Goal: Information Seeking & Learning: Learn about a topic

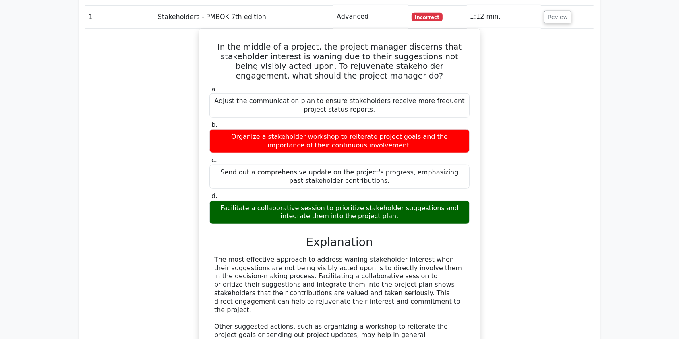
scroll to position [536, 0]
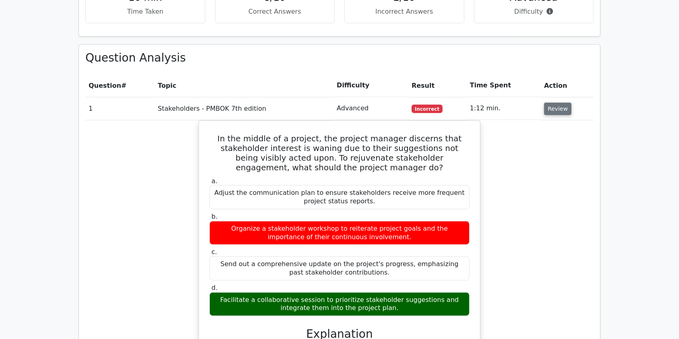
click at [563, 103] on button "Review" at bounding box center [557, 109] width 27 height 12
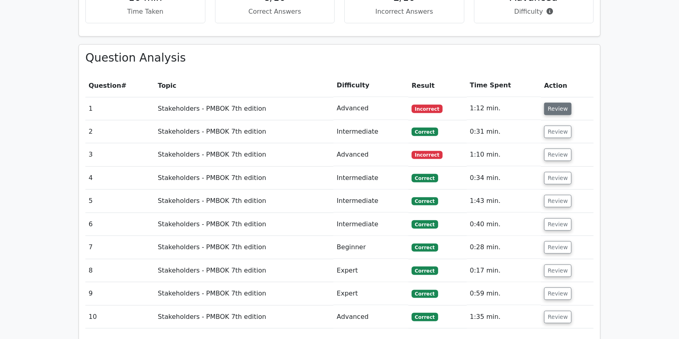
click at [563, 103] on button "Review" at bounding box center [557, 109] width 27 height 12
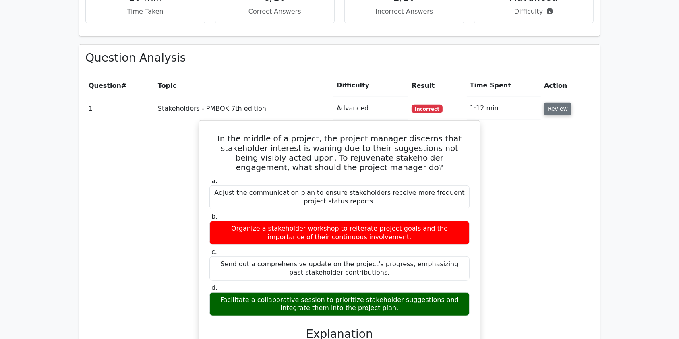
click at [563, 103] on button "Review" at bounding box center [557, 109] width 27 height 12
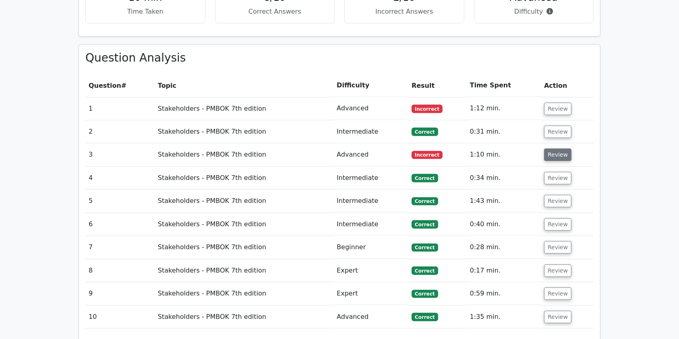
click at [559, 149] on button "Review" at bounding box center [557, 155] width 27 height 12
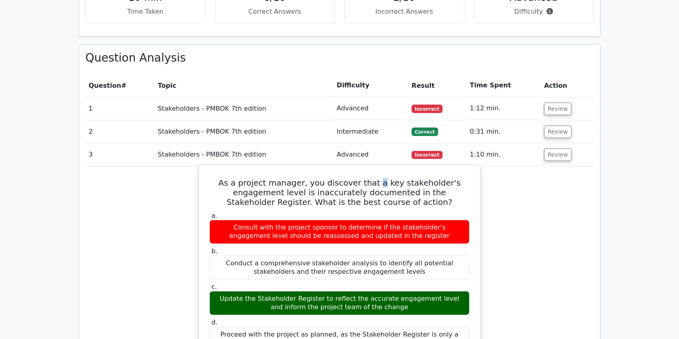
drag, startPoint x: 384, startPoint y: 153, endPoint x: 378, endPoint y: 155, distance: 5.6
click at [378, 178] on h5 "As a project manager, you discover that a key stakeholder's engagement level is…" at bounding box center [340, 192] width 262 height 29
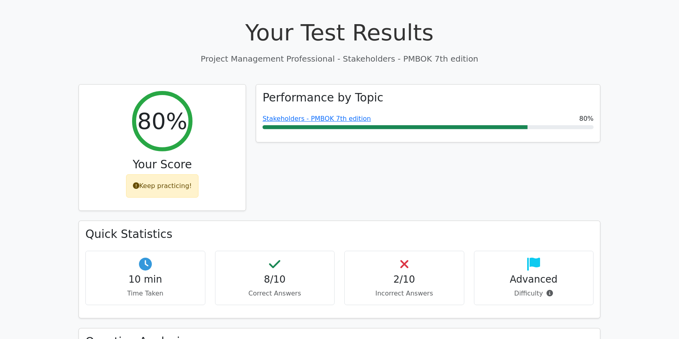
scroll to position [0, 0]
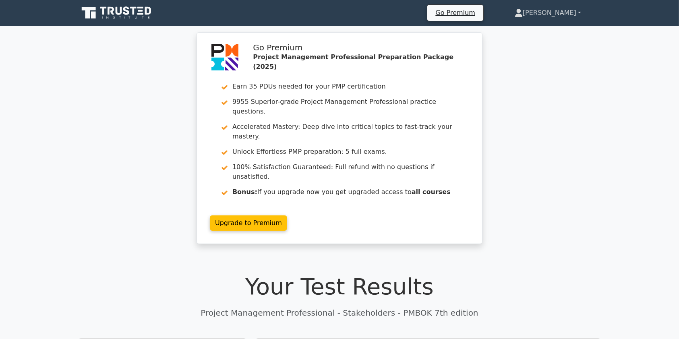
click at [564, 11] on link "[PERSON_NAME]" at bounding box center [548, 13] width 105 height 16
click at [544, 29] on link "Profile" at bounding box center [528, 31] width 64 height 13
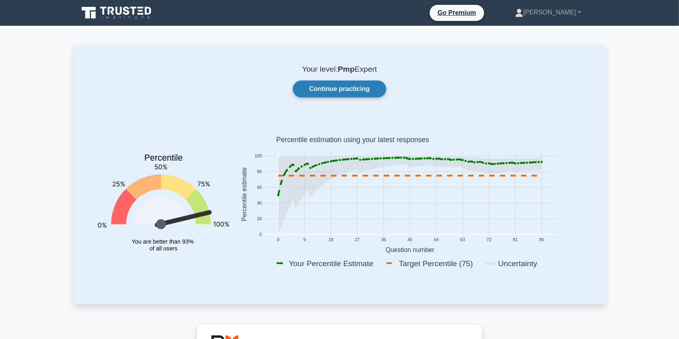
click at [327, 90] on link "Continue practicing" at bounding box center [339, 89] width 93 height 17
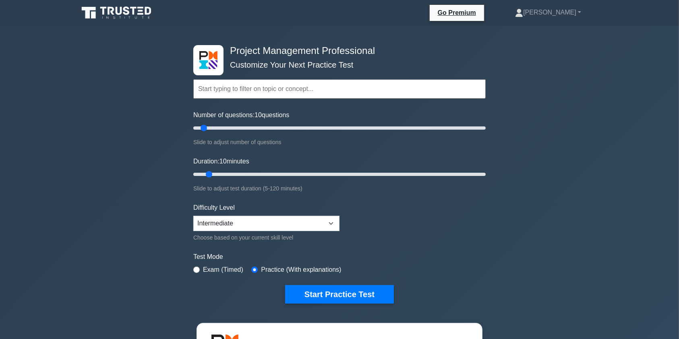
click at [294, 91] on input "text" at bounding box center [339, 88] width 292 height 19
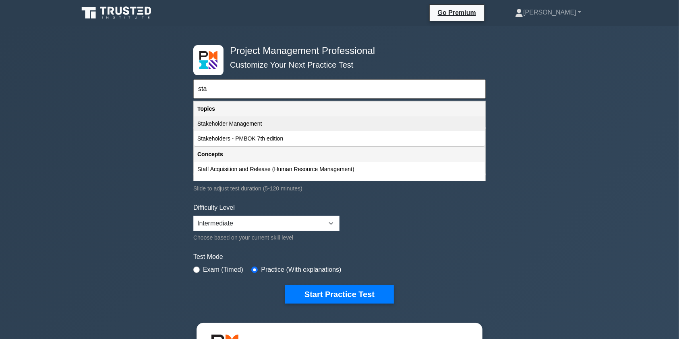
click at [290, 121] on div "Stakeholder Management" at bounding box center [339, 123] width 291 height 15
type input "Stakeholder Management"
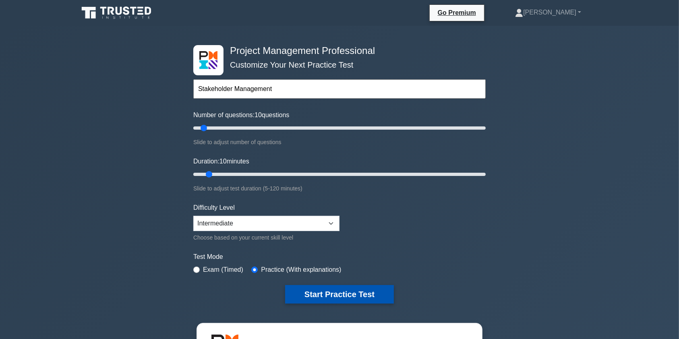
click at [332, 294] on button "Start Practice Test" at bounding box center [339, 294] width 109 height 19
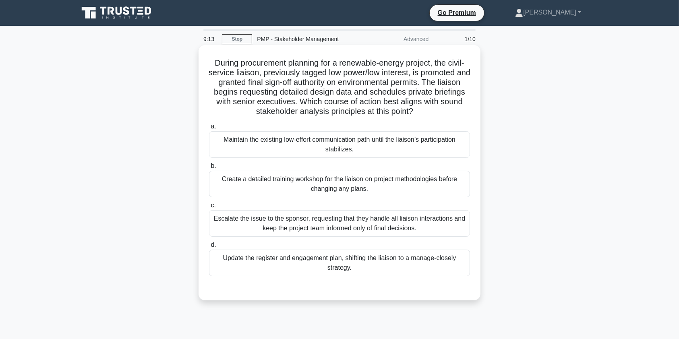
click at [436, 265] on div "Update the register and engagement plan, shifting the liaison to a manage-close…" at bounding box center [339, 263] width 261 height 27
click at [209, 248] on input "d. Update the register and engagement plan, shifting the liaison to a manage-cl…" at bounding box center [209, 245] width 0 height 5
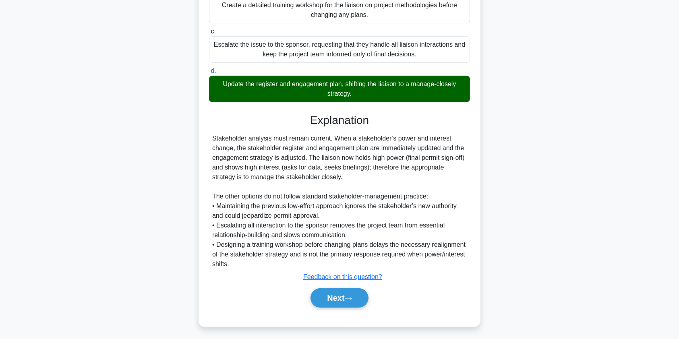
scroll to position [177, 0]
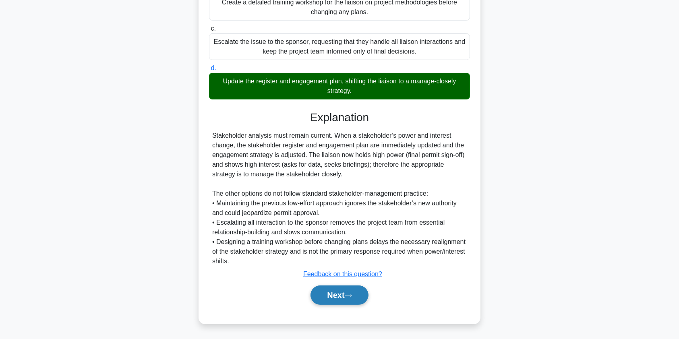
click at [327, 299] on button "Next" at bounding box center [340, 295] width 58 height 19
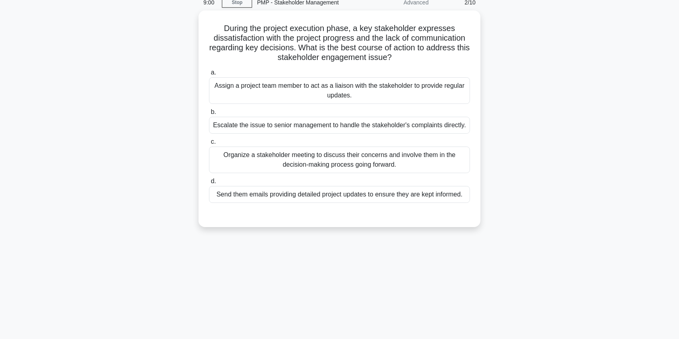
scroll to position [0, 0]
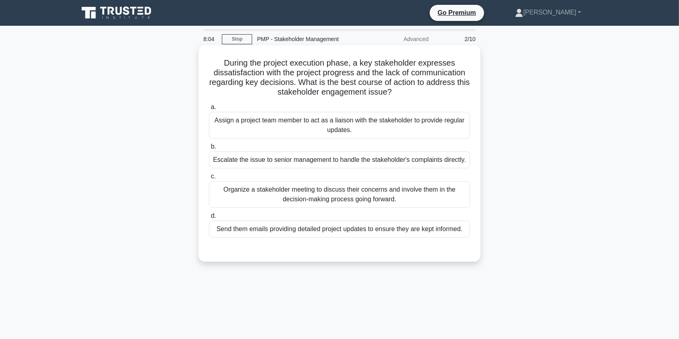
click at [373, 198] on div "Organize a stakeholder meeting to discuss their concerns and involve them in th…" at bounding box center [339, 194] width 261 height 27
click at [209, 179] on input "c. Organize a stakeholder meeting to discuss their concerns and involve them in…" at bounding box center [209, 176] width 0 height 5
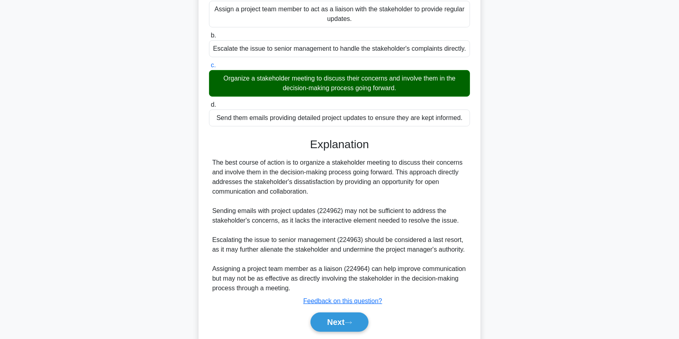
scroll to position [114, 0]
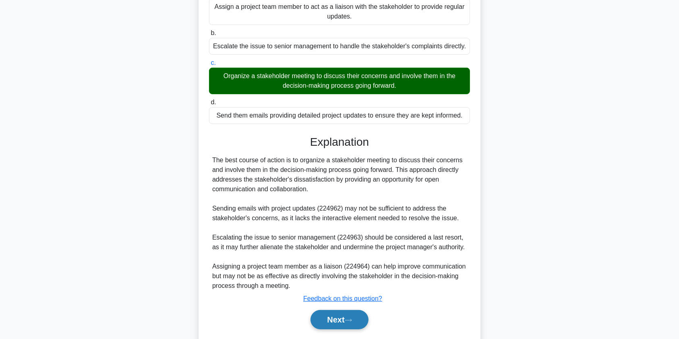
click at [323, 317] on button "Next" at bounding box center [340, 319] width 58 height 19
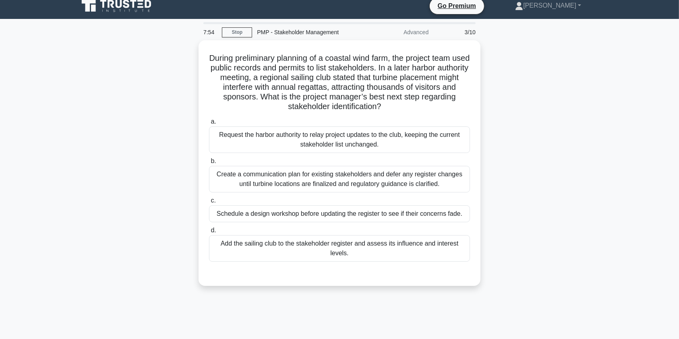
scroll to position [0, 0]
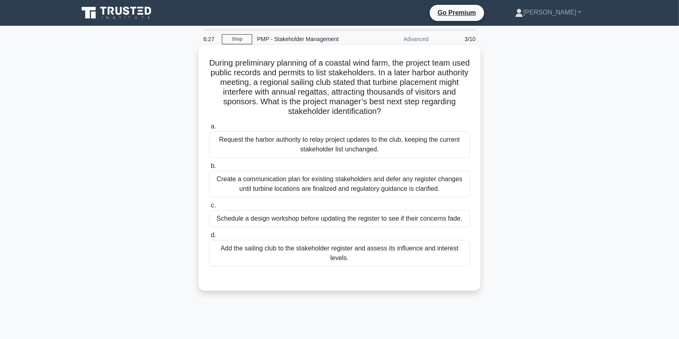
click at [419, 251] on div "Add the sailing club to the stakeholder register and assess its influence and i…" at bounding box center [339, 253] width 261 height 27
click at [209, 238] on input "d. Add the sailing club to the stakeholder register and assess its influence an…" at bounding box center [209, 235] width 0 height 5
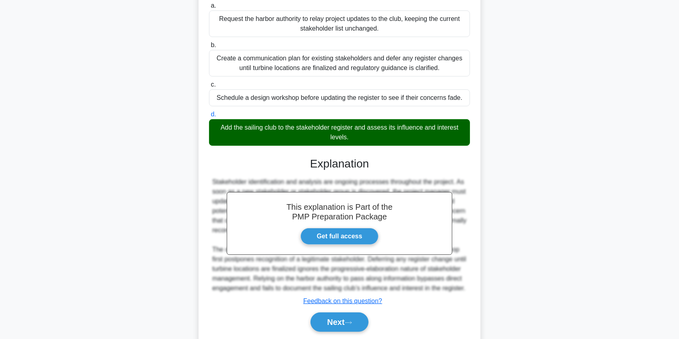
scroll to position [158, 0]
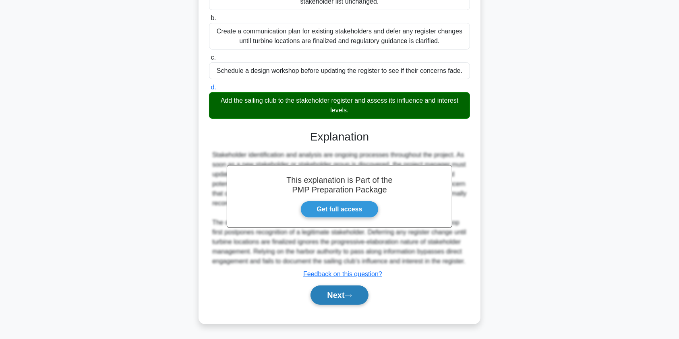
click at [348, 292] on button "Next" at bounding box center [340, 295] width 58 height 19
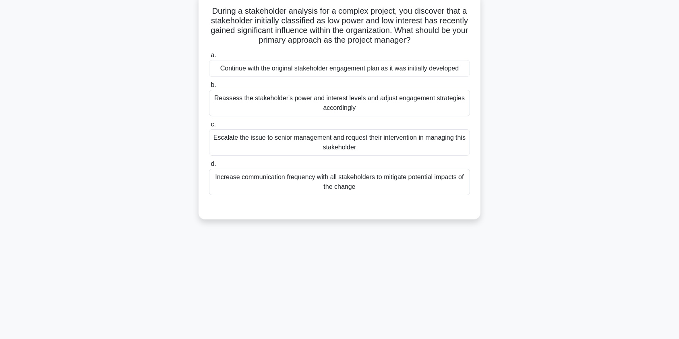
scroll to position [0, 0]
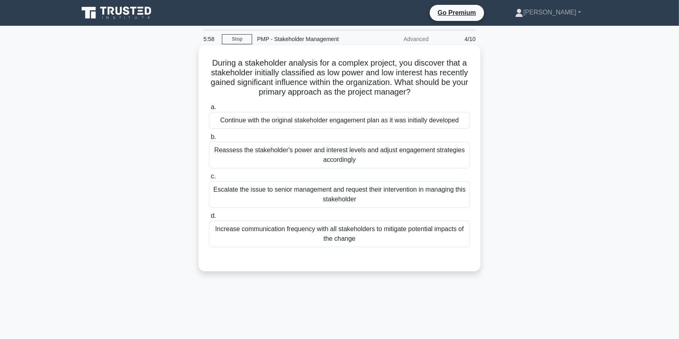
click at [382, 166] on div "Reassess the stakeholder's power and interest levels and adjust engagement stra…" at bounding box center [339, 155] width 261 height 27
click at [209, 140] on input "b. Reassess the stakeholder's power and interest levels and adjust engagement s…" at bounding box center [209, 137] width 0 height 5
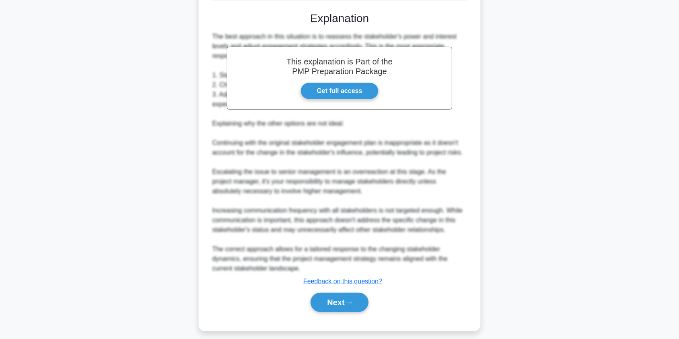
scroll to position [254, 0]
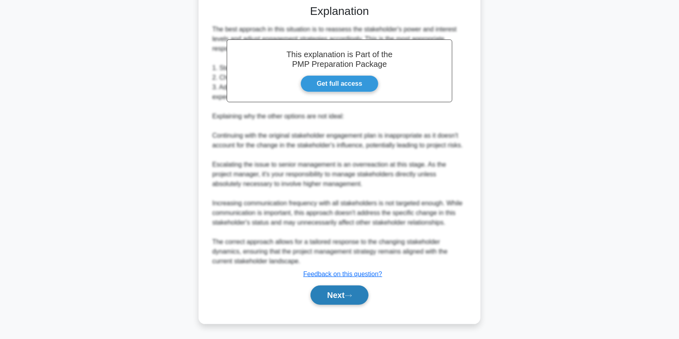
click at [332, 295] on button "Next" at bounding box center [340, 295] width 58 height 19
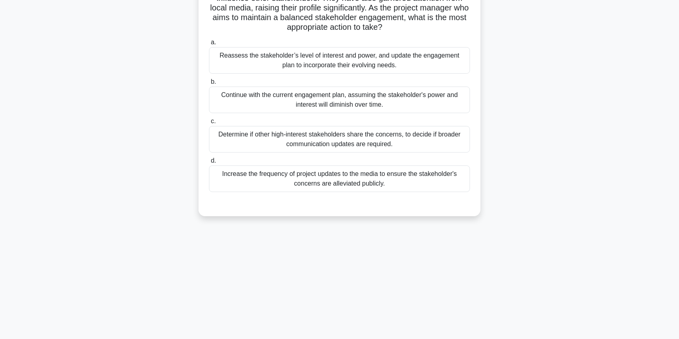
scroll to position [0, 0]
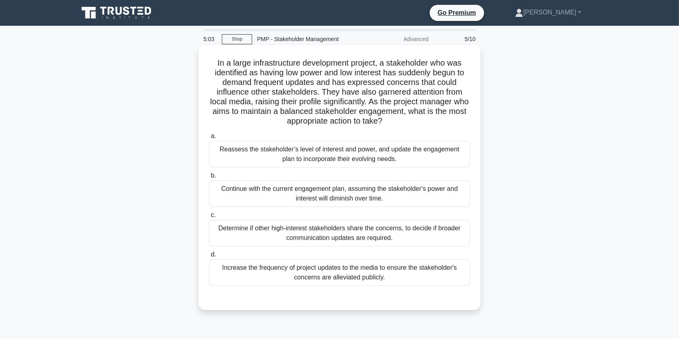
click at [338, 159] on div "Reassess the stakeholder’s level of interest and power, and update the engageme…" at bounding box center [339, 154] width 261 height 27
click at [209, 139] on input "a. Reassess the stakeholder’s level of interest and power, and update the engag…" at bounding box center [209, 136] width 0 height 5
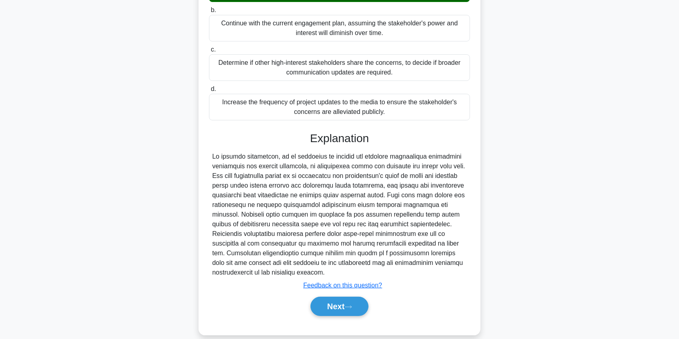
scroll to position [177, 0]
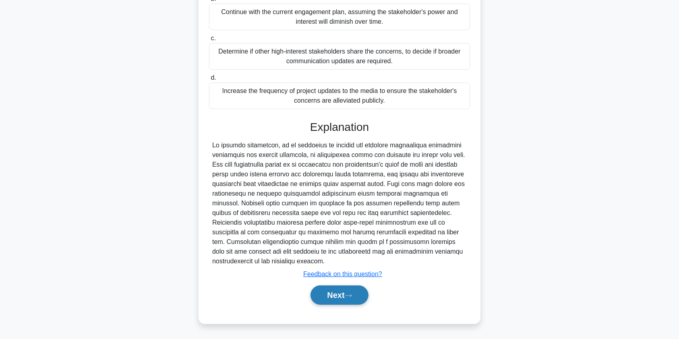
click at [337, 298] on button "Next" at bounding box center [340, 295] width 58 height 19
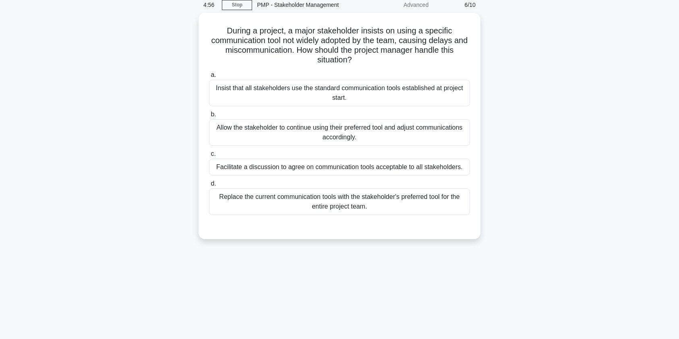
scroll to position [0, 0]
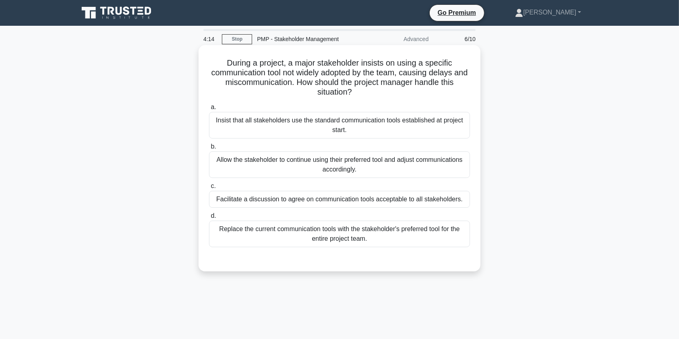
click at [404, 201] on div "Facilitate a discussion to agree on communication tools acceptable to all stake…" at bounding box center [339, 199] width 261 height 17
click at [209, 189] on input "c. Facilitate a discussion to agree on communication tools acceptable to all st…" at bounding box center [209, 186] width 0 height 5
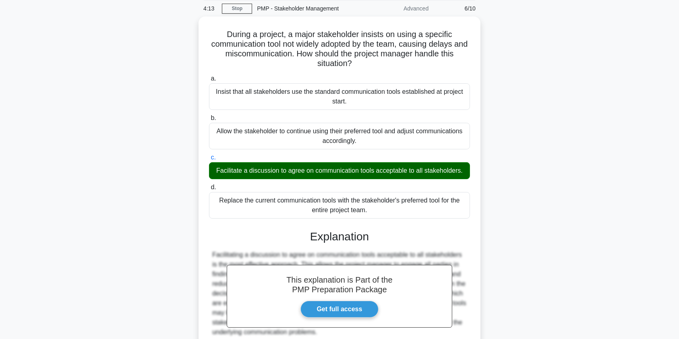
scroll to position [109, 0]
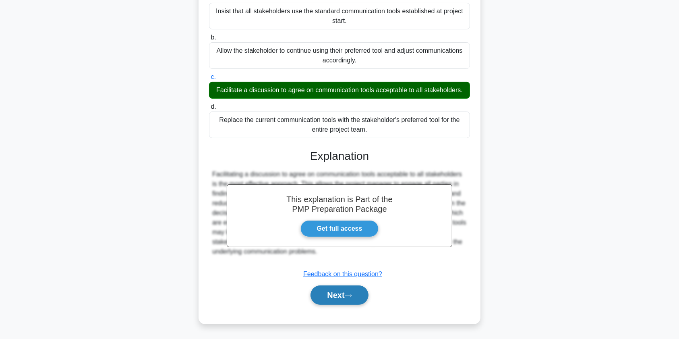
click at [335, 297] on button "Next" at bounding box center [340, 295] width 58 height 19
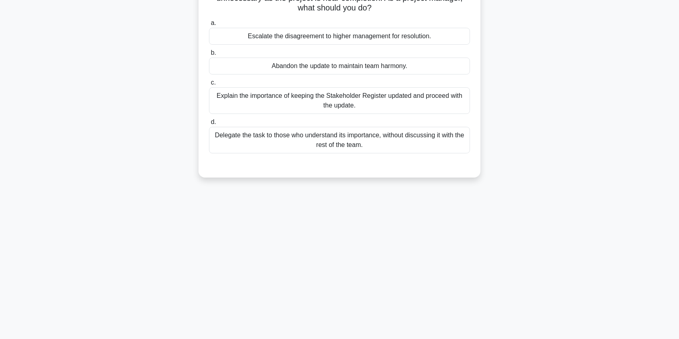
scroll to position [0, 0]
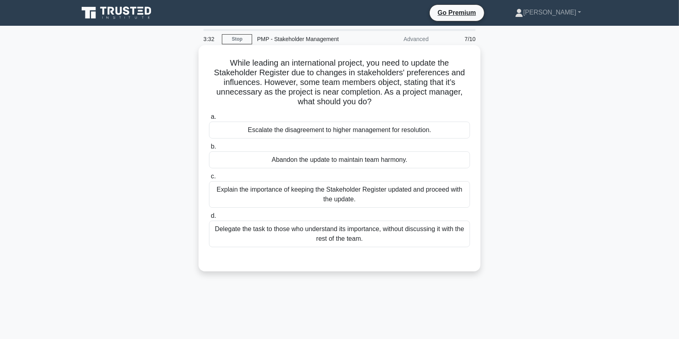
click at [371, 198] on div "Explain the importance of keeping the Stakeholder Register updated and proceed …" at bounding box center [339, 194] width 261 height 27
click at [209, 179] on input "c. Explain the importance of keeping the Stakeholder Register updated and proce…" at bounding box center [209, 176] width 0 height 5
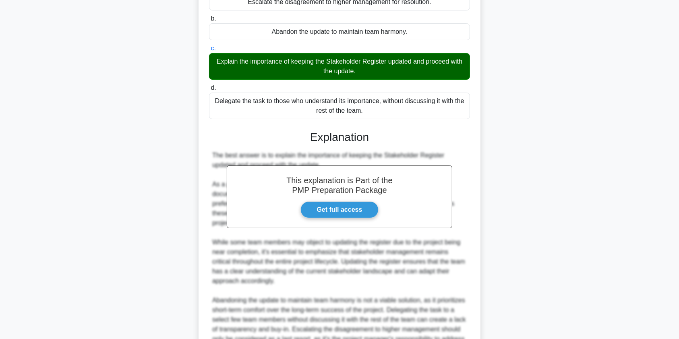
scroll to position [245, 0]
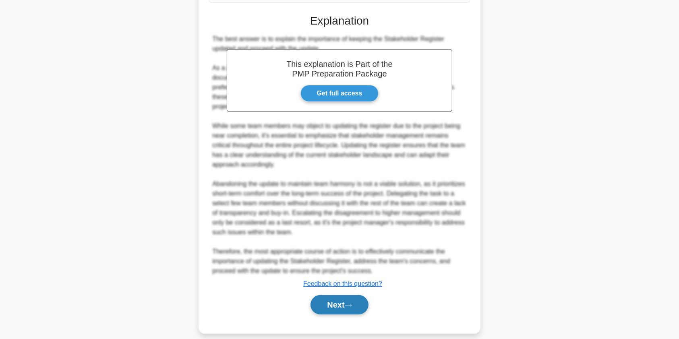
click at [332, 297] on button "Next" at bounding box center [340, 304] width 58 height 19
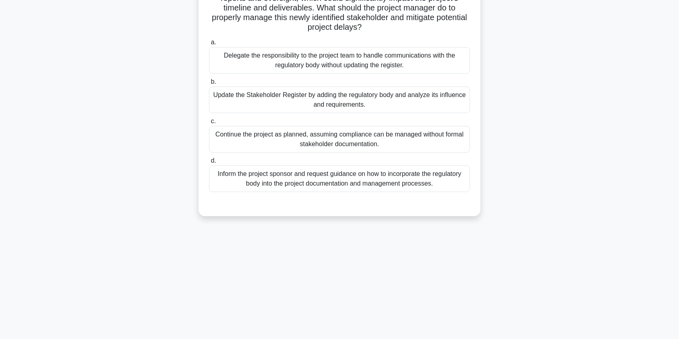
scroll to position [0, 0]
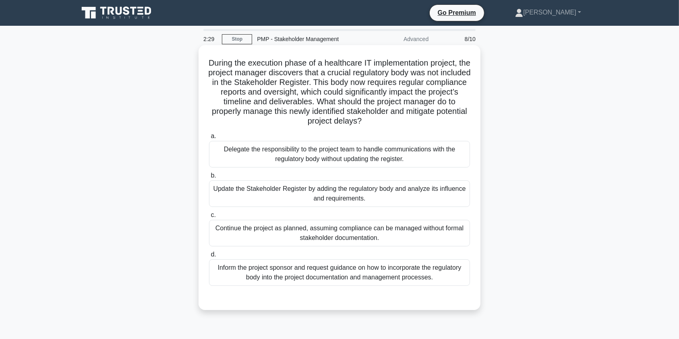
click at [358, 189] on div "Update the Stakeholder Register by adding the regulatory body and analyze its i…" at bounding box center [339, 193] width 261 height 27
click at [209, 178] on input "b. Update the Stakeholder Register by adding the regulatory body and analyze it…" at bounding box center [209, 175] width 0 height 5
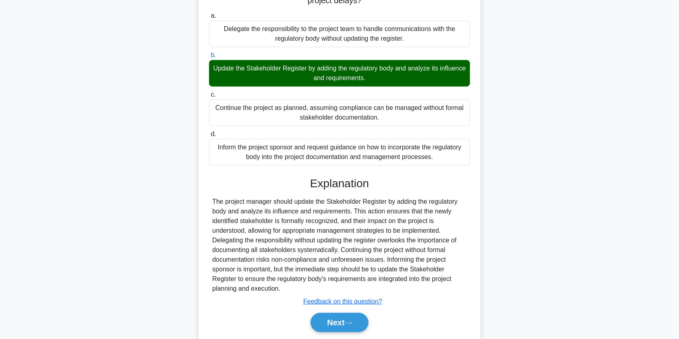
scroll to position [148, 0]
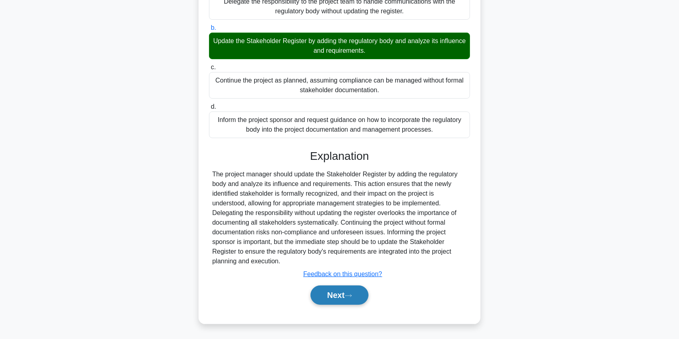
click at [357, 296] on button "Next" at bounding box center [340, 295] width 58 height 19
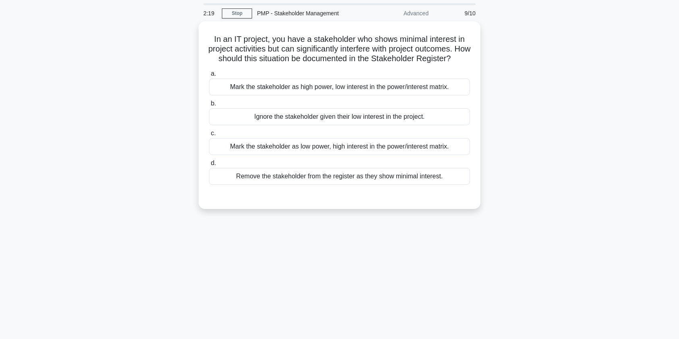
scroll to position [0, 0]
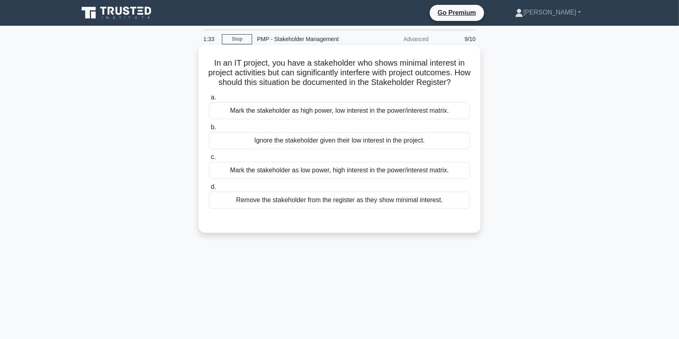
click at [411, 119] on div "Mark the stakeholder as high power, low interest in the power/interest matrix." at bounding box center [339, 110] width 261 height 17
click at [209, 100] on input "a. Mark the stakeholder as high power, low interest in the power/interest matri…" at bounding box center [209, 97] width 0 height 5
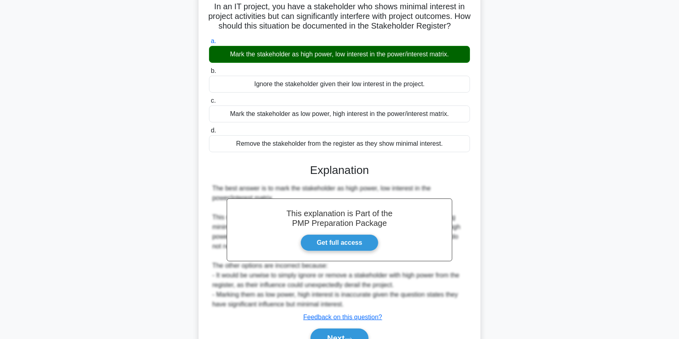
scroll to position [109, 0]
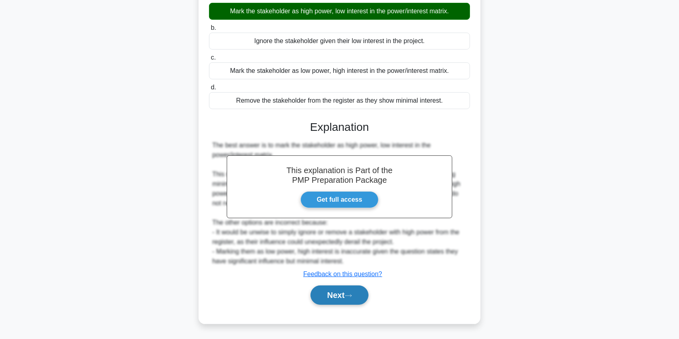
click at [328, 296] on button "Next" at bounding box center [340, 295] width 58 height 19
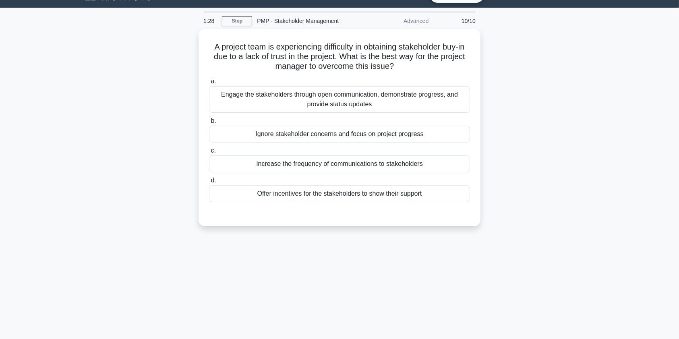
scroll to position [0, 0]
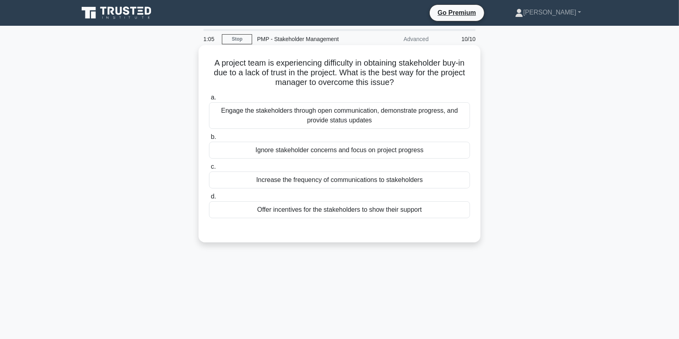
click at [340, 118] on div "Engage the stakeholders through open communication, demonstrate progress, and p…" at bounding box center [339, 115] width 261 height 27
click at [209, 100] on input "a. Engage the stakeholders through open communication, demonstrate progress, an…" at bounding box center [209, 97] width 0 height 5
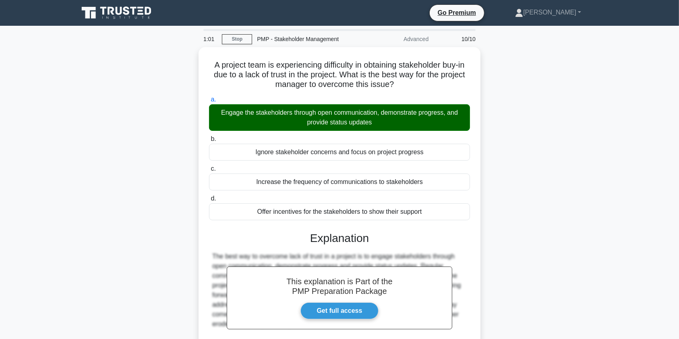
scroll to position [96, 0]
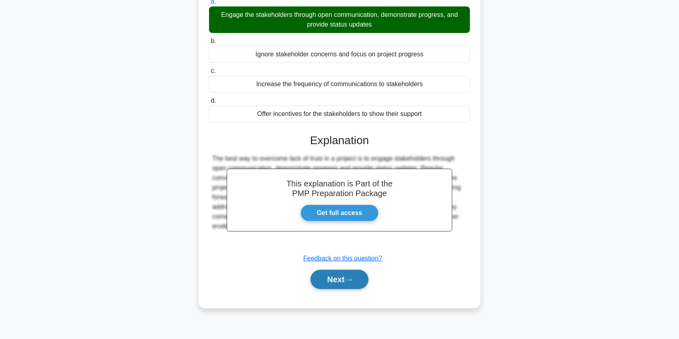
click at [340, 278] on button "Next" at bounding box center [340, 279] width 58 height 19
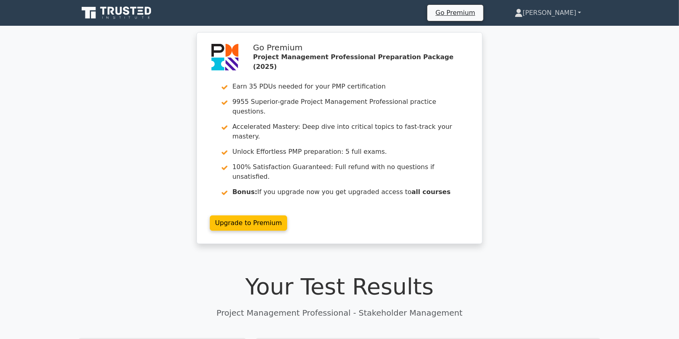
click at [566, 10] on link "[PERSON_NAME]" at bounding box center [548, 13] width 105 height 16
click at [538, 32] on link "Profile" at bounding box center [528, 31] width 64 height 13
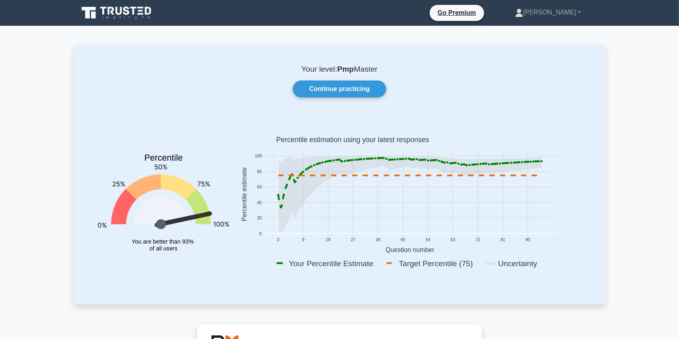
click at [135, 13] on icon at bounding box center [117, 12] width 77 height 15
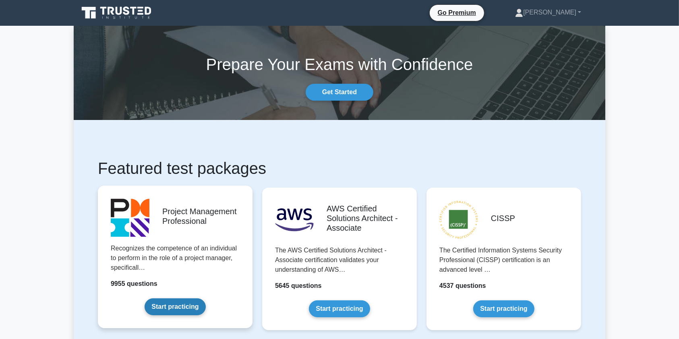
click at [148, 299] on link "Start practicing" at bounding box center [175, 307] width 61 height 17
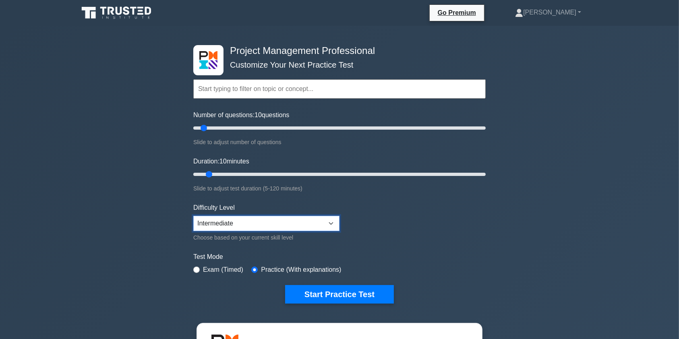
click at [332, 224] on select "Beginner Intermediate Expert" at bounding box center [266, 223] width 146 height 15
click at [451, 248] on form "Topics Scope Management Time Management Cost Management Quality Management Risk…" at bounding box center [339, 179] width 292 height 249
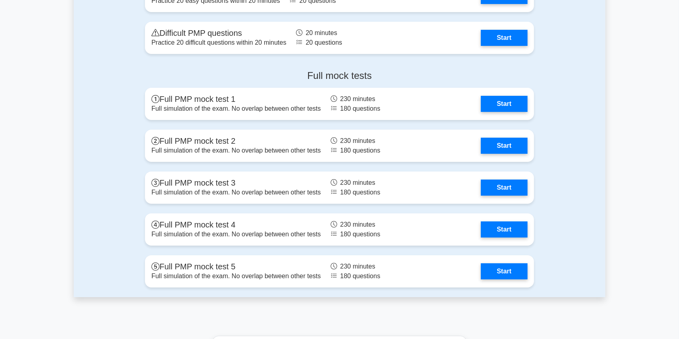
scroll to position [2980, 0]
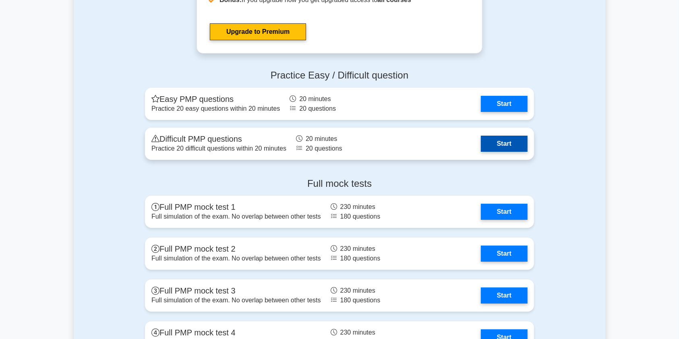
click at [481, 139] on link "Start" at bounding box center [504, 144] width 47 height 16
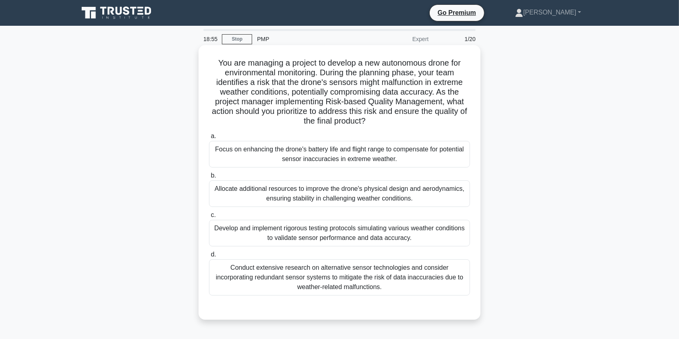
click at [324, 230] on div "Develop and implement rigorous testing protocols simulating various weather con…" at bounding box center [339, 233] width 261 height 27
click at [209, 218] on input "c. Develop and implement rigorous testing protocols simulating various weather …" at bounding box center [209, 215] width 0 height 5
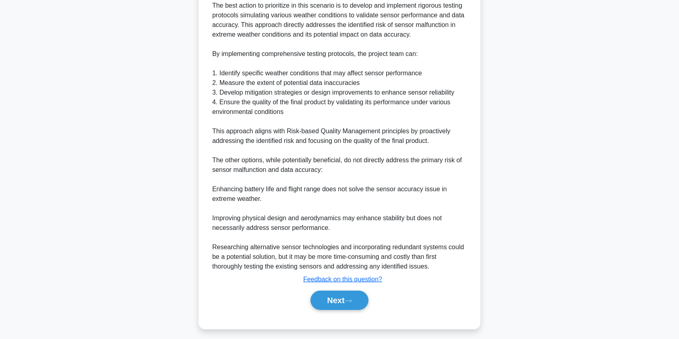
scroll to position [332, 0]
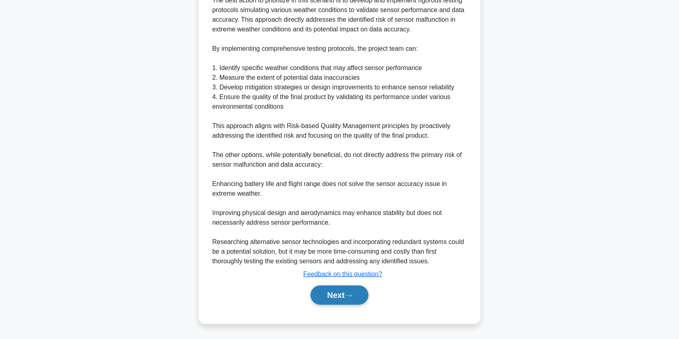
click at [334, 296] on button "Next" at bounding box center [340, 295] width 58 height 19
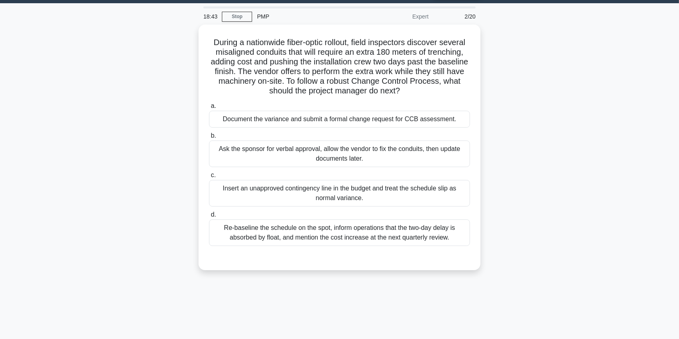
scroll to position [0, 0]
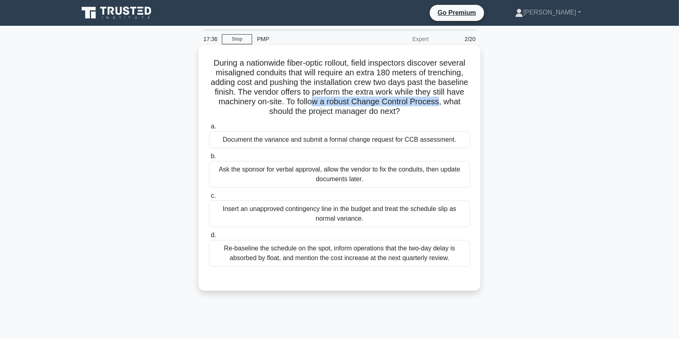
drag, startPoint x: 341, startPoint y: 102, endPoint x: 469, endPoint y: 104, distance: 128.1
click at [469, 104] on h5 "During a nationwide fiber-optic rollout, field inspectors discover several misa…" at bounding box center [339, 87] width 263 height 59
click at [412, 143] on div "Document the variance and submit a formal change request for CCB assessment." at bounding box center [339, 139] width 261 height 17
click at [209, 129] on input "a. Document the variance and submit a formal change request for CCB assessment." at bounding box center [209, 126] width 0 height 5
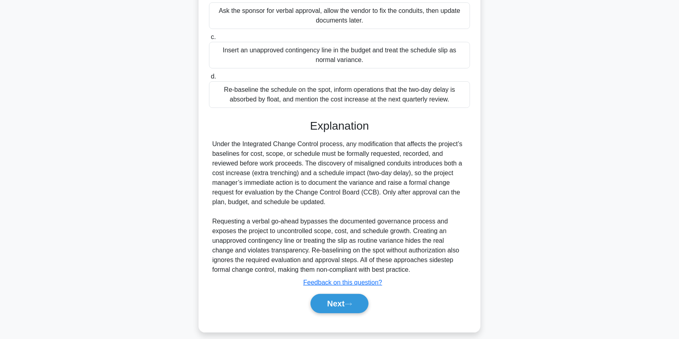
scroll to position [161, 0]
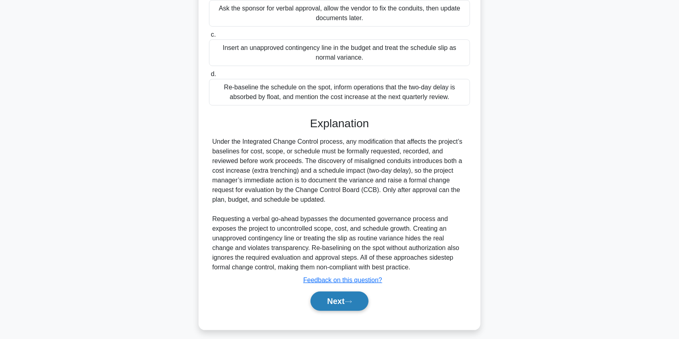
click at [346, 302] on button "Next" at bounding box center [340, 301] width 58 height 19
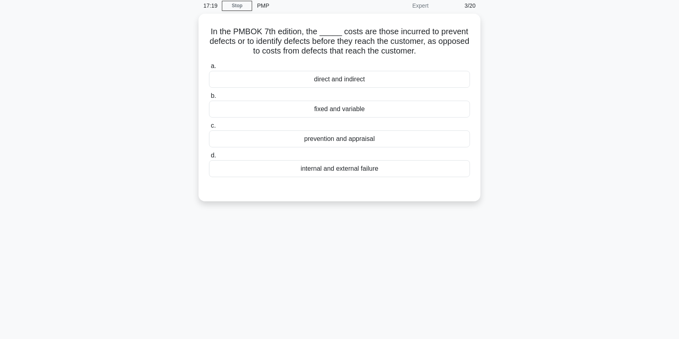
scroll to position [0, 0]
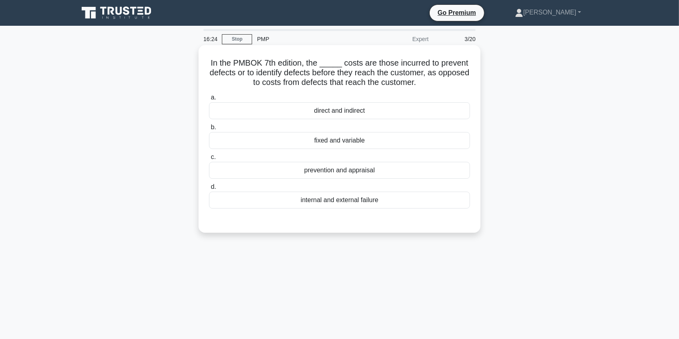
click at [365, 202] on div "internal and external failure" at bounding box center [339, 200] width 261 height 17
click at [209, 190] on input "d. internal and external failure" at bounding box center [209, 187] width 0 height 5
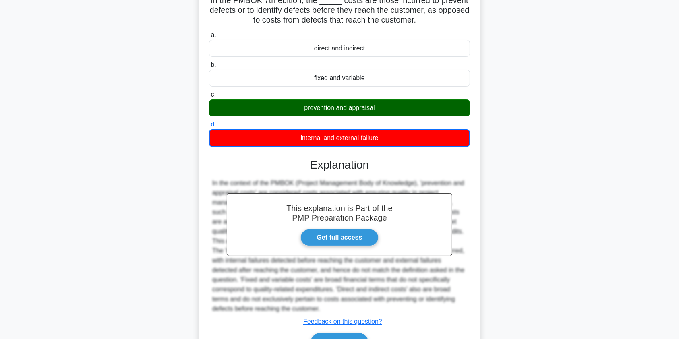
scroll to position [110, 0]
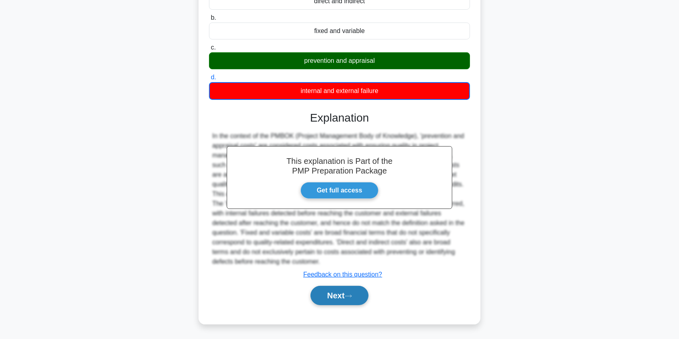
click at [348, 292] on button "Next" at bounding box center [340, 295] width 58 height 19
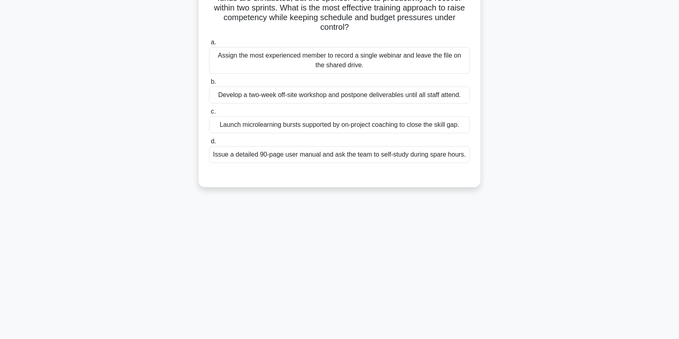
scroll to position [0, 0]
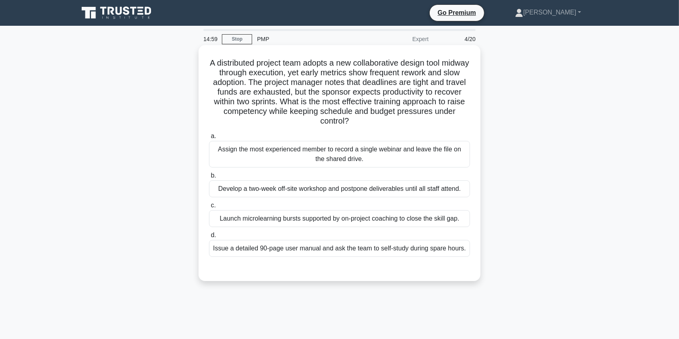
click at [299, 220] on div "Launch microlearning bursts supported by on-project coaching to close the skill…" at bounding box center [339, 218] width 261 height 17
click at [209, 208] on input "c. Launch microlearning bursts supported by on-project coaching to close the sk…" at bounding box center [209, 205] width 0 height 5
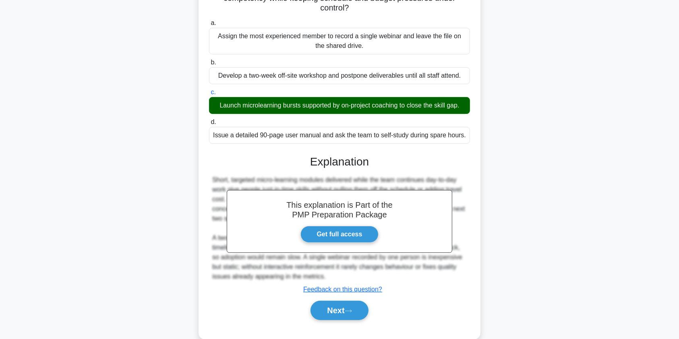
scroll to position [129, 0]
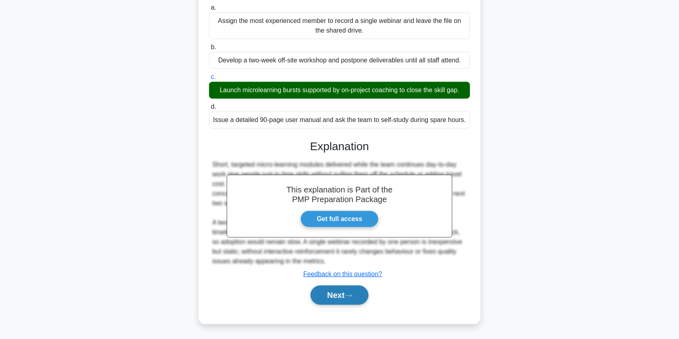
click at [349, 295] on icon at bounding box center [348, 295] width 6 height 2
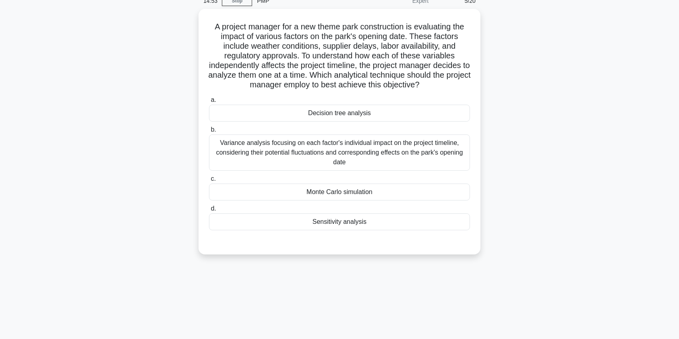
scroll to position [0, 0]
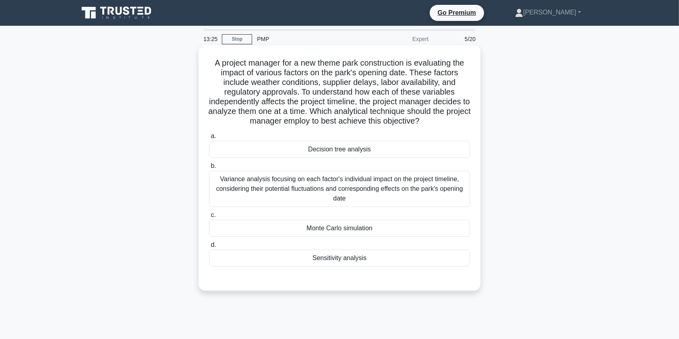
click at [425, 231] on div "Monte Carlo simulation" at bounding box center [339, 228] width 261 height 17
click at [209, 218] on input "c. Monte Carlo simulation" at bounding box center [209, 215] width 0 height 5
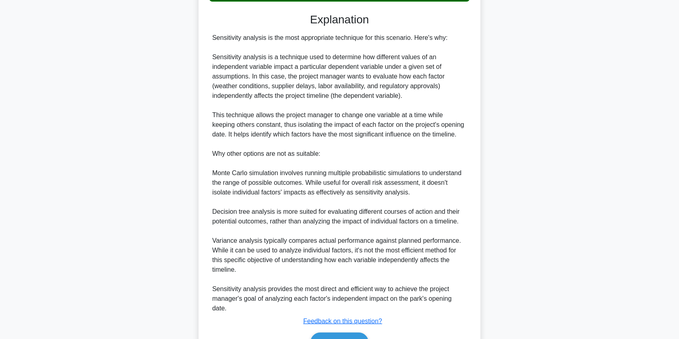
scroll to position [313, 0]
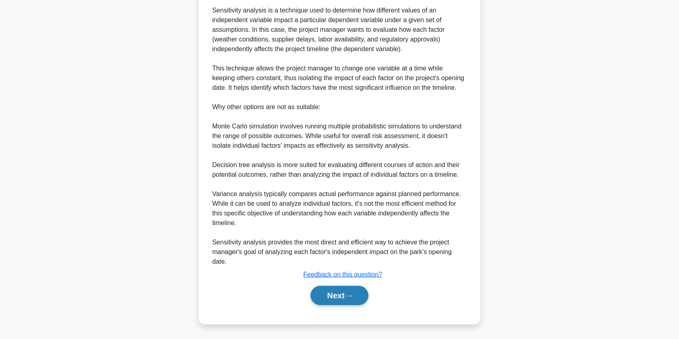
click at [330, 298] on button "Next" at bounding box center [340, 295] width 58 height 19
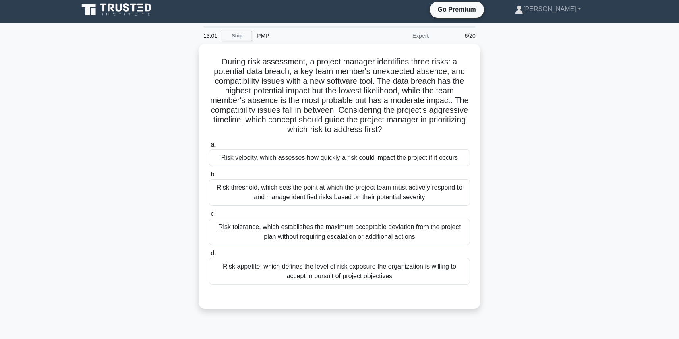
scroll to position [0, 0]
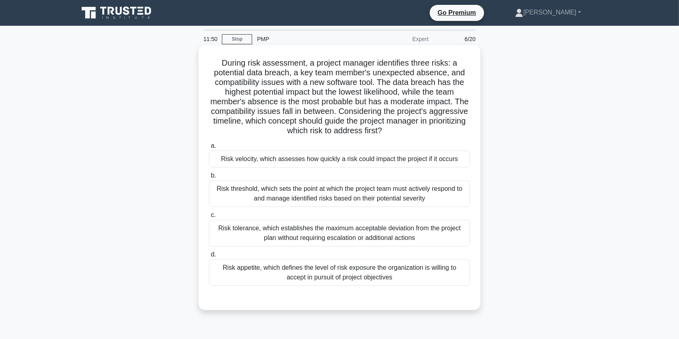
click at [259, 267] on div "Risk appetite, which defines the level of risk exposure the organization is wil…" at bounding box center [339, 272] width 261 height 27
click at [209, 257] on input "d. Risk appetite, which defines the level of risk exposure the organization is …" at bounding box center [209, 254] width 0 height 5
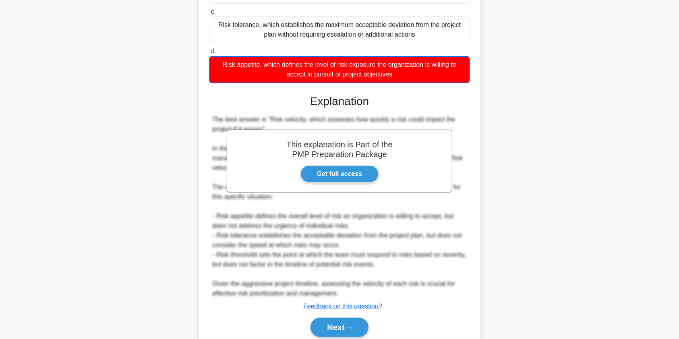
scroll to position [235, 0]
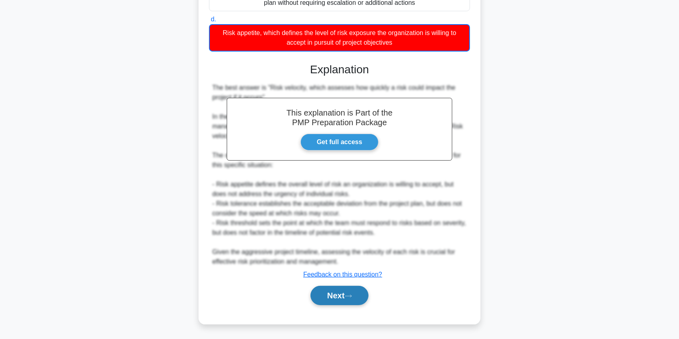
click at [351, 298] on button "Next" at bounding box center [340, 295] width 58 height 19
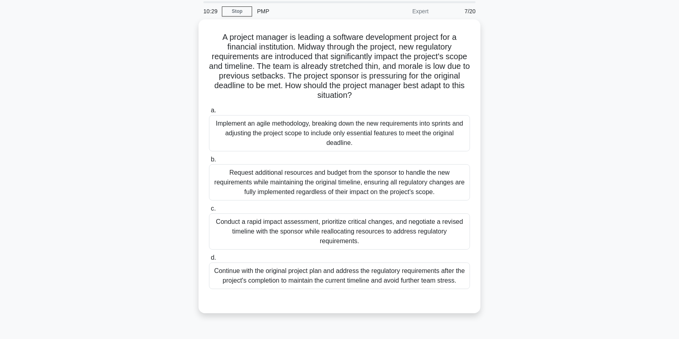
scroll to position [23, 0]
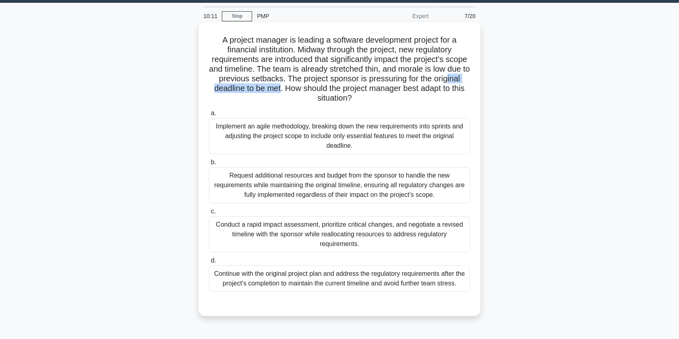
drag, startPoint x: 232, startPoint y: 88, endPoint x: 317, endPoint y: 87, distance: 85.8
click at [317, 87] on h5 "A project manager is leading a software development project for a financial ins…" at bounding box center [339, 69] width 263 height 68
click at [356, 141] on div "Implement an agile methodology, breaking down the new requirements into sprints…" at bounding box center [339, 136] width 261 height 36
click at [209, 116] on input "a. Implement an agile methodology, breaking down the new requirements into spri…" at bounding box center [209, 113] width 0 height 5
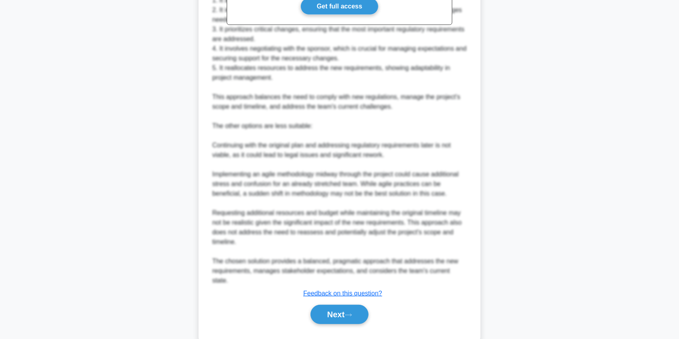
scroll to position [409, 0]
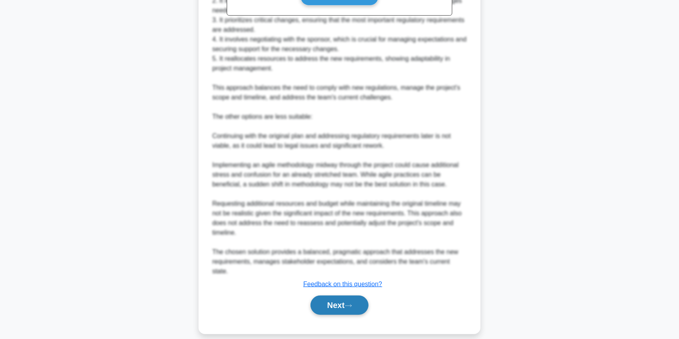
click at [335, 296] on button "Next" at bounding box center [340, 305] width 58 height 19
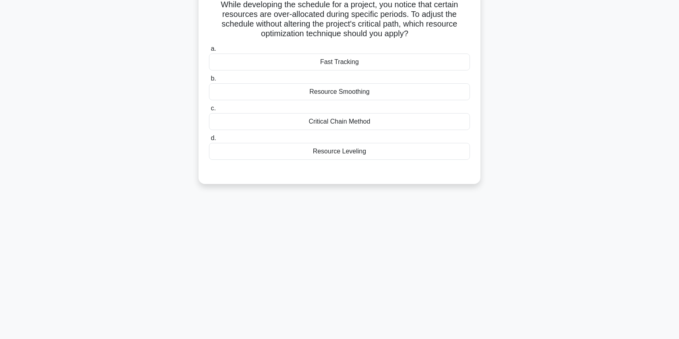
scroll to position [0, 0]
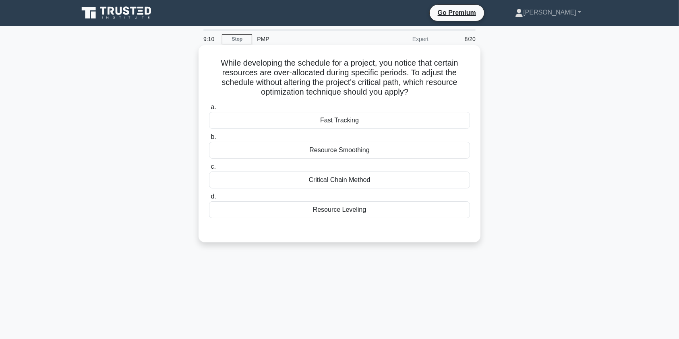
click at [361, 153] on div "Resource Smoothing" at bounding box center [339, 150] width 261 height 17
click at [209, 140] on input "b. Resource Smoothing" at bounding box center [209, 137] width 0 height 5
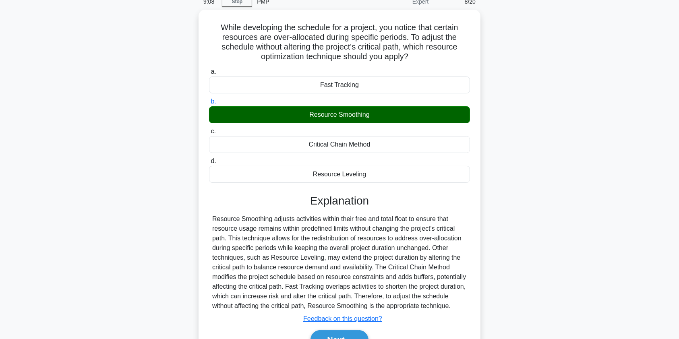
scroll to position [96, 0]
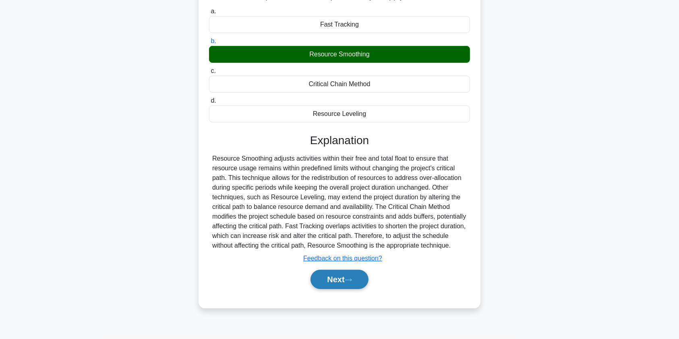
click at [346, 276] on button "Next" at bounding box center [340, 279] width 58 height 19
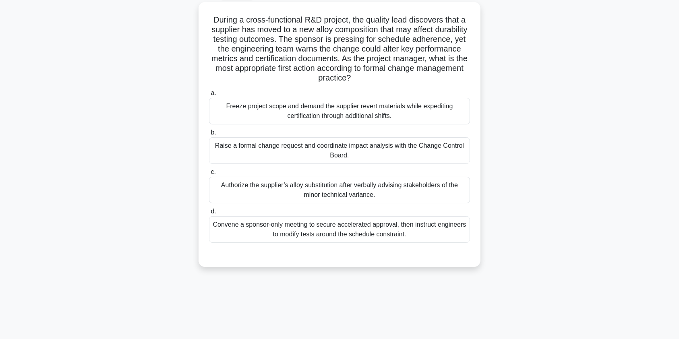
scroll to position [0, 0]
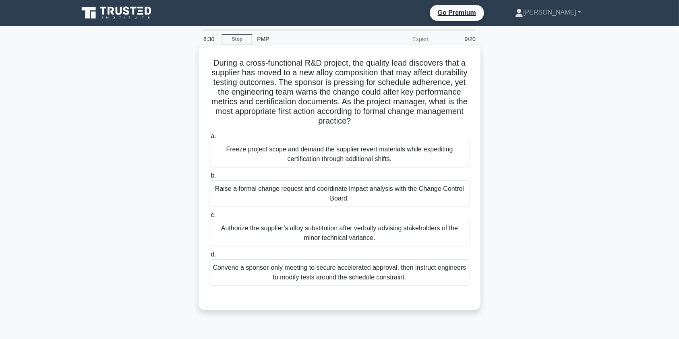
click at [408, 195] on div "Raise a formal change request and coordinate impact analysis with the Change Co…" at bounding box center [339, 193] width 261 height 27
click at [209, 178] on input "b. Raise a formal change request and coordinate impact analysis with the Change…" at bounding box center [209, 175] width 0 height 5
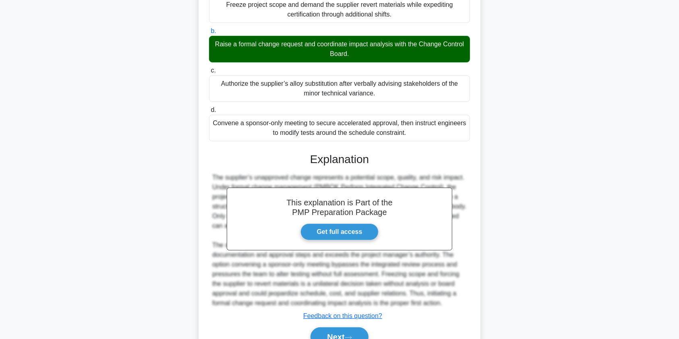
scroll to position [187, 0]
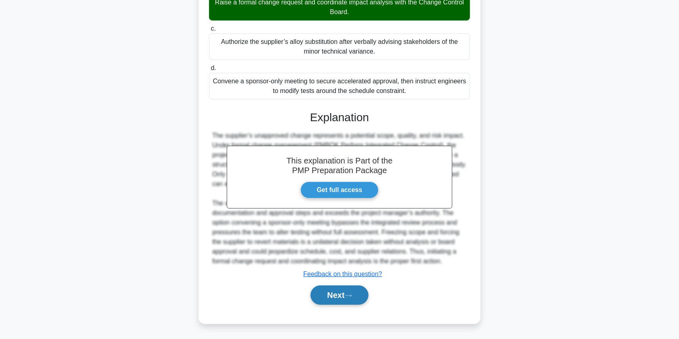
click at [329, 295] on button "Next" at bounding box center [340, 295] width 58 height 19
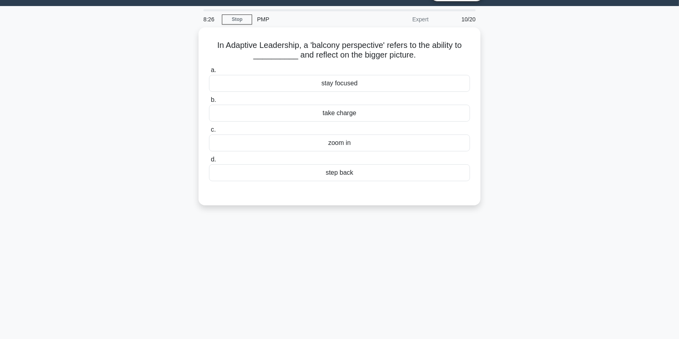
scroll to position [0, 0]
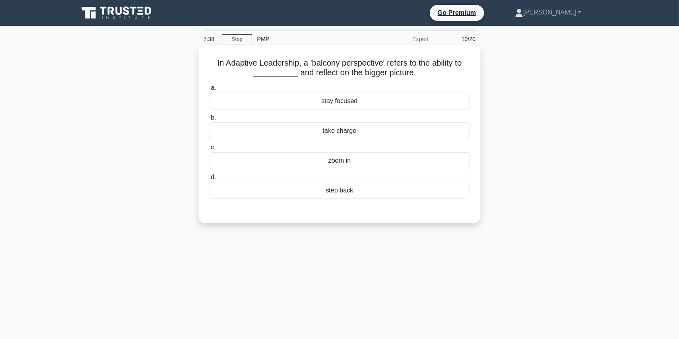
click at [355, 104] on div "stay focused" at bounding box center [339, 101] width 261 height 17
click at [209, 91] on input "a. stay focused" at bounding box center [209, 87] width 0 height 5
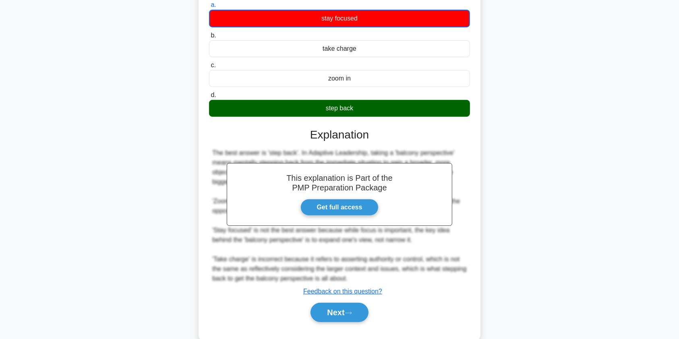
scroll to position [100, 0]
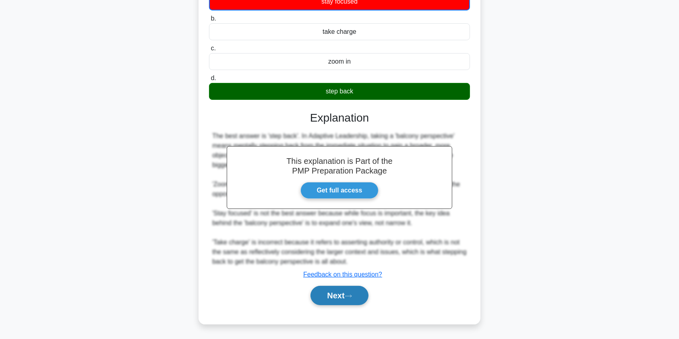
click at [332, 295] on button "Next" at bounding box center [340, 295] width 58 height 19
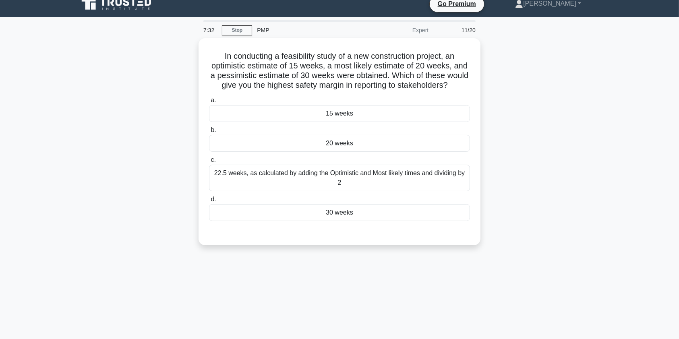
scroll to position [0, 0]
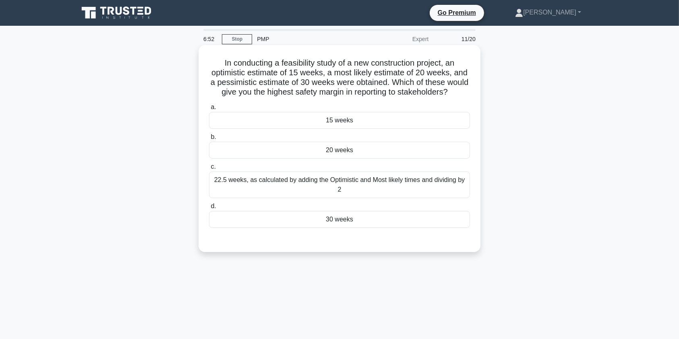
click at [330, 195] on div "22.5 weeks, as calculated by adding the Optimistic and Most likely times and di…" at bounding box center [339, 185] width 261 height 27
click at [209, 170] on input "c. 22.5 weeks, as calculated by adding the Optimistic and Most likely times and…" at bounding box center [209, 166] width 0 height 5
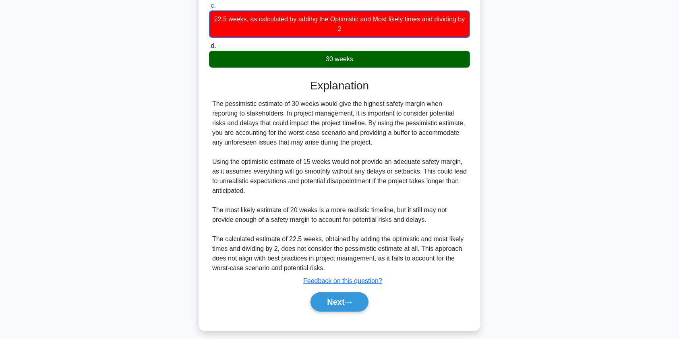
scroll to position [177, 0]
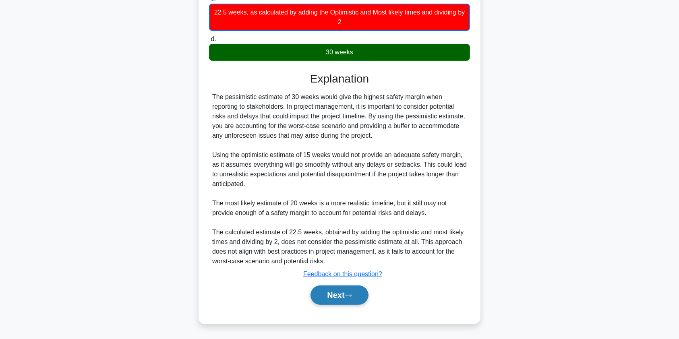
click at [336, 297] on button "Next" at bounding box center [340, 295] width 58 height 19
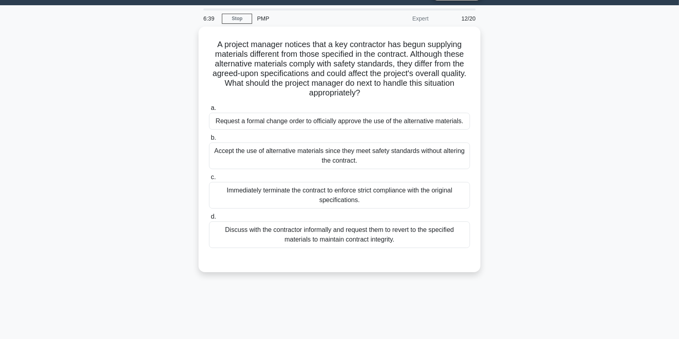
scroll to position [19, 0]
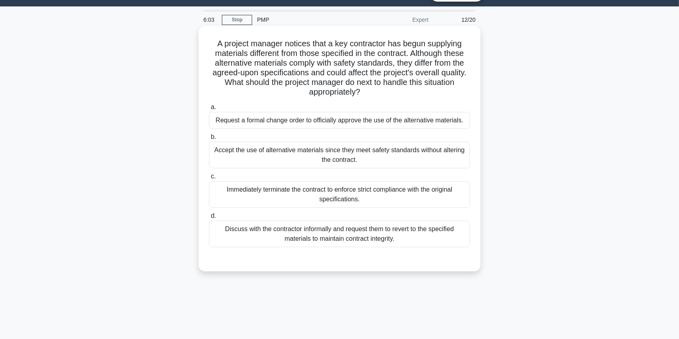
click at [449, 121] on div "Request a formal change order to officially approve the use of the alternative …" at bounding box center [339, 120] width 261 height 17
click at [209, 110] on input "a. Request a formal change order to officially approve the use of the alternati…" at bounding box center [209, 107] width 0 height 5
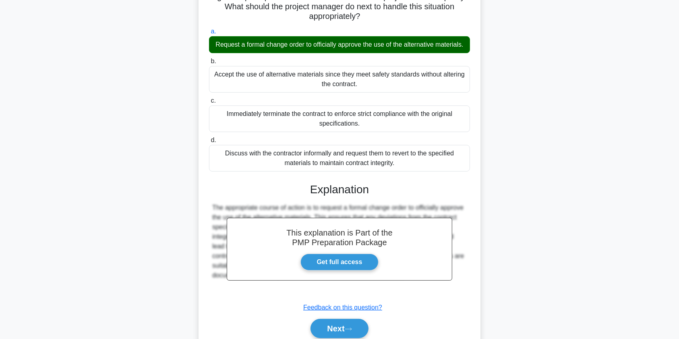
scroll to position [138, 0]
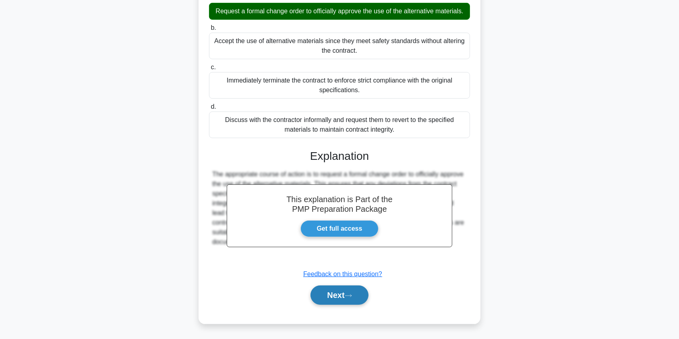
click at [332, 298] on button "Next" at bounding box center [340, 295] width 58 height 19
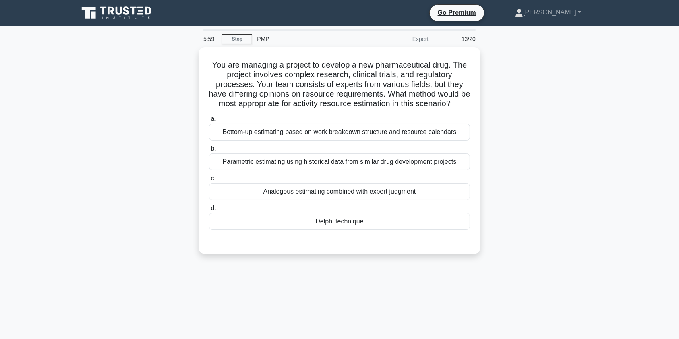
scroll to position [0, 0]
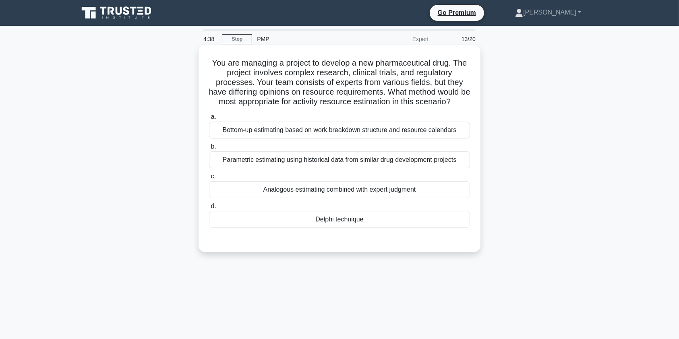
click at [381, 167] on div "Parametric estimating using historical data from similar drug development proje…" at bounding box center [339, 159] width 261 height 17
click at [209, 149] on input "b. Parametric estimating using historical data from similar drug development pr…" at bounding box center [209, 146] width 0 height 5
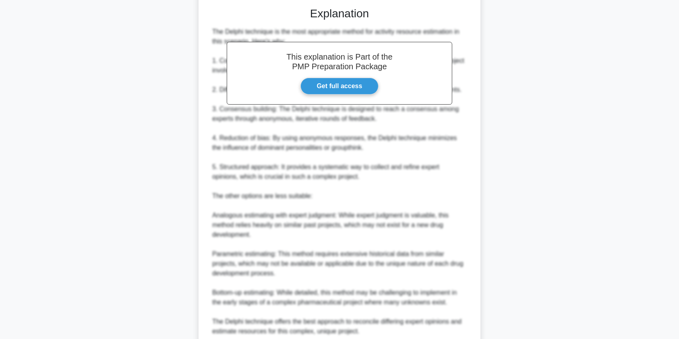
scroll to position [311, 0]
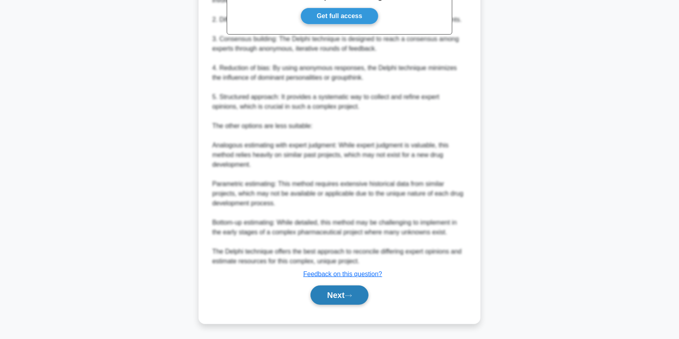
click at [352, 297] on icon at bounding box center [348, 296] width 7 height 4
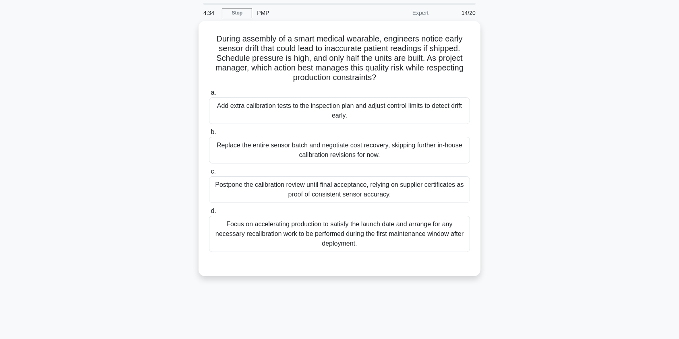
scroll to position [0, 0]
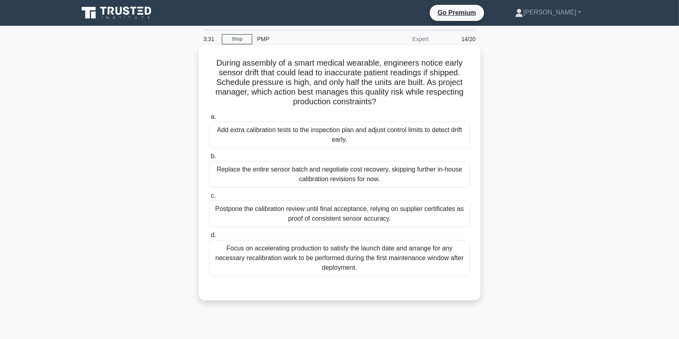
click at [396, 142] on div "Add extra calibration tests to the inspection plan and adjust control limits to…" at bounding box center [339, 135] width 261 height 27
click at [209, 120] on input "a. Add extra calibration tests to the inspection plan and adjust control limits…" at bounding box center [209, 116] width 0 height 5
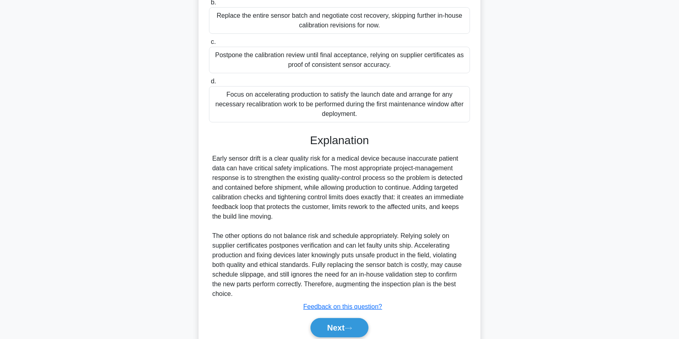
scroll to position [187, 0]
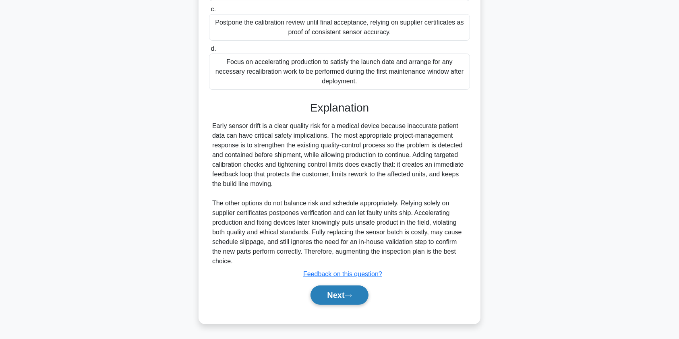
click at [332, 289] on button "Next" at bounding box center [340, 295] width 58 height 19
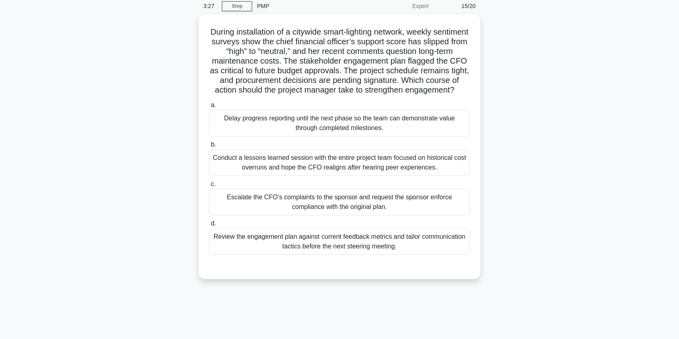
scroll to position [0, 0]
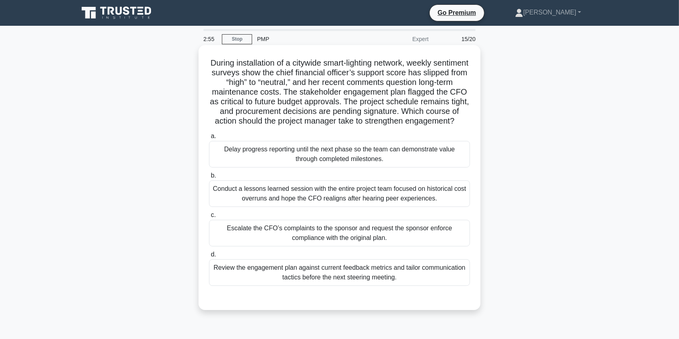
click at [390, 286] on div "Review the engagement plan against current feedback metrics and tailor communic…" at bounding box center [339, 272] width 261 height 27
click at [209, 257] on input "d. Review the engagement plan against current feedback metrics and tailor commu…" at bounding box center [209, 254] width 0 height 5
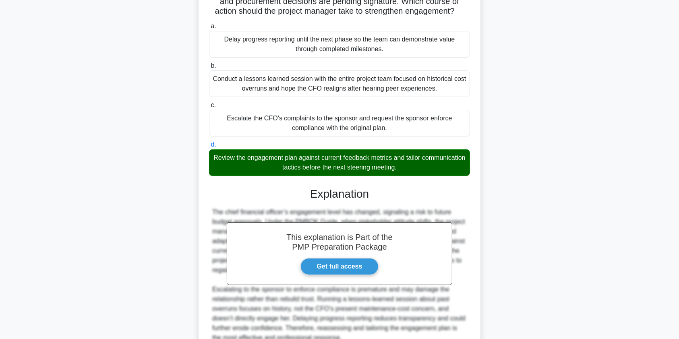
scroll to position [196, 0]
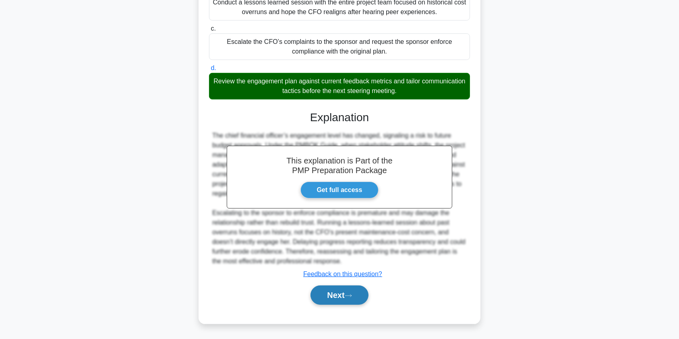
click at [339, 298] on button "Next" at bounding box center [340, 295] width 58 height 19
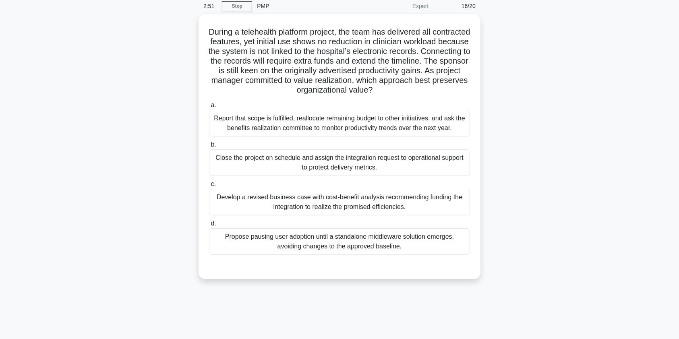
scroll to position [0, 0]
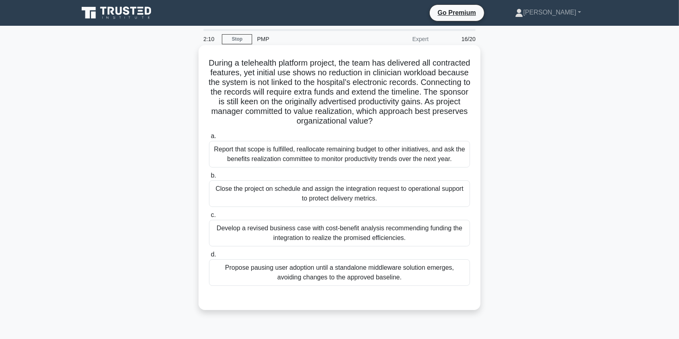
click at [312, 240] on div "Develop a revised business case with cost-benefit analysis recommending funding…" at bounding box center [339, 233] width 261 height 27
click at [209, 218] on input "c. Develop a revised business case with cost-benefit analysis recommending fund…" at bounding box center [209, 215] width 0 height 5
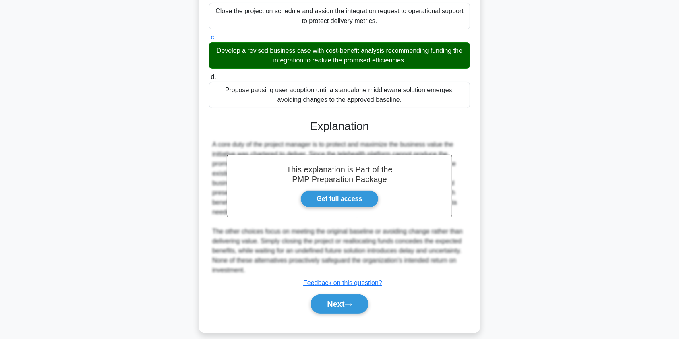
scroll to position [187, 0]
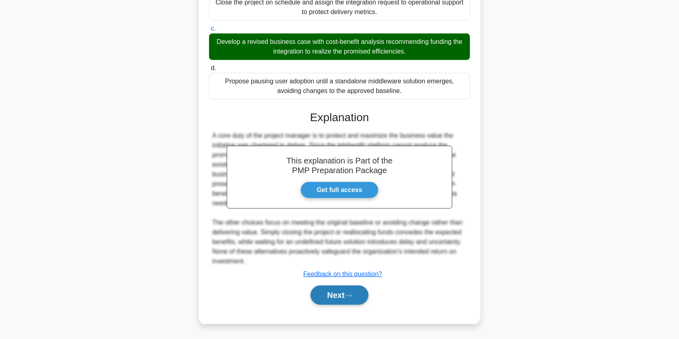
click at [349, 299] on button "Next" at bounding box center [340, 295] width 58 height 19
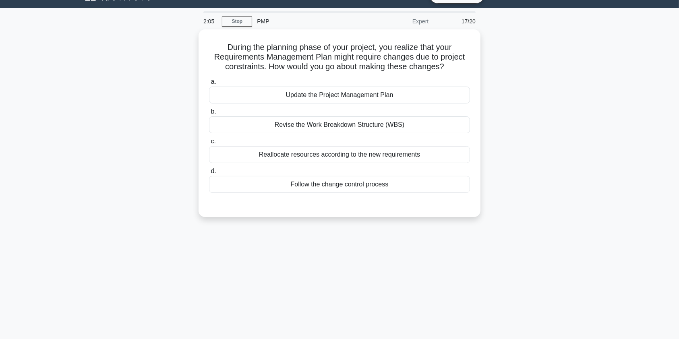
scroll to position [0, 0]
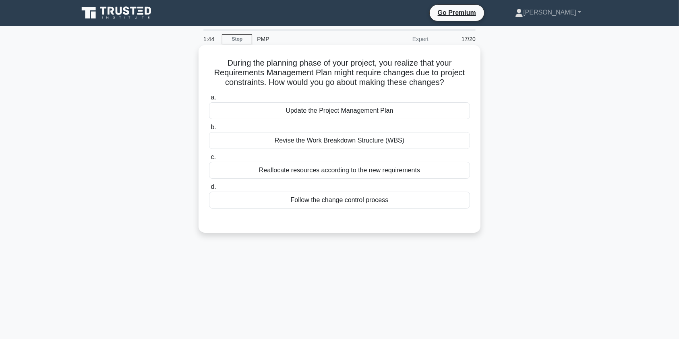
click at [382, 71] on h5 "During the planning phase of your project, you realize that your Requirements M…" at bounding box center [339, 73] width 263 height 30
click at [348, 202] on div "Follow the change control process" at bounding box center [339, 200] width 261 height 17
click at [209, 190] on input "d. Follow the change control process" at bounding box center [209, 187] width 0 height 5
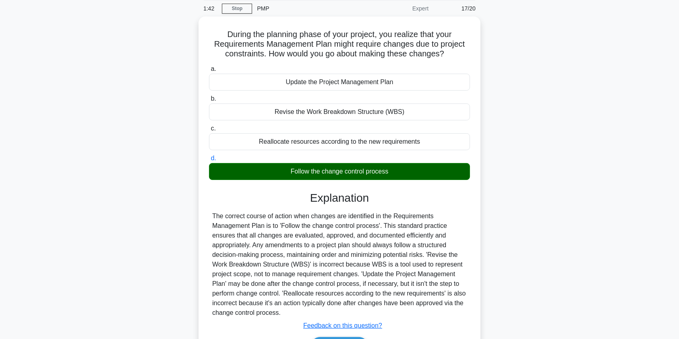
scroll to position [96, 0]
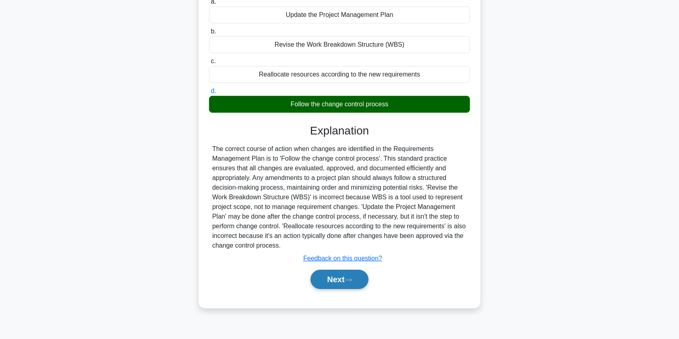
click at [343, 277] on button "Next" at bounding box center [340, 279] width 58 height 19
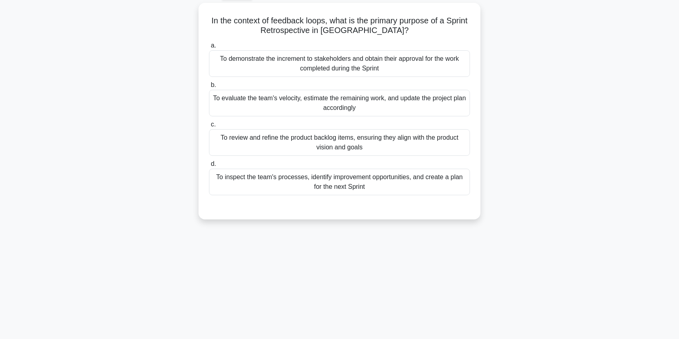
scroll to position [0, 0]
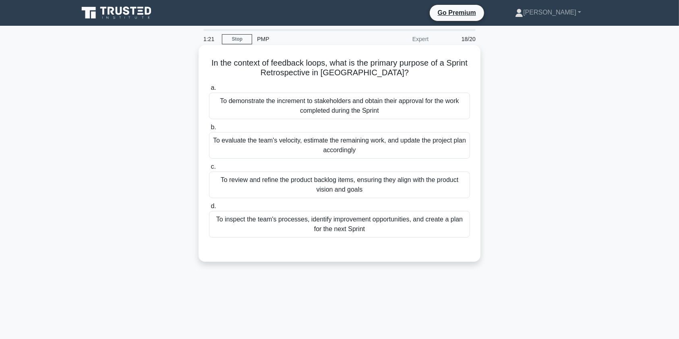
click at [390, 227] on div "To inspect the team's processes, identify improvement opportunities, and create…" at bounding box center [339, 224] width 261 height 27
click at [209, 209] on input "d. To inspect the team's processes, identify improvement opportunities, and cre…" at bounding box center [209, 206] width 0 height 5
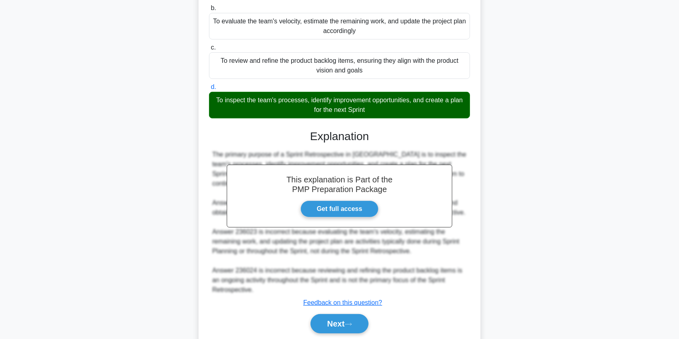
scroll to position [148, 0]
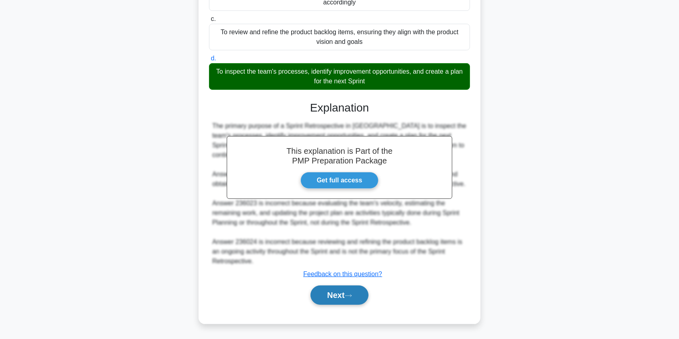
click at [351, 298] on button "Next" at bounding box center [340, 295] width 58 height 19
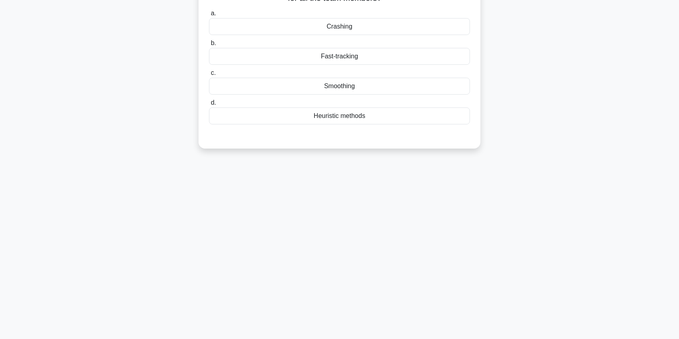
scroll to position [0, 0]
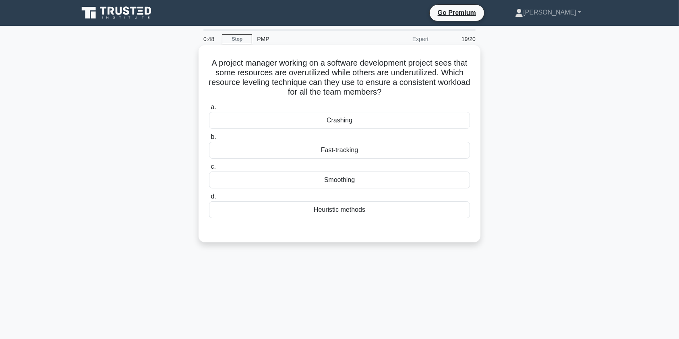
click at [348, 180] on div "Smoothing" at bounding box center [339, 180] width 261 height 17
click at [209, 170] on input "c. Smoothing" at bounding box center [209, 166] width 0 height 5
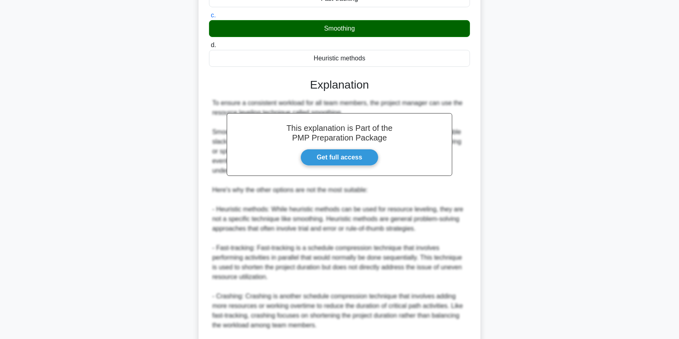
scroll to position [216, 0]
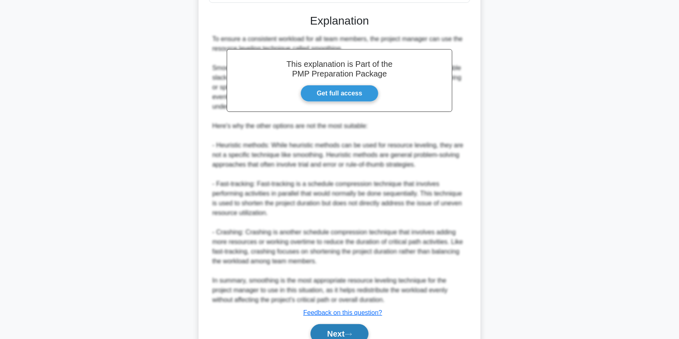
click at [334, 333] on button "Next" at bounding box center [340, 333] width 58 height 19
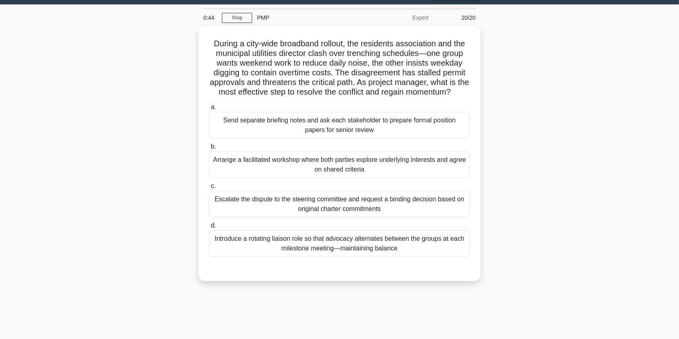
scroll to position [0, 0]
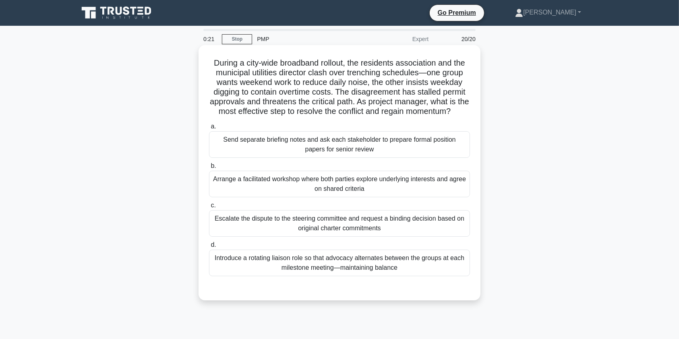
click at [409, 197] on div "Arrange a facilitated workshop where both parties explore underlying interests …" at bounding box center [339, 184] width 261 height 27
click at [209, 169] on input "b. Arrange a facilitated workshop where both parties explore underlying interes…" at bounding box center [209, 166] width 0 height 5
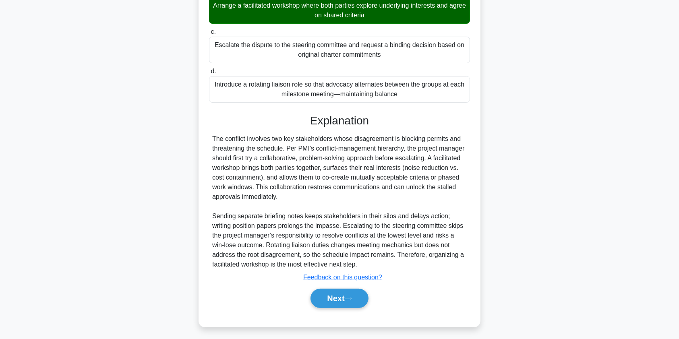
scroll to position [187, 0]
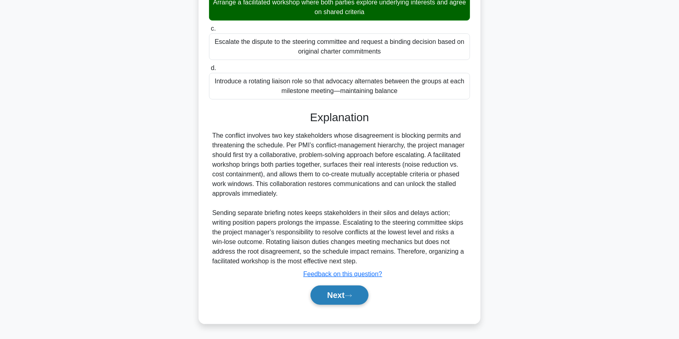
click at [332, 296] on button "Next" at bounding box center [340, 295] width 58 height 19
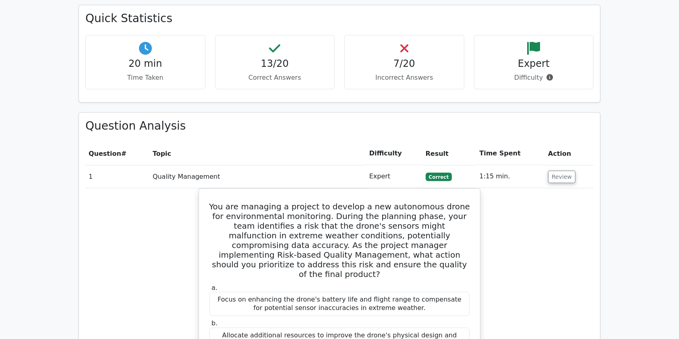
scroll to position [835, 0]
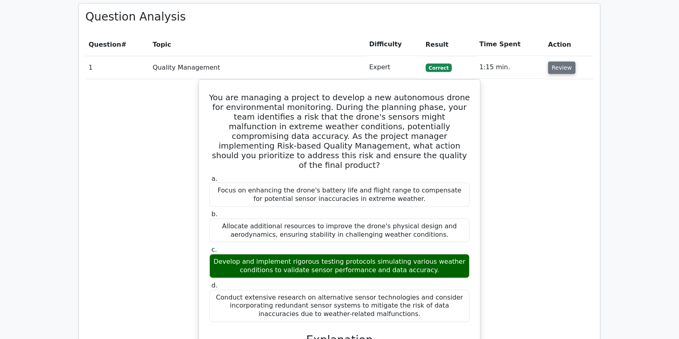
click at [560, 62] on button "Review" at bounding box center [561, 68] width 27 height 12
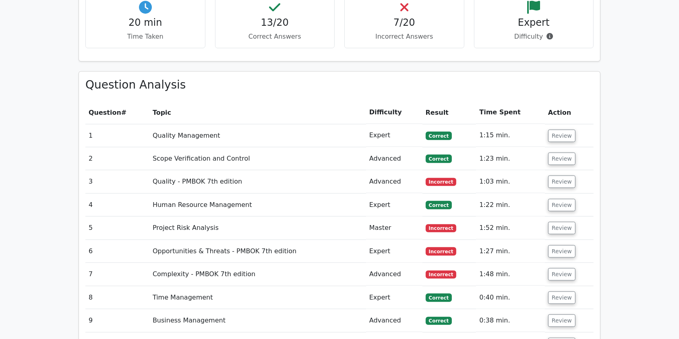
scroll to position [784, 0]
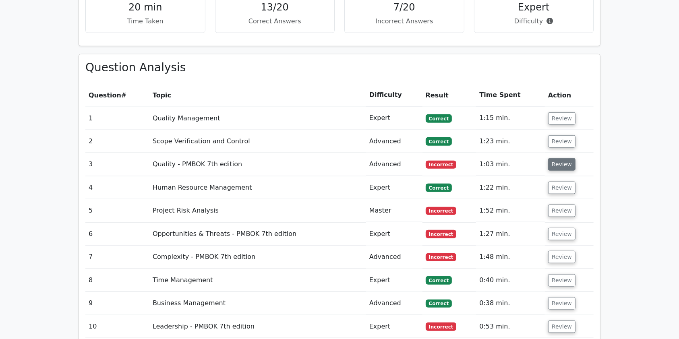
click at [556, 158] on button "Review" at bounding box center [561, 164] width 27 height 12
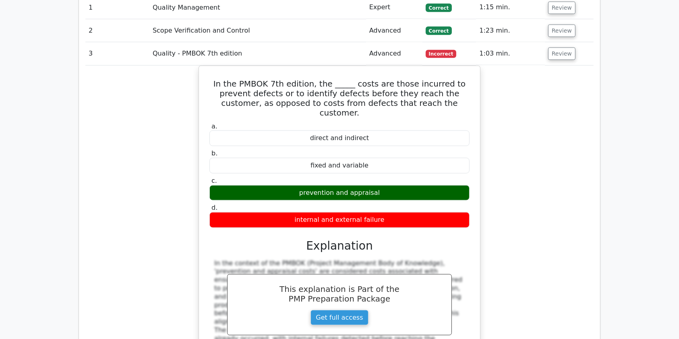
scroll to position [891, 0]
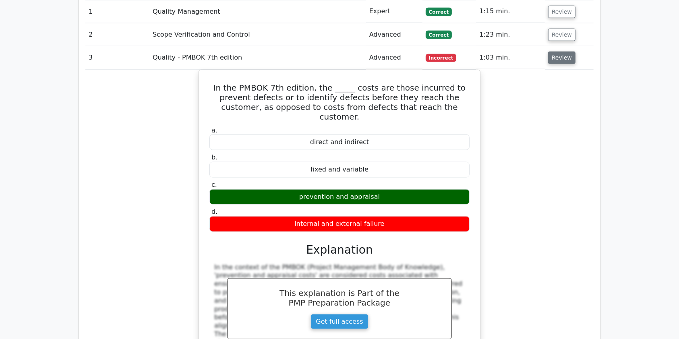
click at [559, 52] on button "Review" at bounding box center [561, 58] width 27 height 12
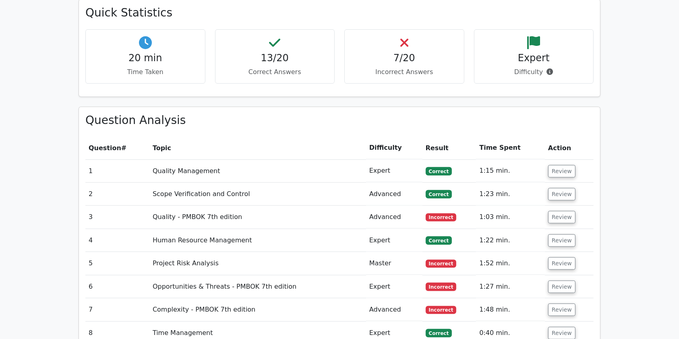
scroll to position [726, 0]
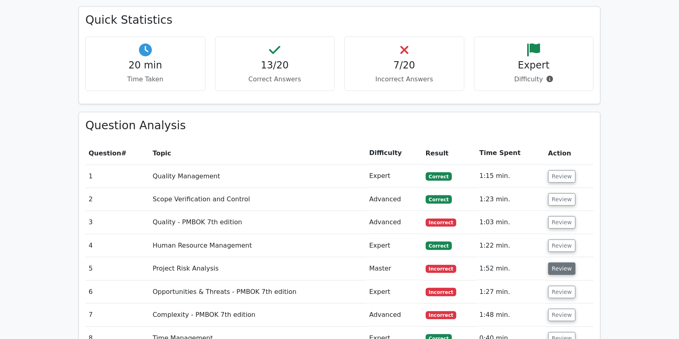
click at [570, 263] on button "Review" at bounding box center [561, 269] width 27 height 12
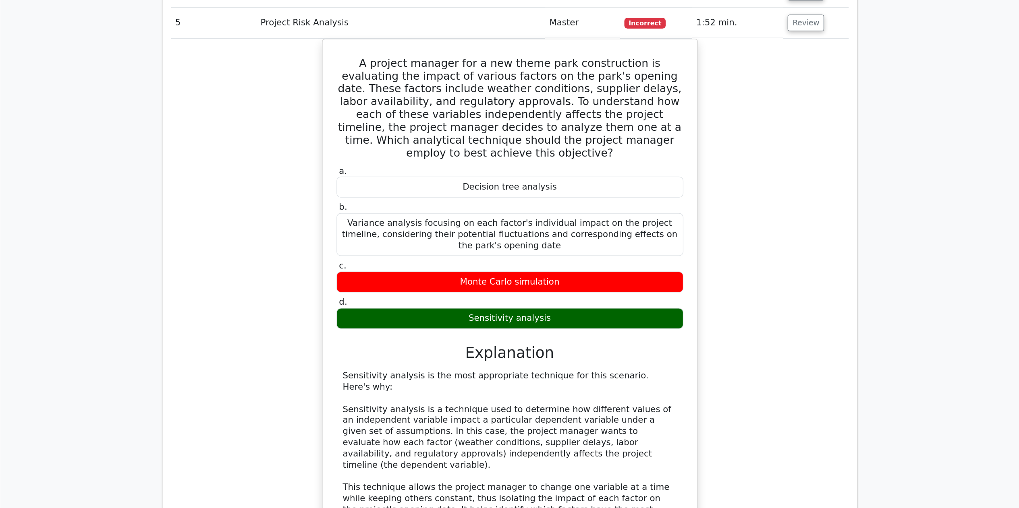
scroll to position [980, 0]
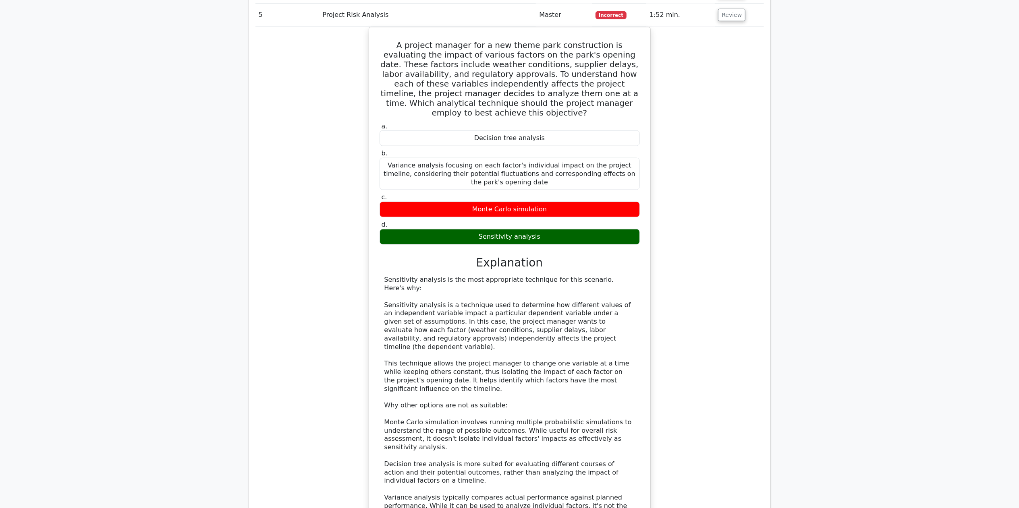
drag, startPoint x: 687, startPoint y: 0, endPoint x: 730, endPoint y: 309, distance: 311.6
click at [679, 309] on div "A project manager for a new theme park construction is evaluating the impact of…" at bounding box center [509, 319] width 508 height 585
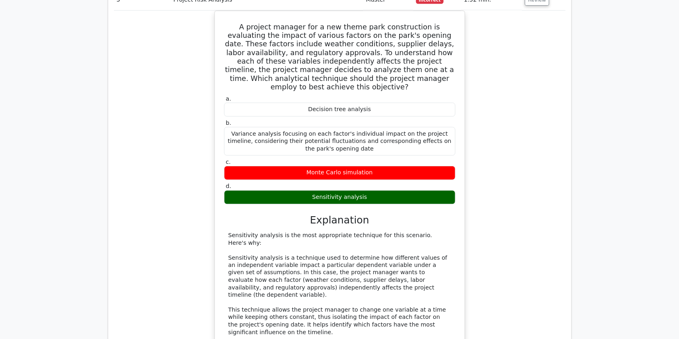
scroll to position [997, 0]
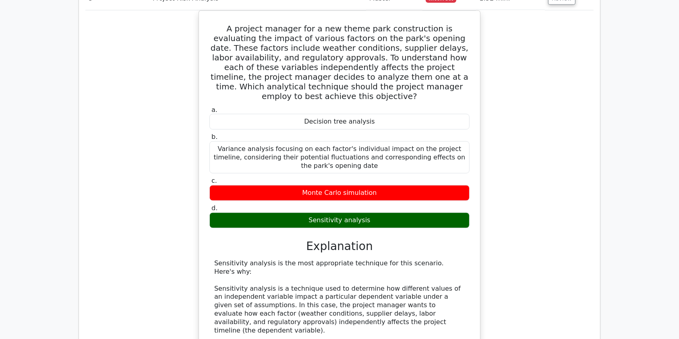
drag, startPoint x: 987, startPoint y: 1, endPoint x: 503, endPoint y: 214, distance: 528.8
click at [503, 214] on div "A project manager for a new theme park construction is evaluating the impact of…" at bounding box center [339, 302] width 508 height 585
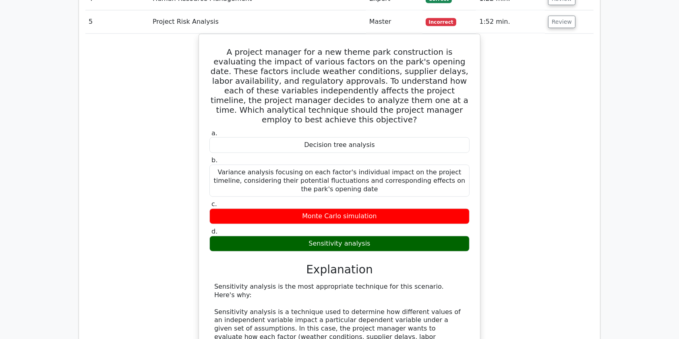
scroll to position [932, 0]
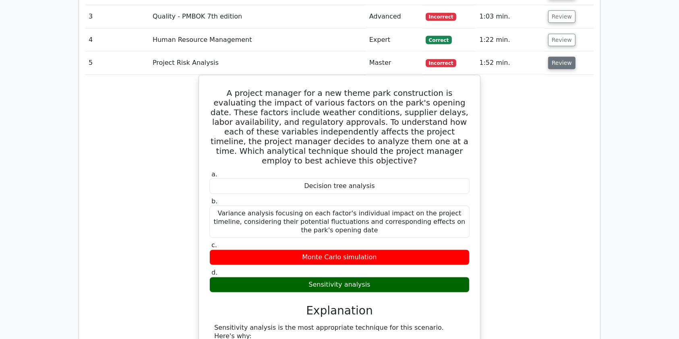
click at [562, 57] on button "Review" at bounding box center [561, 63] width 27 height 12
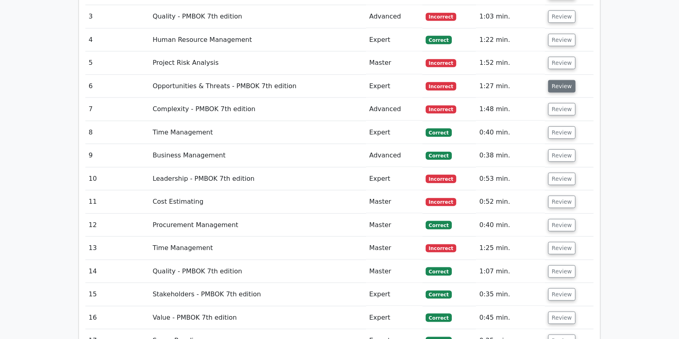
click at [561, 80] on button "Review" at bounding box center [561, 86] width 27 height 12
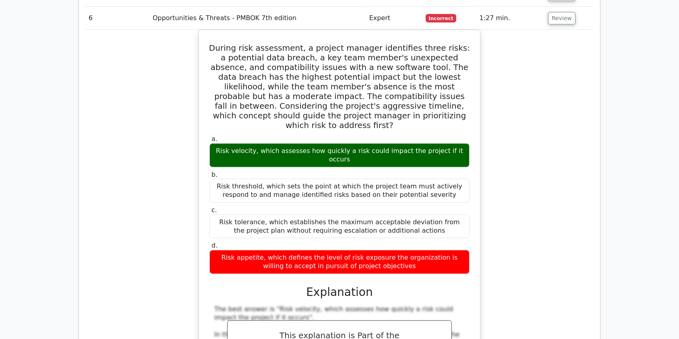
scroll to position [978, 0]
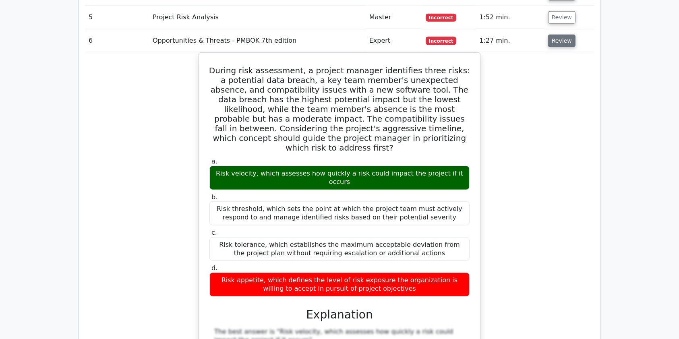
click at [556, 35] on button "Review" at bounding box center [561, 41] width 27 height 12
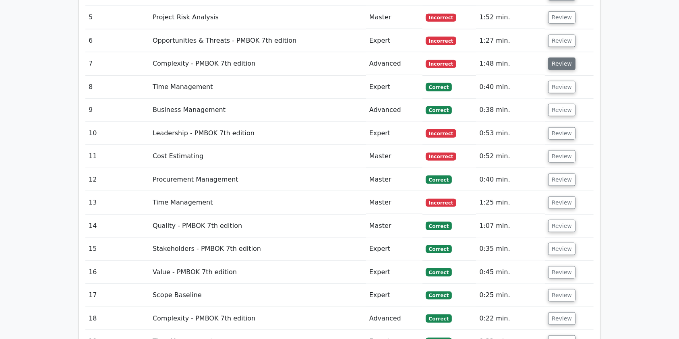
click at [558, 58] on button "Review" at bounding box center [561, 64] width 27 height 12
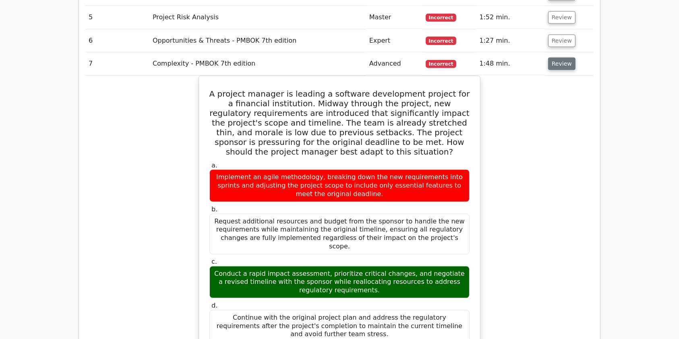
click at [558, 58] on button "Review" at bounding box center [561, 64] width 27 height 12
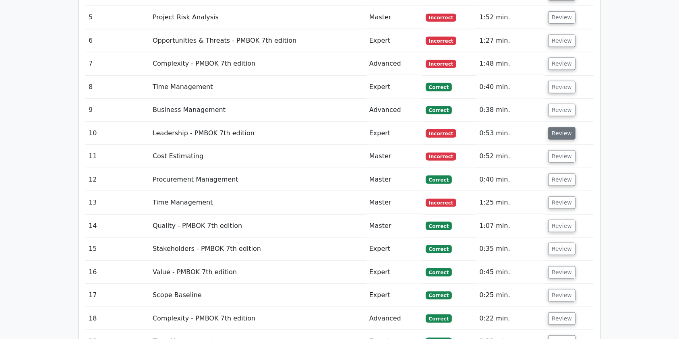
click at [555, 127] on button "Review" at bounding box center [561, 133] width 27 height 12
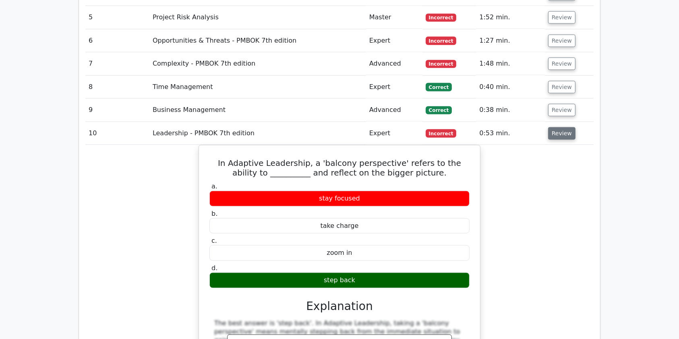
click at [559, 127] on button "Review" at bounding box center [561, 133] width 27 height 12
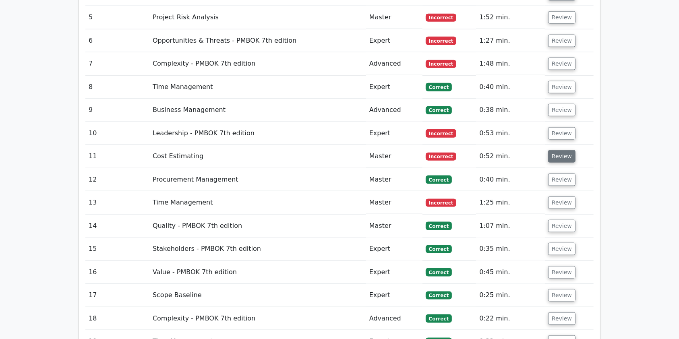
click at [556, 150] on button "Review" at bounding box center [561, 156] width 27 height 12
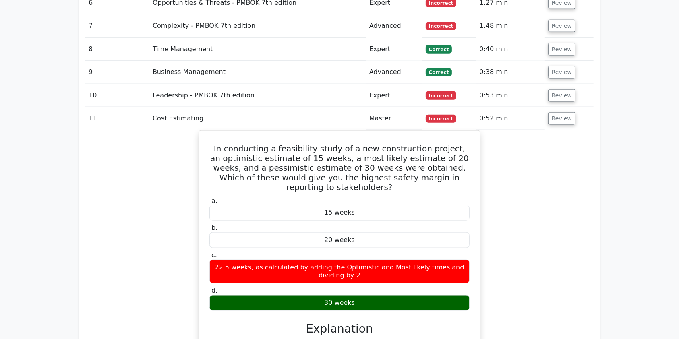
scroll to position [1049, 0]
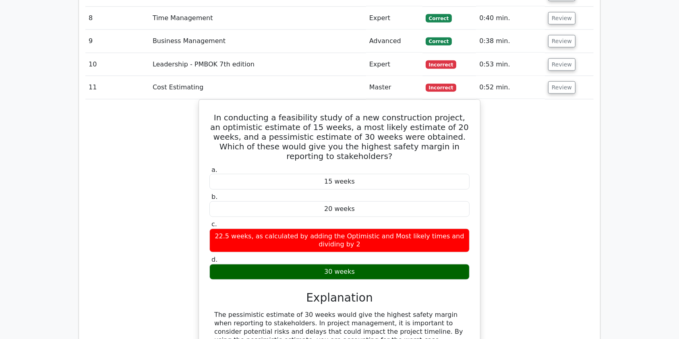
click at [627, 283] on main "Go Premium Project Management Professional Preparation Package (2025) Earn 35 P…" at bounding box center [339, 29] width 679 height 2105
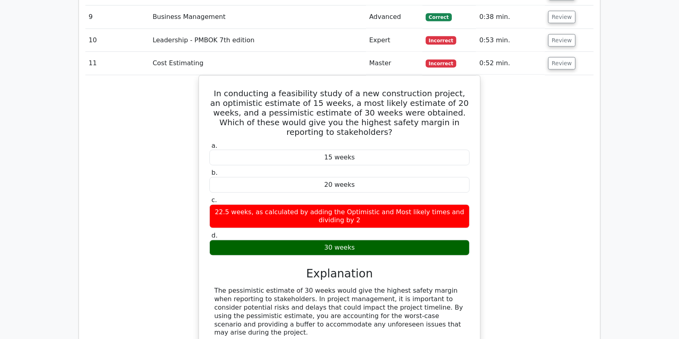
scroll to position [1053, 0]
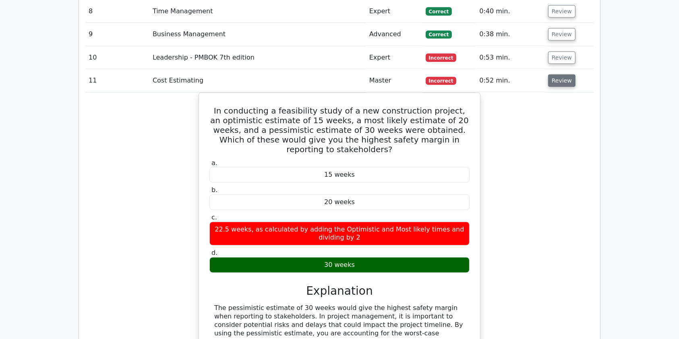
click at [557, 75] on button "Review" at bounding box center [561, 81] width 27 height 12
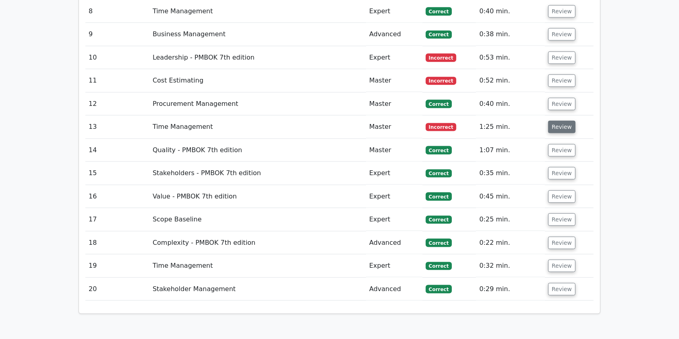
click at [551, 121] on button "Review" at bounding box center [561, 127] width 27 height 12
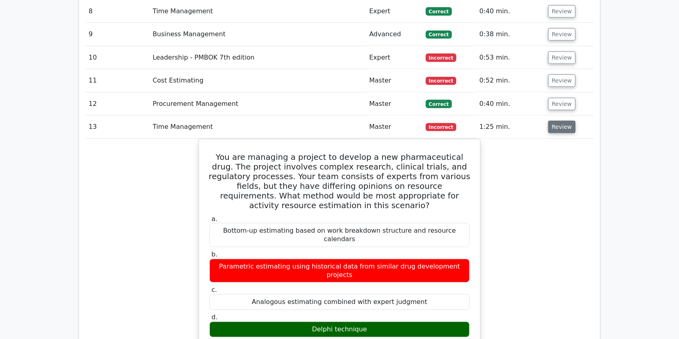
click at [558, 121] on button "Review" at bounding box center [561, 127] width 27 height 12
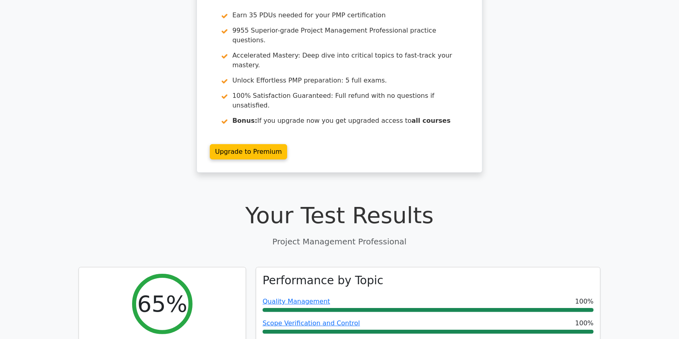
scroll to position [0, 0]
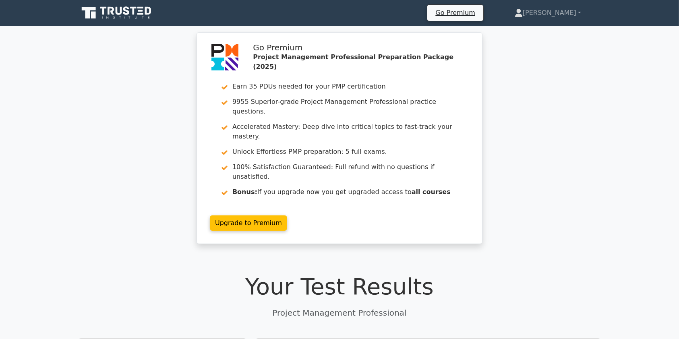
click at [108, 10] on icon at bounding box center [111, 11] width 6 height 8
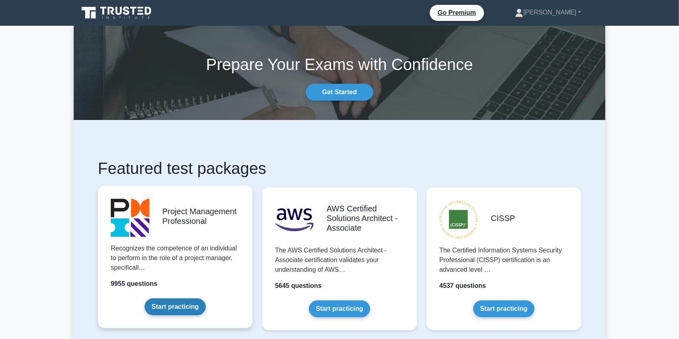
click at [159, 299] on link "Start practicing" at bounding box center [175, 307] width 61 height 17
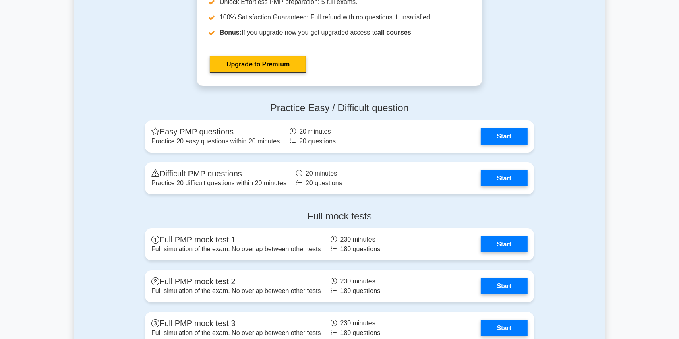
scroll to position [2969, 0]
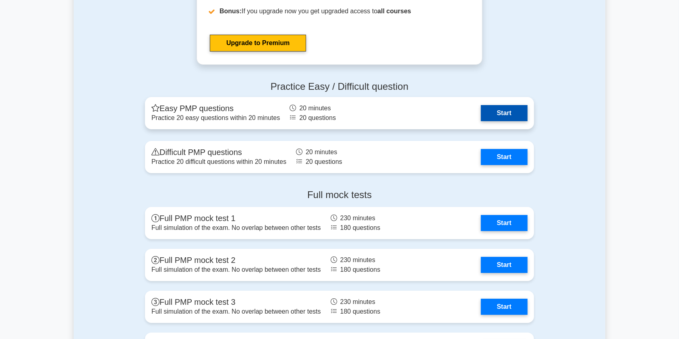
click at [481, 112] on link "Start" at bounding box center [504, 113] width 47 height 16
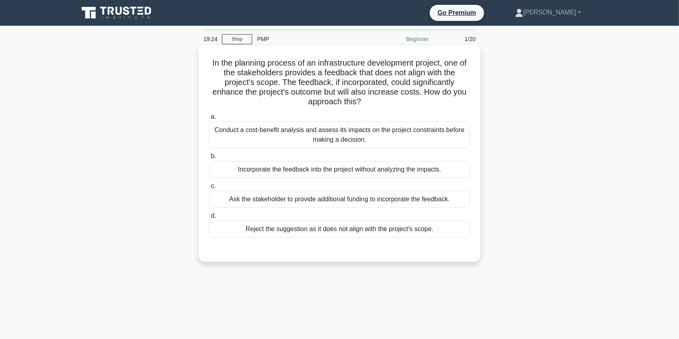
click at [388, 137] on div "Conduct a cost-benefit analysis and assess its impacts on the project constrain…" at bounding box center [339, 135] width 261 height 27
click at [209, 120] on input "a. Conduct a cost-benefit analysis and assess its impacts on the project constr…" at bounding box center [209, 116] width 0 height 5
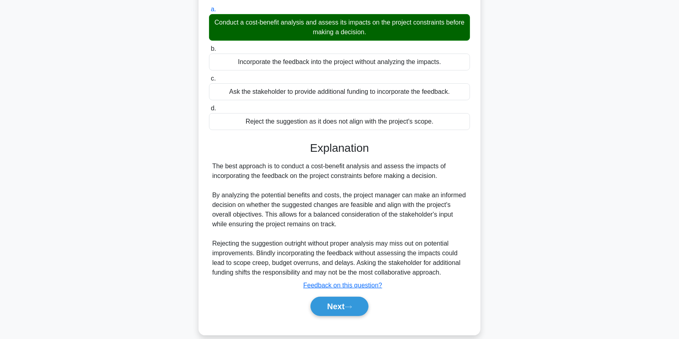
scroll to position [117, 0]
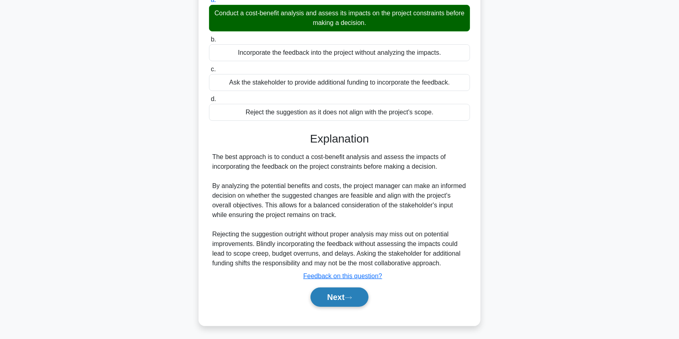
click at [359, 292] on button "Next" at bounding box center [340, 297] width 58 height 19
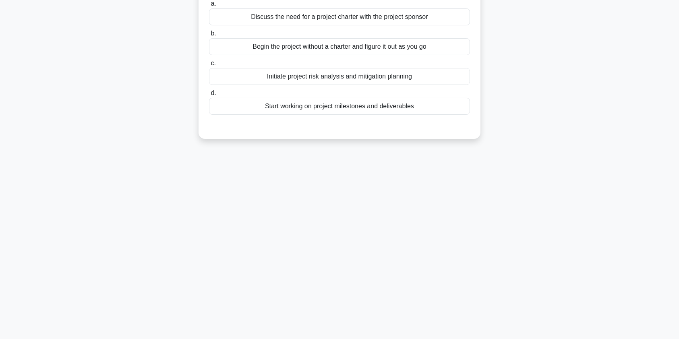
scroll to position [0, 0]
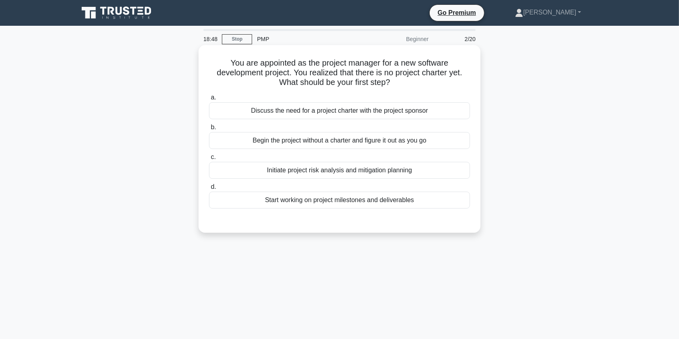
click at [338, 108] on div "Discuss the need for a project charter with the project sponsor" at bounding box center [339, 110] width 261 height 17
click at [209, 100] on input "a. Discuss the need for a project charter with the project sponsor" at bounding box center [209, 97] width 0 height 5
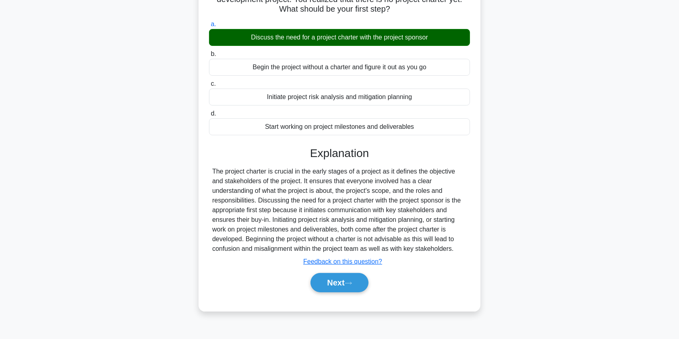
scroll to position [96, 0]
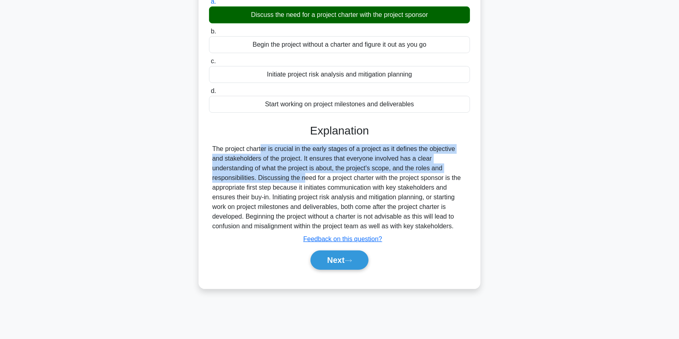
drag, startPoint x: 211, startPoint y: 149, endPoint x: 463, endPoint y: 170, distance: 253.0
click at [463, 170] on div "The project charter is crucial in the early stages of a project as it defines t…" at bounding box center [339, 187] width 261 height 87
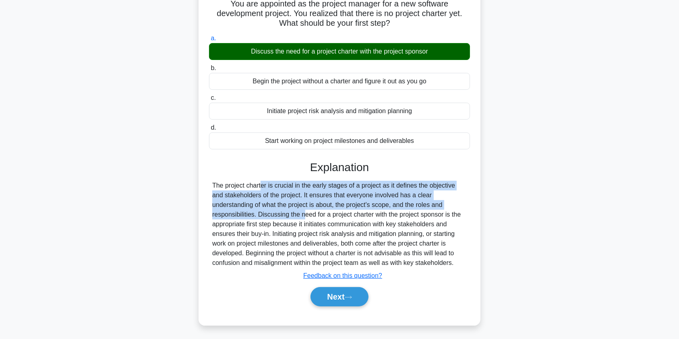
scroll to position [51, 0]
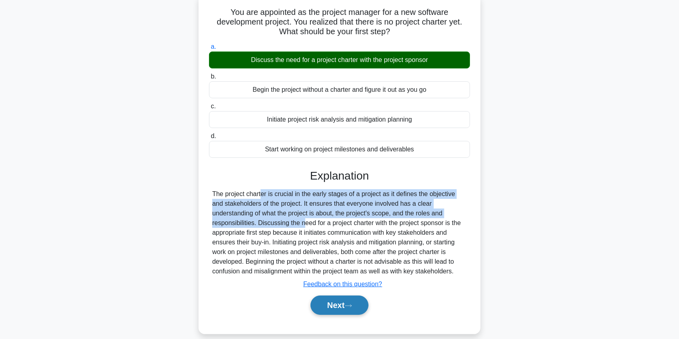
click at [330, 309] on button "Next" at bounding box center [340, 305] width 58 height 19
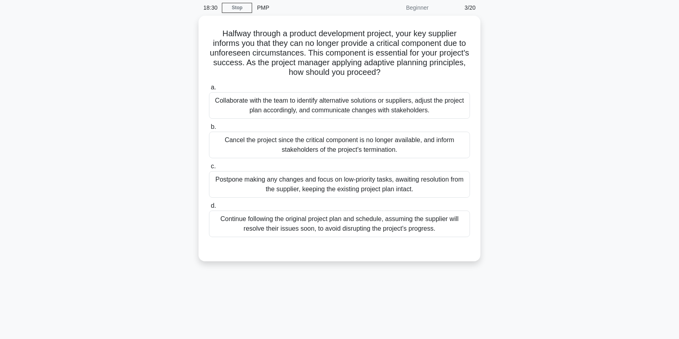
scroll to position [0, 0]
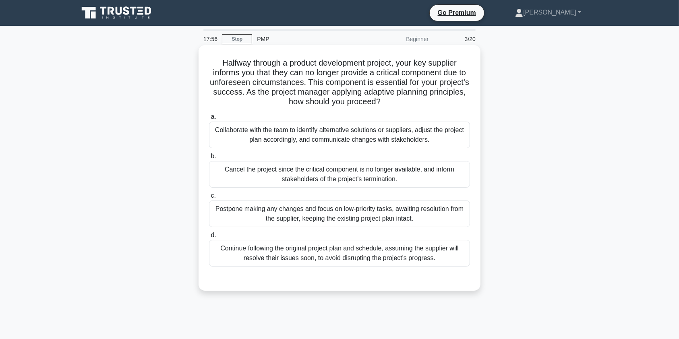
click at [333, 140] on div "Collaborate with the team to identify alternative solutions or suppliers, adjus…" at bounding box center [339, 135] width 261 height 27
click at [209, 120] on input "a. Collaborate with the team to identify alternative solutions or suppliers, ad…" at bounding box center [209, 116] width 0 height 5
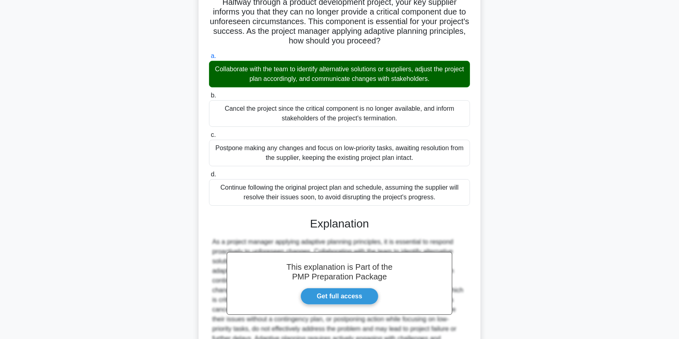
scroll to position [148, 0]
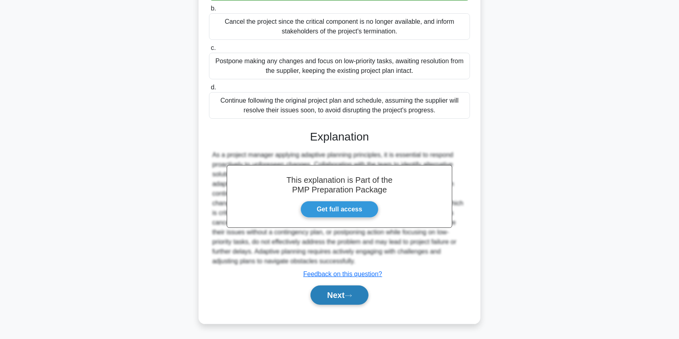
click at [346, 297] on button "Next" at bounding box center [340, 295] width 58 height 19
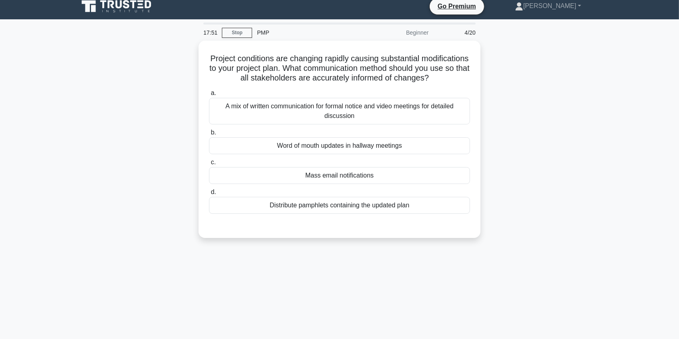
scroll to position [6, 0]
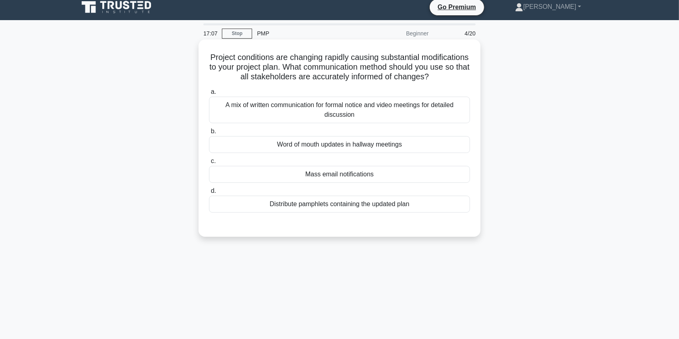
click at [416, 119] on div "A mix of written communication for formal notice and video meetings for detaile…" at bounding box center [339, 110] width 261 height 27
click at [209, 95] on input "a. A mix of written communication for formal notice and video meetings for deta…" at bounding box center [209, 91] width 0 height 5
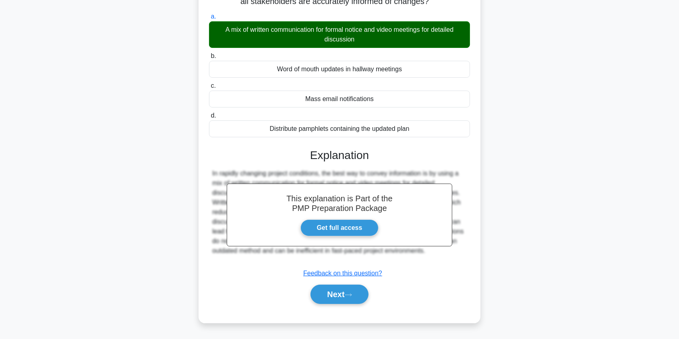
scroll to position [96, 0]
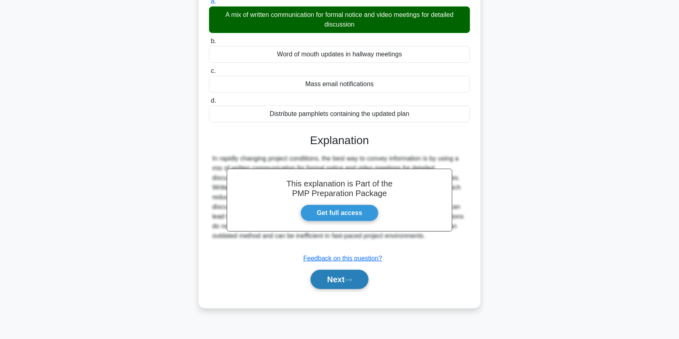
click at [333, 288] on button "Next" at bounding box center [340, 279] width 58 height 19
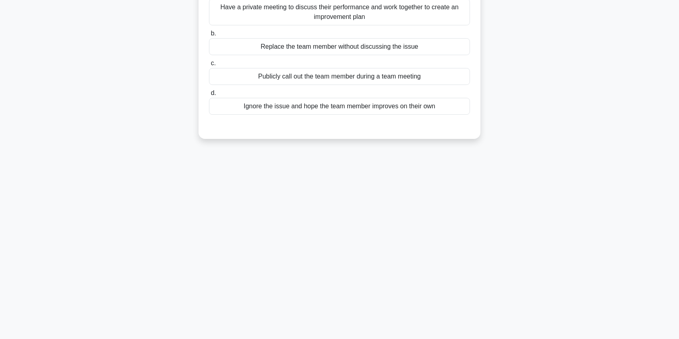
scroll to position [0, 0]
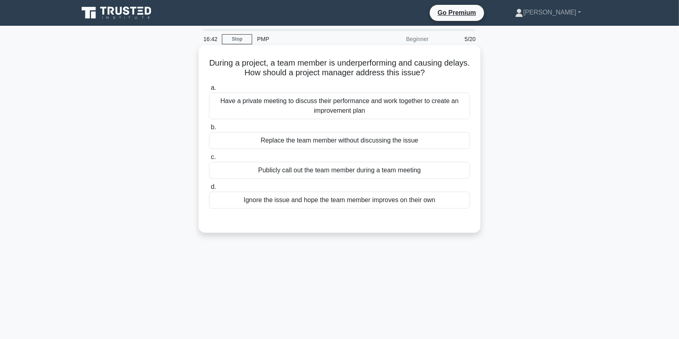
click at [297, 102] on div "Have a private meeting to discuss their performance and work together to create…" at bounding box center [339, 106] width 261 height 27
click at [209, 91] on input "a. Have a private meeting to discuss their performance and work together to cre…" at bounding box center [209, 87] width 0 height 5
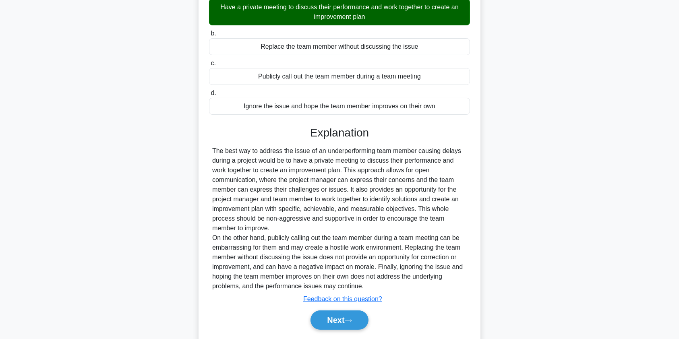
scroll to position [119, 0]
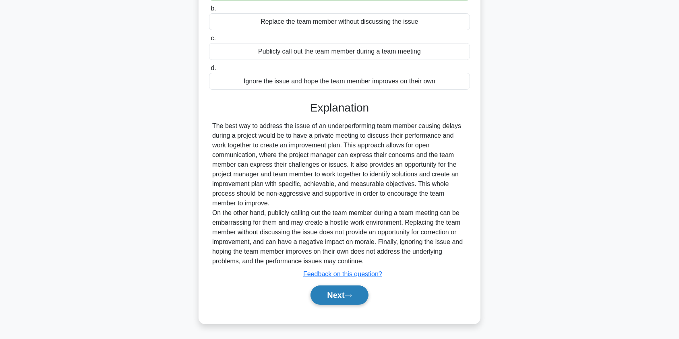
click at [322, 296] on button "Next" at bounding box center [340, 295] width 58 height 19
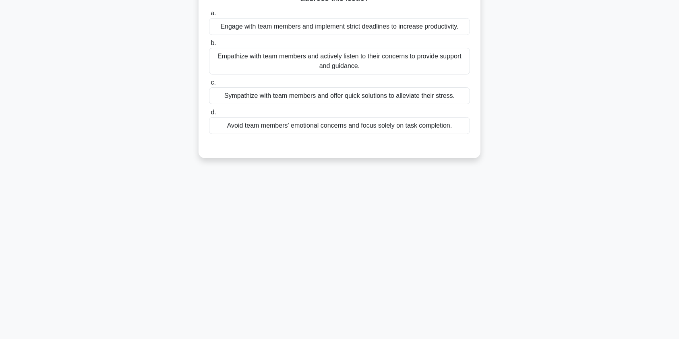
scroll to position [0, 0]
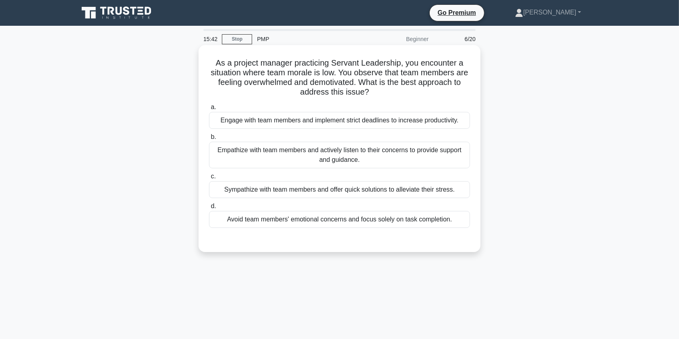
click at [330, 160] on div "Empathize with team members and actively listen to their concerns to provide su…" at bounding box center [339, 155] width 261 height 27
click at [209, 140] on input "b. Empathize with team members and actively listen to their concerns to provide…" at bounding box center [209, 137] width 0 height 5
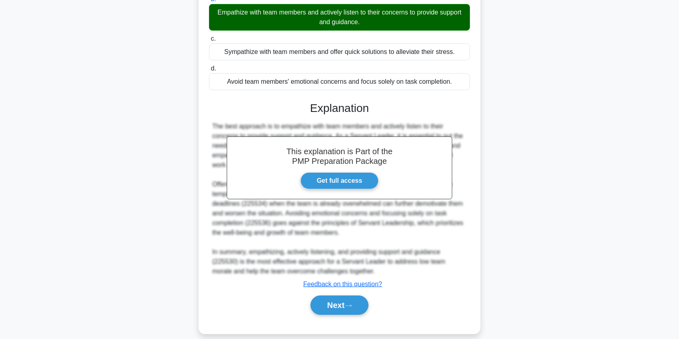
scroll to position [148, 0]
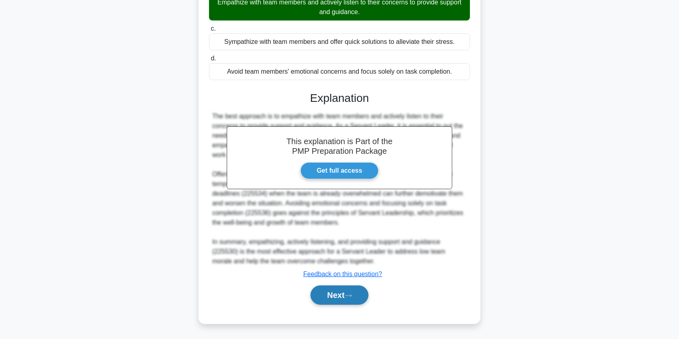
click at [352, 294] on icon at bounding box center [348, 296] width 7 height 4
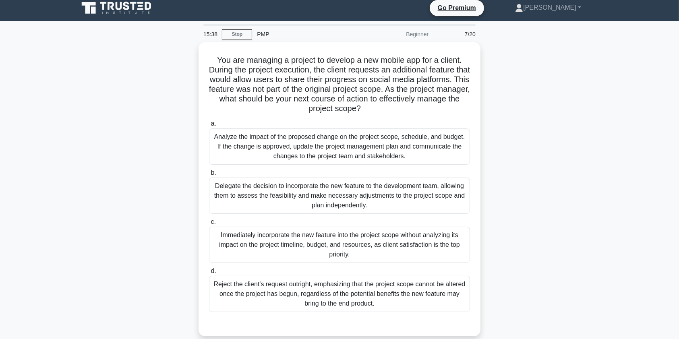
scroll to position [0, 0]
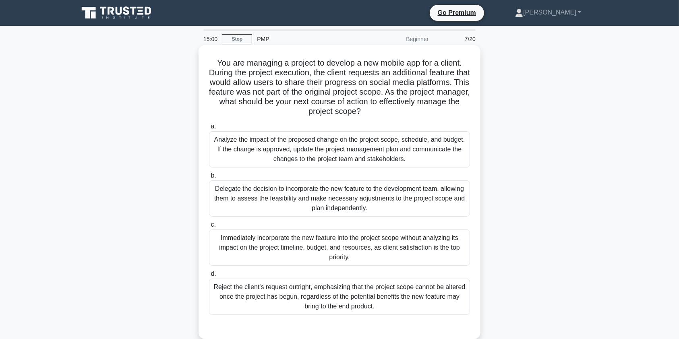
click at [440, 147] on div "Analyze the impact of the proposed change on the project scope, schedule, and b…" at bounding box center [339, 149] width 261 height 36
click at [209, 129] on input "a. Analyze the impact of the proposed change on the project scope, schedule, an…" at bounding box center [209, 126] width 0 height 5
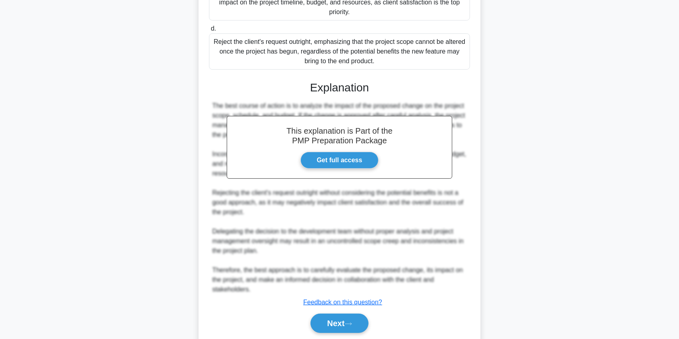
scroll to position [274, 0]
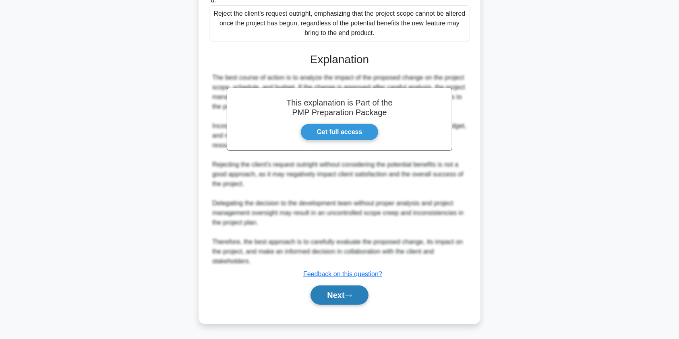
click at [347, 299] on button "Next" at bounding box center [340, 295] width 58 height 19
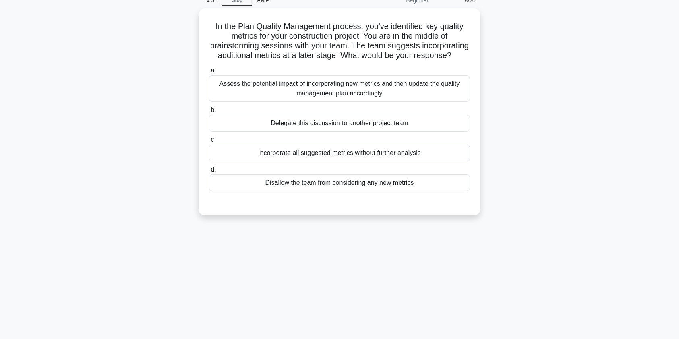
scroll to position [0, 0]
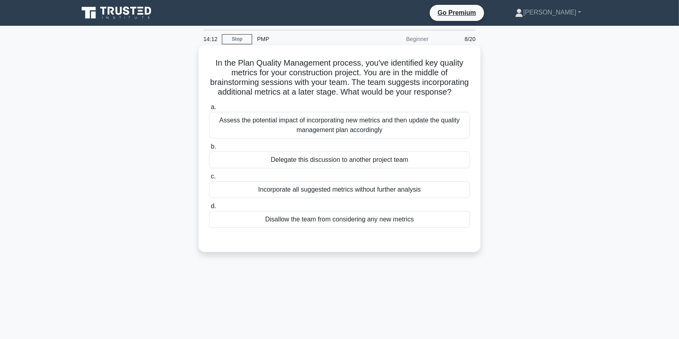
click at [421, 137] on div "Assess the potential impact of incorporating new metrics and then update the qu…" at bounding box center [339, 125] width 261 height 27
click at [209, 110] on input "a. Assess the potential impact of incorporating new metrics and then update the…" at bounding box center [209, 107] width 0 height 5
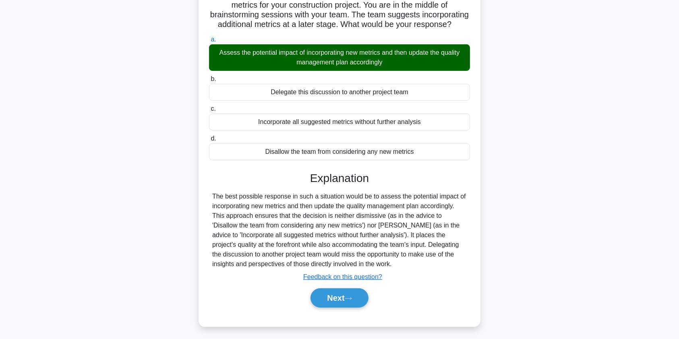
scroll to position [71, 0]
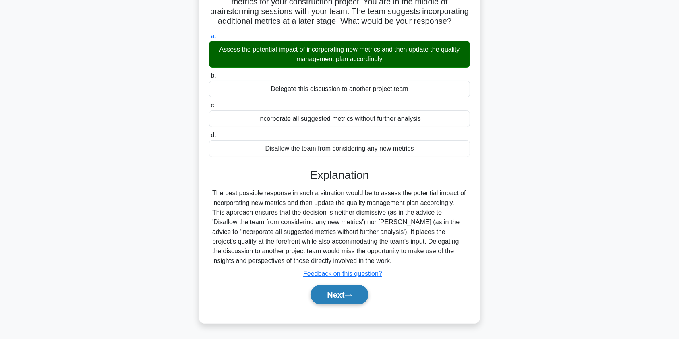
click at [352, 298] on icon at bounding box center [348, 295] width 7 height 4
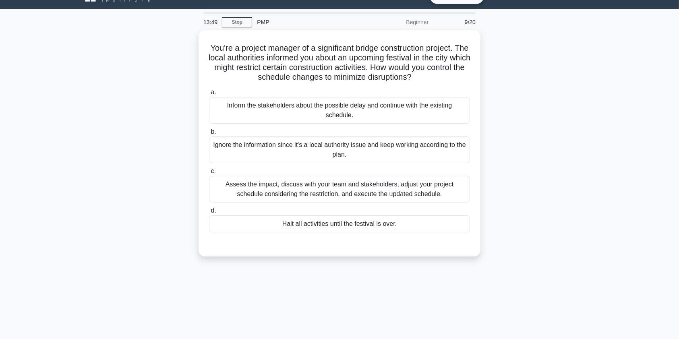
scroll to position [0, 0]
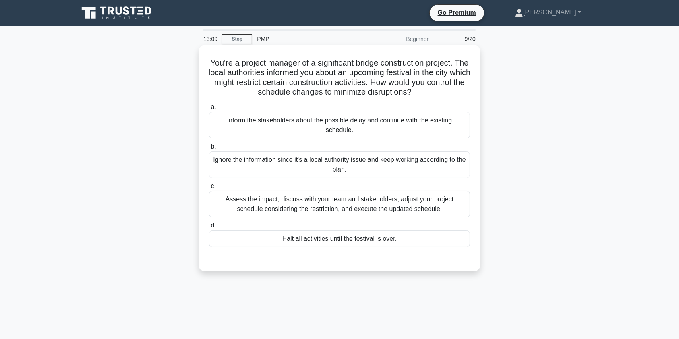
click at [416, 206] on div "Assess the impact, discuss with your team and stakeholders, adjust your project…" at bounding box center [339, 204] width 261 height 27
click at [209, 189] on input "c. Assess the impact, discuss with your team and stakeholders, adjust your proj…" at bounding box center [209, 186] width 0 height 5
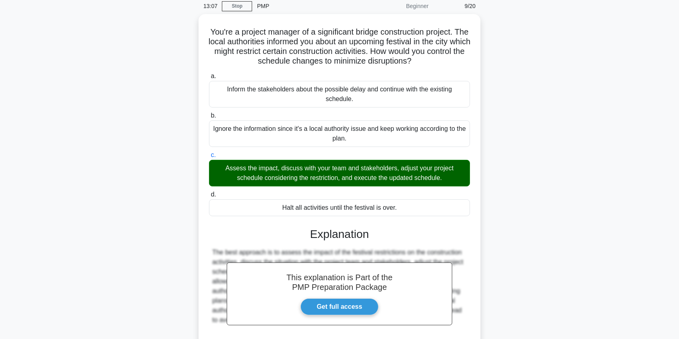
scroll to position [109, 0]
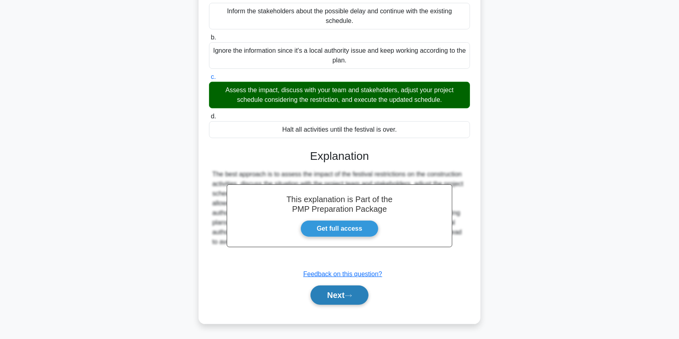
click at [341, 292] on button "Next" at bounding box center [340, 295] width 58 height 19
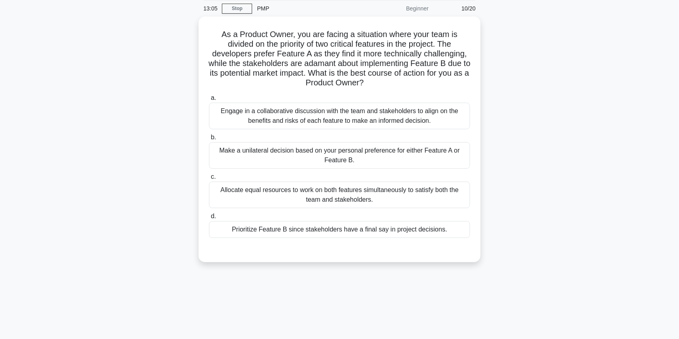
scroll to position [0, 0]
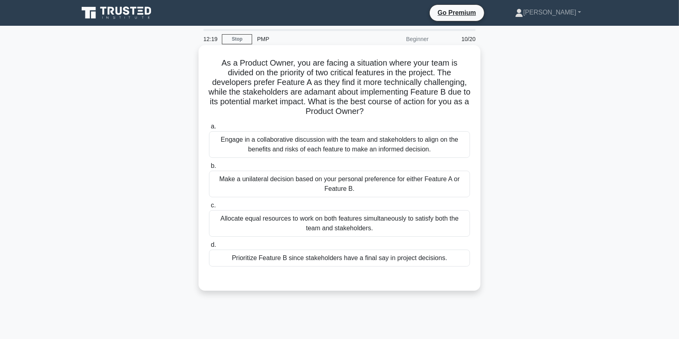
click at [423, 142] on div "Engage in a collaborative discussion with the team and stakeholders to align on…" at bounding box center [339, 144] width 261 height 27
click at [209, 129] on input "a. Engage in a collaborative discussion with the team and stakeholders to align…" at bounding box center [209, 126] width 0 height 5
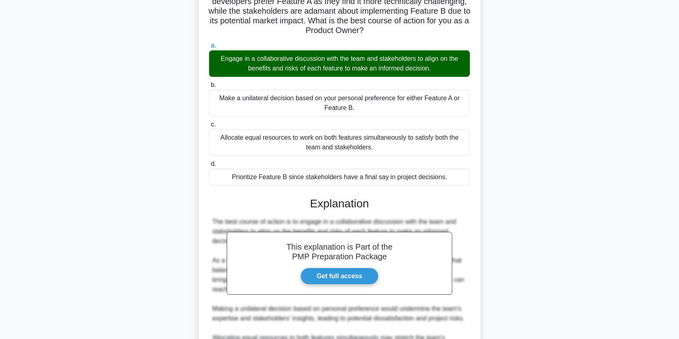
scroll to position [196, 0]
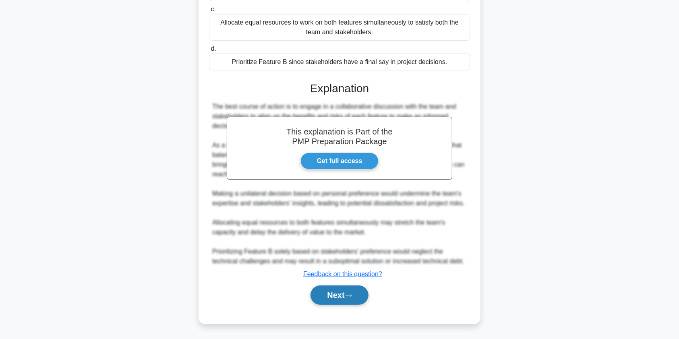
click at [346, 299] on button "Next" at bounding box center [340, 295] width 58 height 19
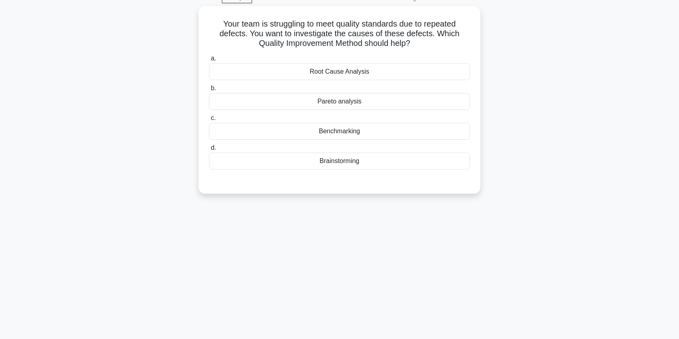
scroll to position [0, 0]
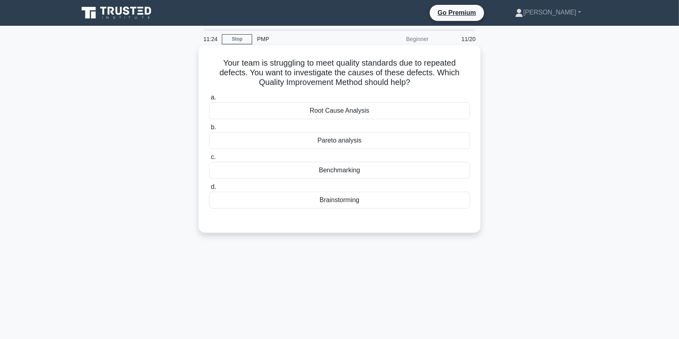
click at [353, 109] on div "Root Cause Analysis" at bounding box center [339, 110] width 261 height 17
click at [209, 100] on input "a. Root Cause Analysis" at bounding box center [209, 97] width 0 height 5
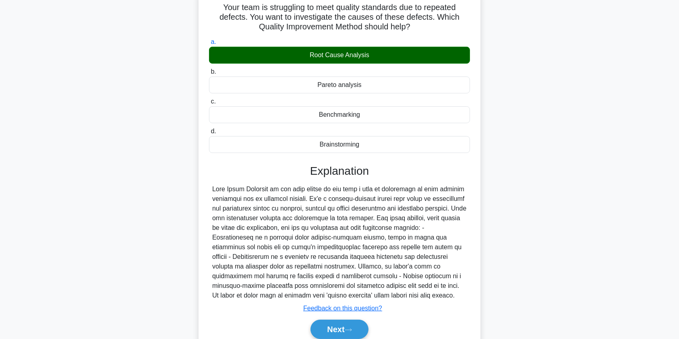
scroll to position [96, 0]
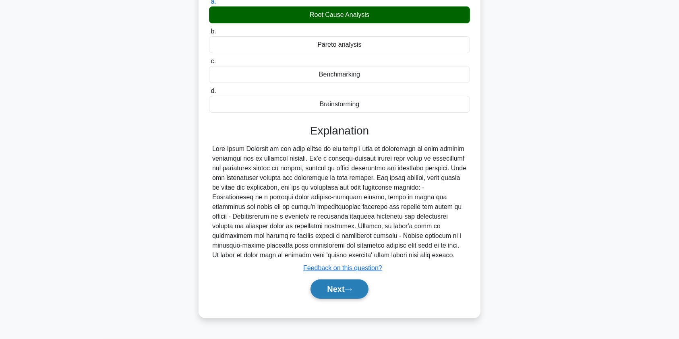
click at [327, 293] on button "Next" at bounding box center [340, 289] width 58 height 19
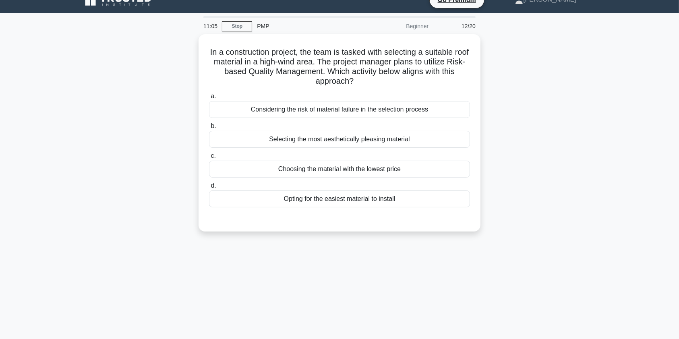
scroll to position [0, 0]
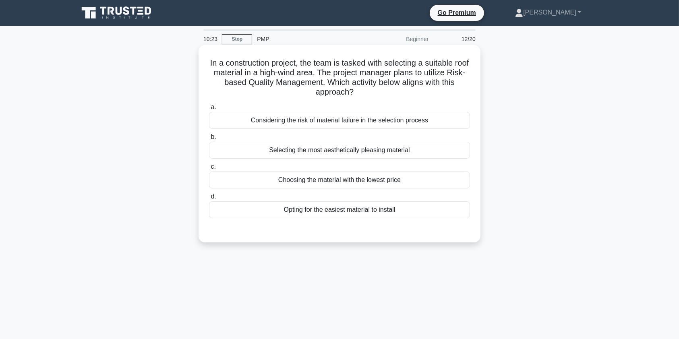
click at [350, 125] on div "Considering the risk of material failure in the selection process" at bounding box center [339, 120] width 261 height 17
click at [209, 110] on input "a. Considering the risk of material failure in the selection process" at bounding box center [209, 107] width 0 height 5
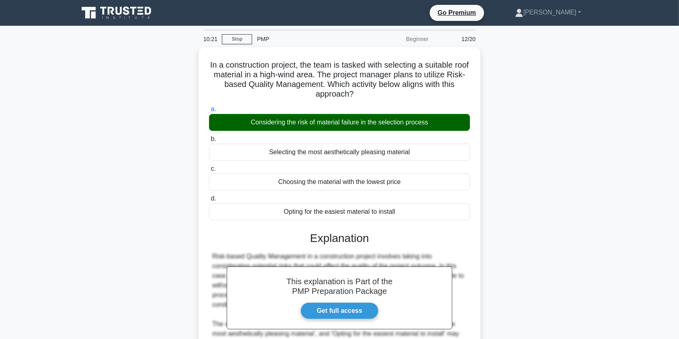
scroll to position [119, 0]
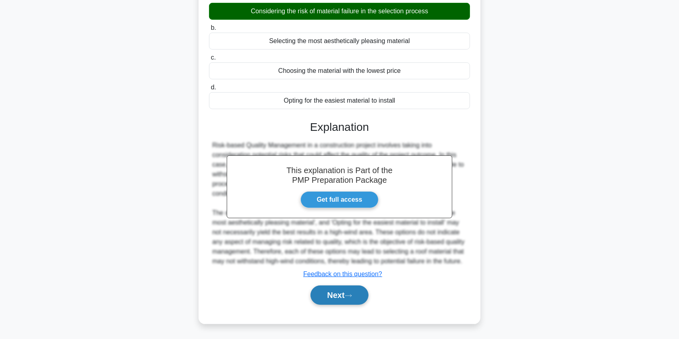
click at [336, 301] on button "Next" at bounding box center [340, 295] width 58 height 19
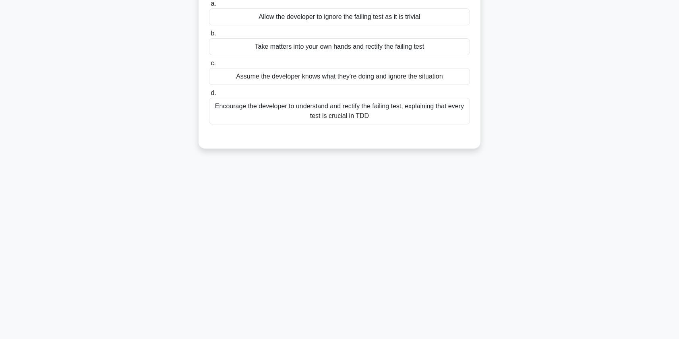
scroll to position [0, 0]
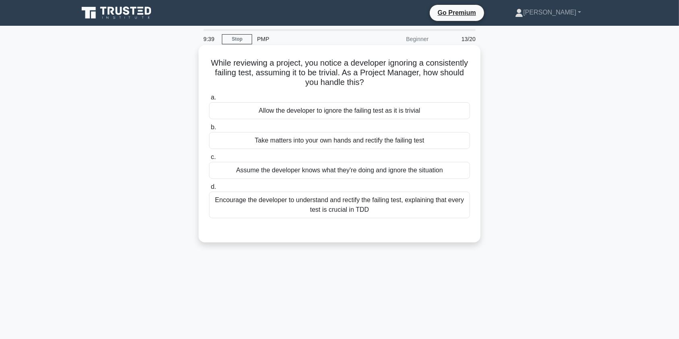
click at [357, 208] on div "Encourage the developer to understand and rectify the failing test, explaining …" at bounding box center [339, 205] width 261 height 27
click at [209, 190] on input "d. Encourage the developer to understand and rectify the failing test, explaini…" at bounding box center [209, 187] width 0 height 5
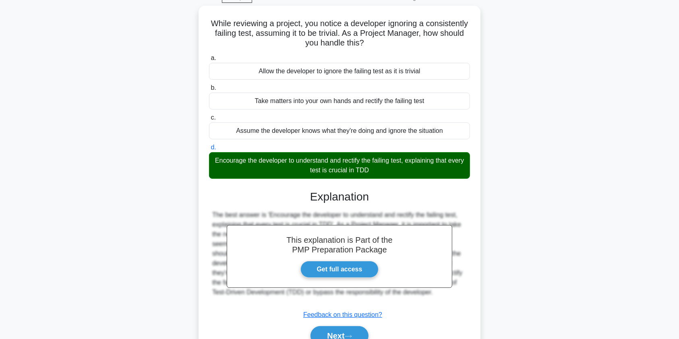
scroll to position [96, 0]
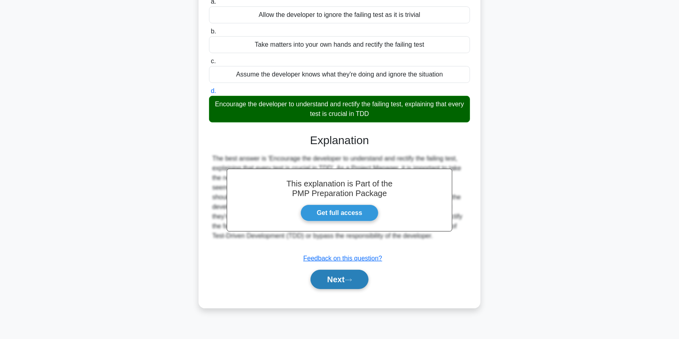
click at [347, 284] on button "Next" at bounding box center [340, 279] width 58 height 19
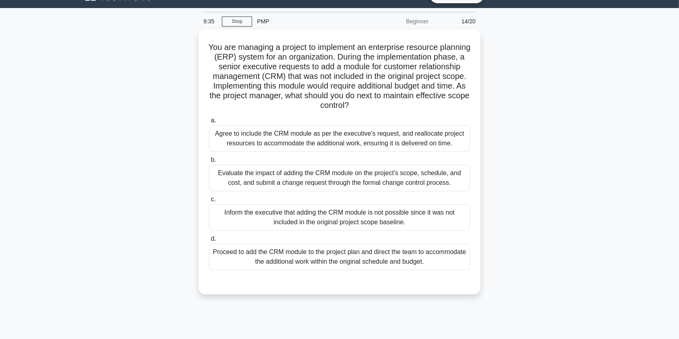
scroll to position [4, 0]
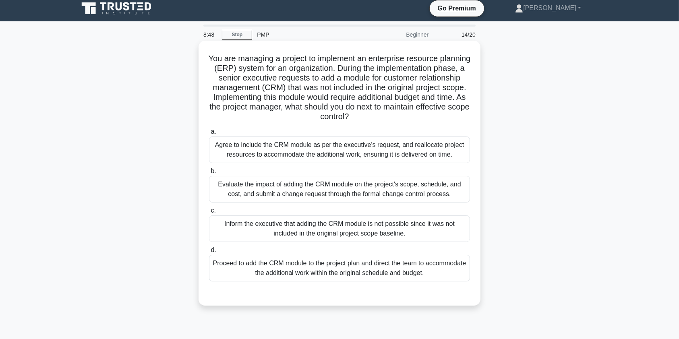
click at [266, 189] on div "Evaluate the impact of adding the CRM module on the project's scope, schedule, …" at bounding box center [339, 189] width 261 height 27
click at [209, 174] on input "b. Evaluate the impact of adding the CRM module on the project's scope, schedul…" at bounding box center [209, 171] width 0 height 5
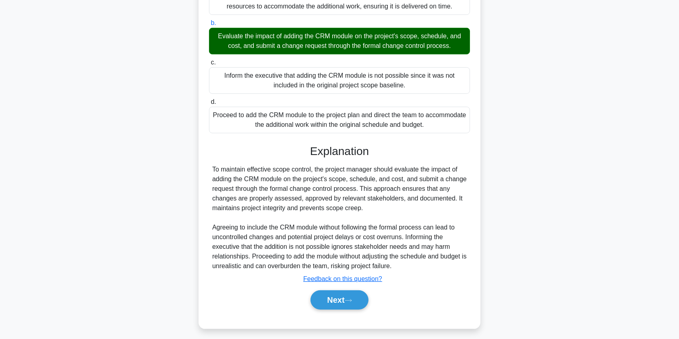
scroll to position [158, 0]
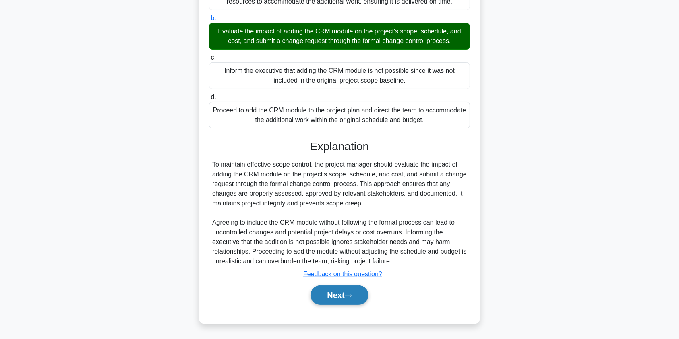
click at [342, 294] on button "Next" at bounding box center [340, 295] width 58 height 19
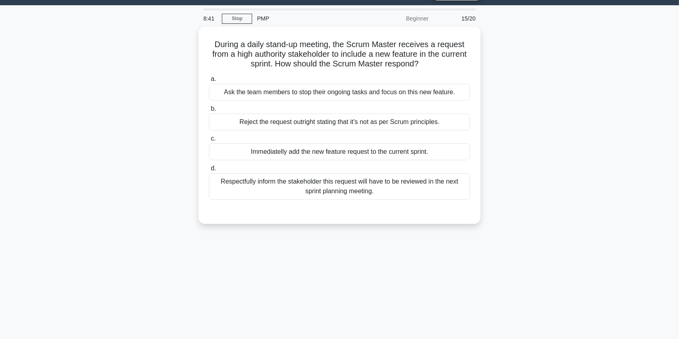
scroll to position [0, 0]
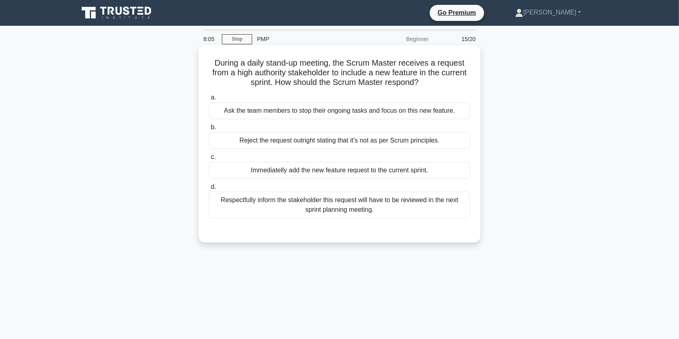
click at [359, 211] on div "Respectfully inform the stakeholder this request will have to be reviewed in th…" at bounding box center [339, 205] width 261 height 27
click at [209, 190] on input "d. Respectfully inform the stakeholder this request will have to be reviewed in…" at bounding box center [209, 187] width 0 height 5
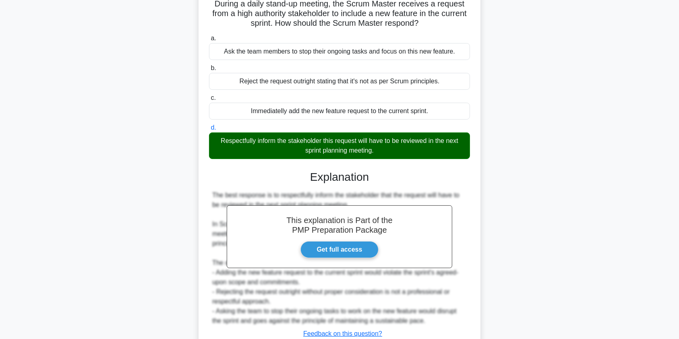
scroll to position [119, 0]
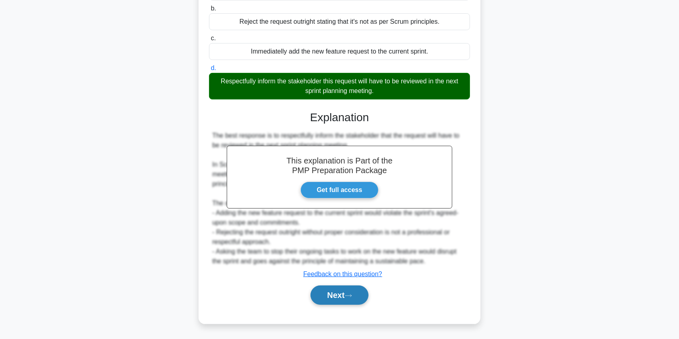
click at [342, 298] on button "Next" at bounding box center [340, 295] width 58 height 19
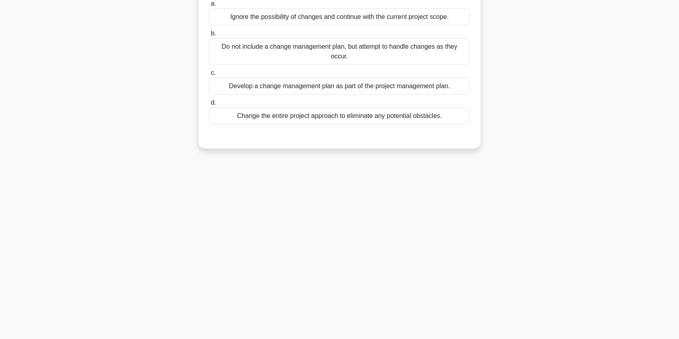
scroll to position [0, 0]
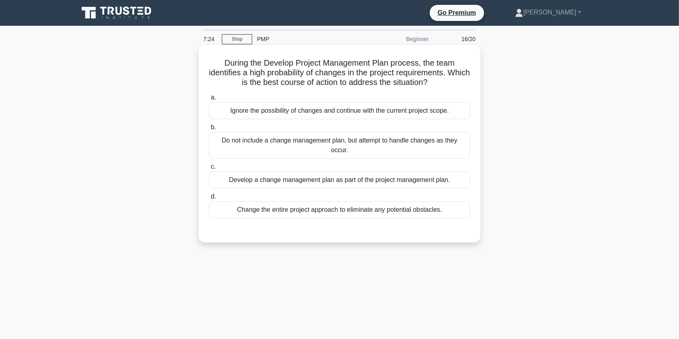
click at [431, 186] on div "Develop a change management plan as part of the project management plan." at bounding box center [339, 180] width 261 height 17
click at [209, 170] on input "c. Develop a change management plan as part of the project management plan." at bounding box center [209, 166] width 0 height 5
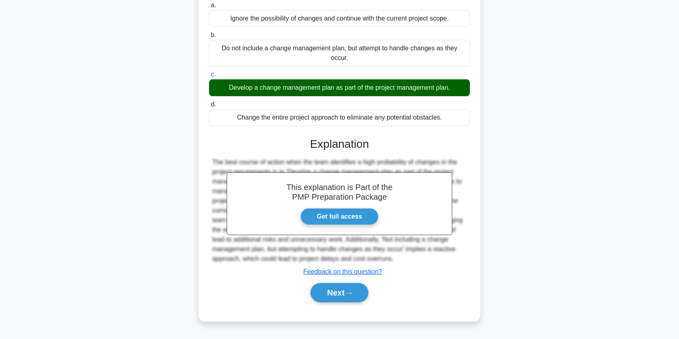
scroll to position [96, 0]
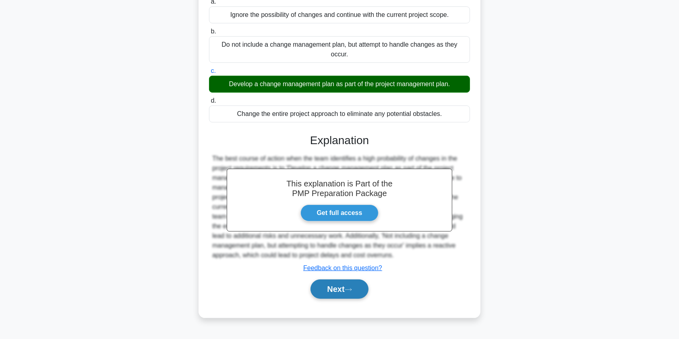
click at [320, 291] on button "Next" at bounding box center [340, 289] width 58 height 19
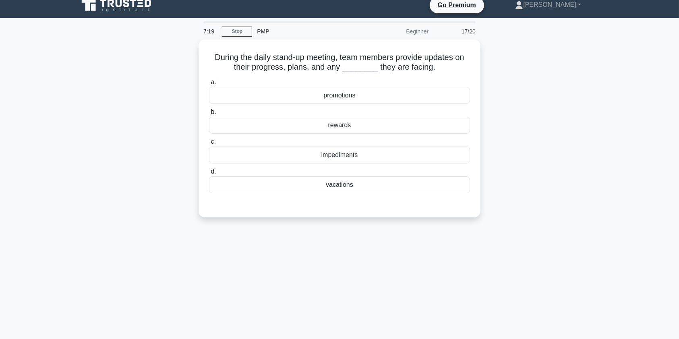
scroll to position [0, 0]
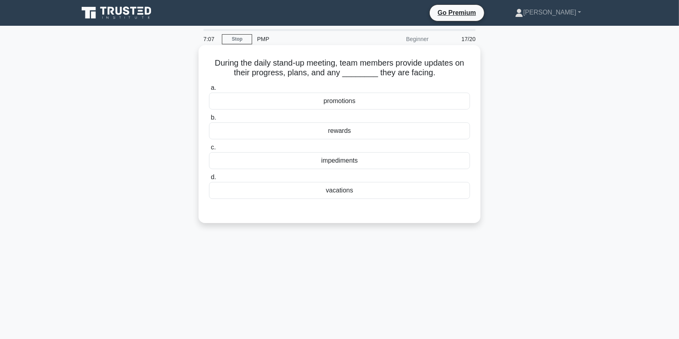
click at [391, 163] on div "impediments" at bounding box center [339, 160] width 261 height 17
click at [209, 150] on input "c. impediments" at bounding box center [209, 147] width 0 height 5
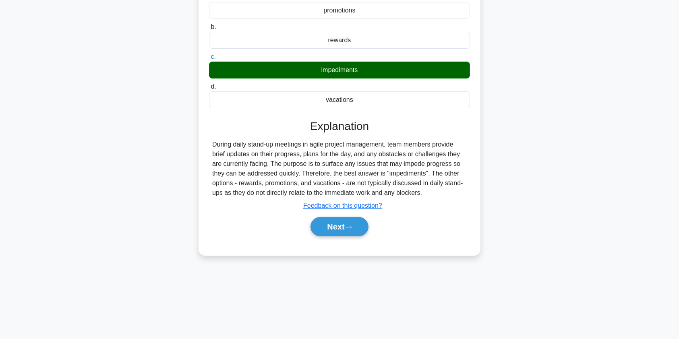
scroll to position [96, 0]
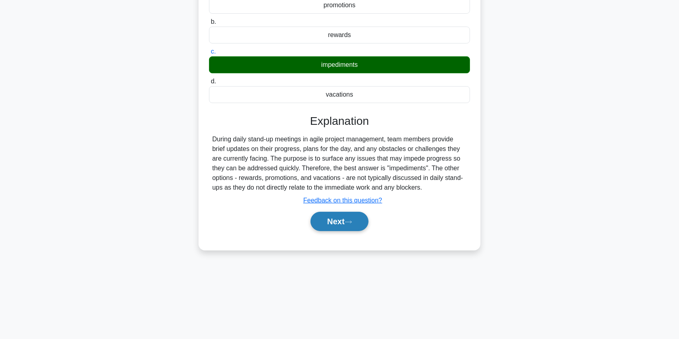
click at [348, 220] on icon at bounding box center [348, 222] width 7 height 4
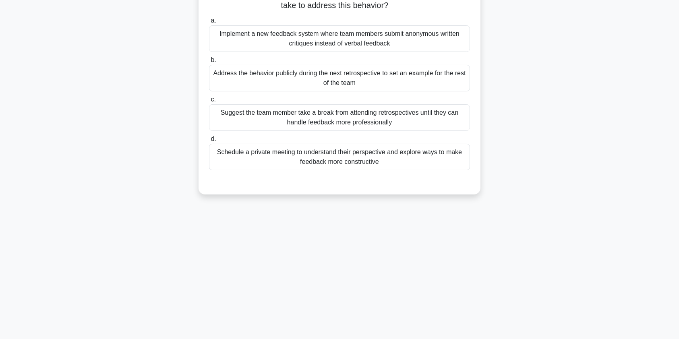
scroll to position [0, 0]
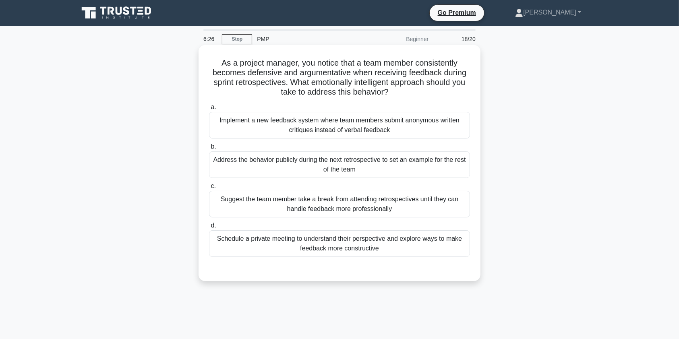
click at [406, 244] on div "Schedule a private meeting to understand their perspective and explore ways to …" at bounding box center [339, 243] width 261 height 27
click at [209, 228] on input "d. Schedule a private meeting to understand their perspective and explore ways …" at bounding box center [209, 225] width 0 height 5
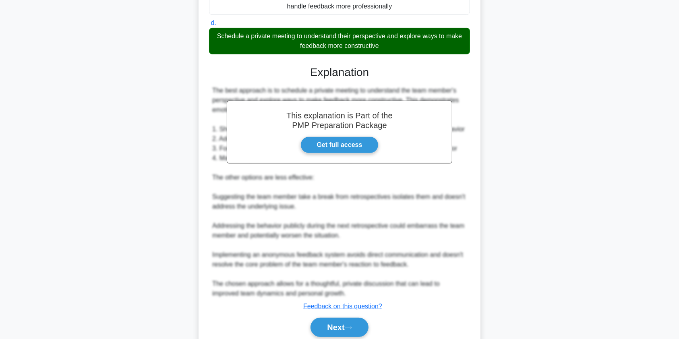
scroll to position [235, 0]
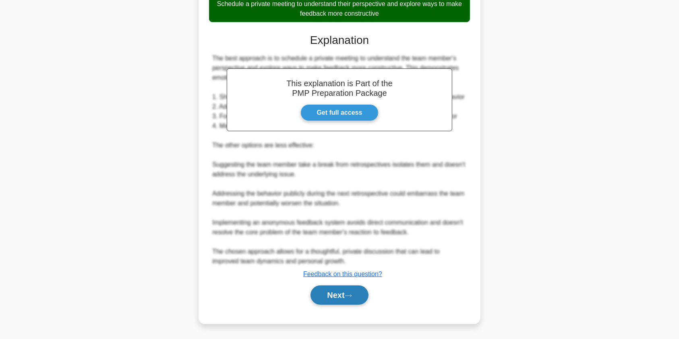
click at [340, 294] on button "Next" at bounding box center [340, 295] width 58 height 19
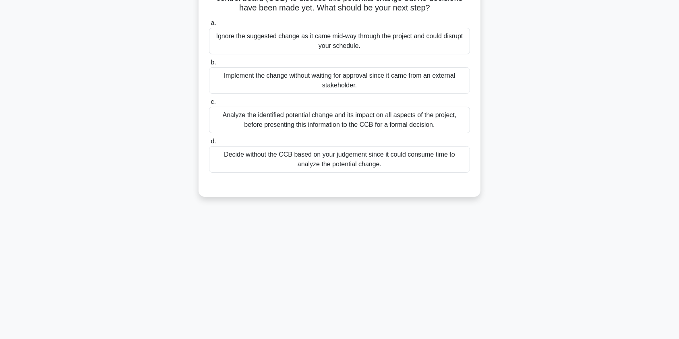
scroll to position [0, 0]
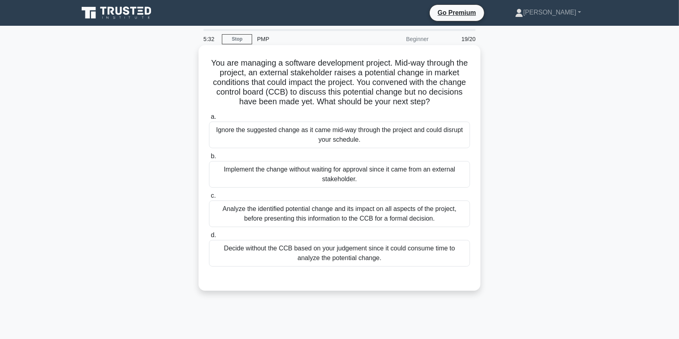
click at [396, 218] on div "Analyze the identified potential change and its impact on all aspects of the pr…" at bounding box center [339, 214] width 261 height 27
click at [209, 199] on input "c. Analyze the identified potential change and its impact on all aspects of the…" at bounding box center [209, 195] width 0 height 5
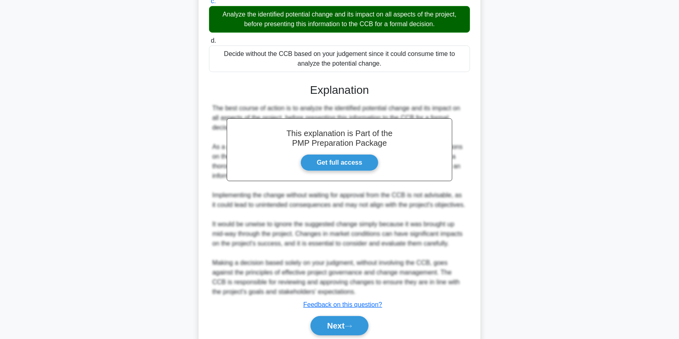
scroll to position [225, 0]
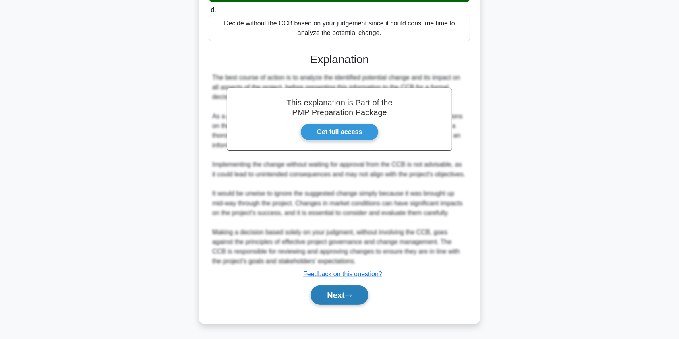
click at [340, 298] on button "Next" at bounding box center [340, 295] width 58 height 19
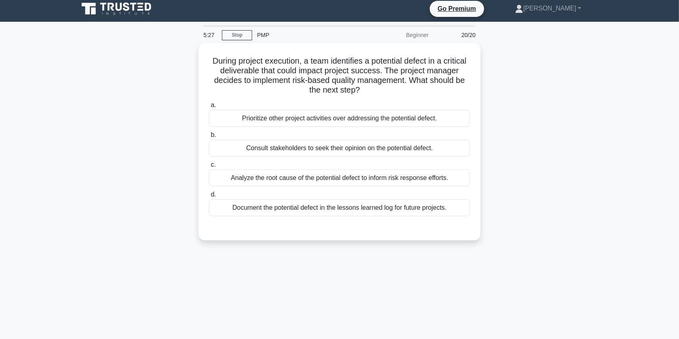
scroll to position [0, 0]
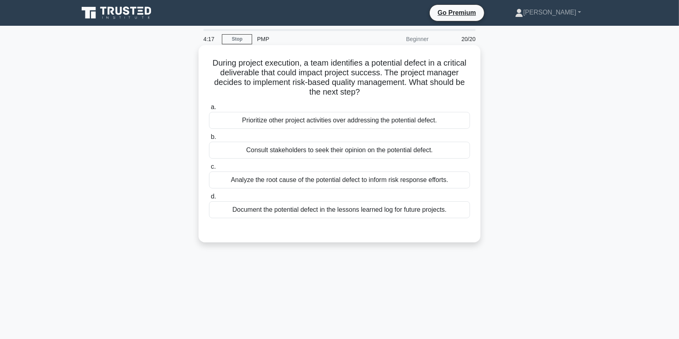
click at [436, 182] on div "Analyze the root cause of the potential defect to inform risk response efforts." at bounding box center [339, 180] width 261 height 17
click at [209, 170] on input "c. Analyze the root cause of the potential defect to inform risk response effor…" at bounding box center [209, 166] width 0 height 5
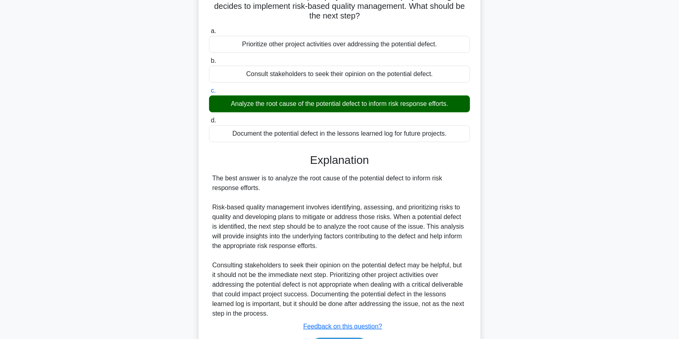
scroll to position [81, 0]
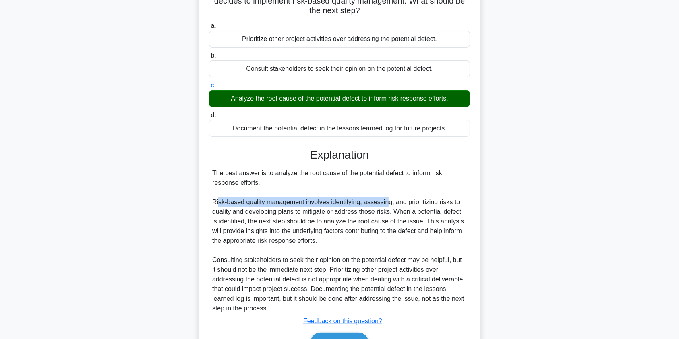
drag, startPoint x: 218, startPoint y: 199, endPoint x: 387, endPoint y: 205, distance: 169.7
click at [387, 205] on div "The best answer is to analyze the root cause of the potential defect to inform …" at bounding box center [339, 240] width 255 height 145
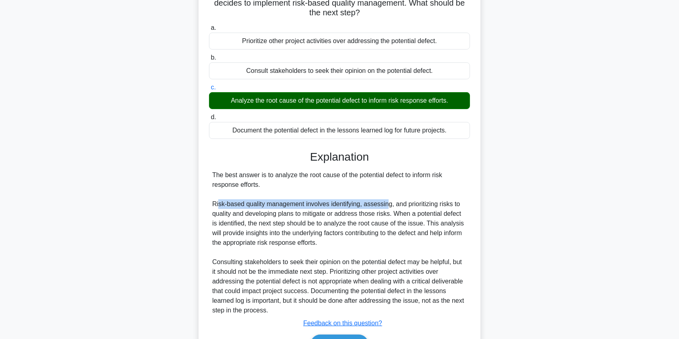
scroll to position [129, 0]
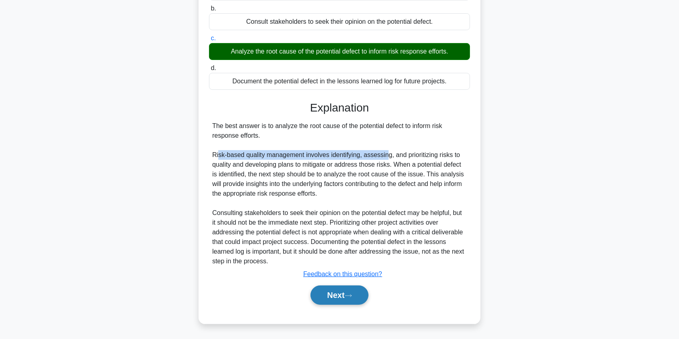
click at [338, 295] on button "Next" at bounding box center [340, 295] width 58 height 19
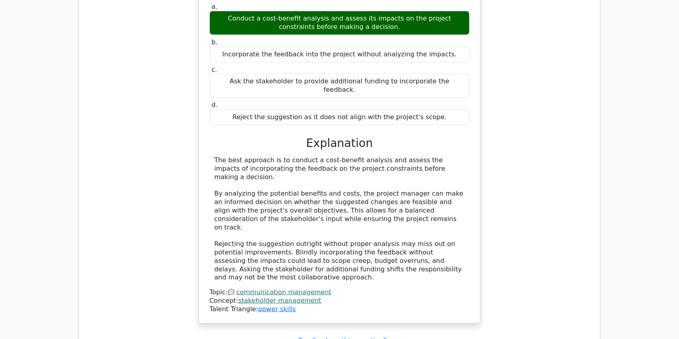
scroll to position [610, 0]
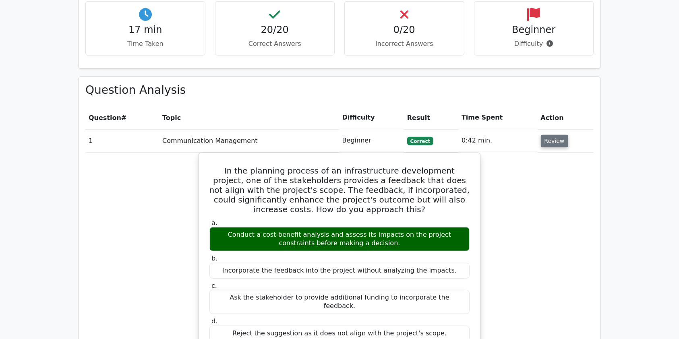
click at [554, 135] on button "Review" at bounding box center [554, 141] width 27 height 12
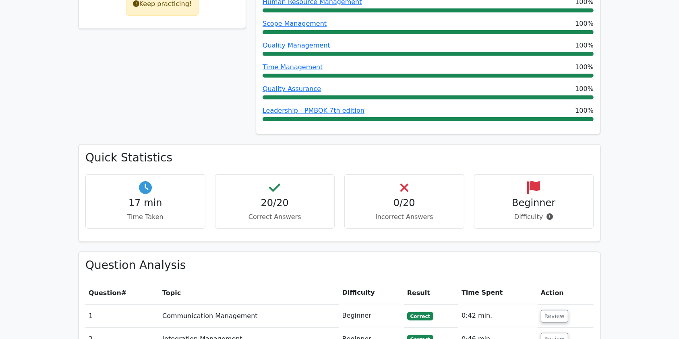
scroll to position [431, 0]
